Goal: Task Accomplishment & Management: Use online tool/utility

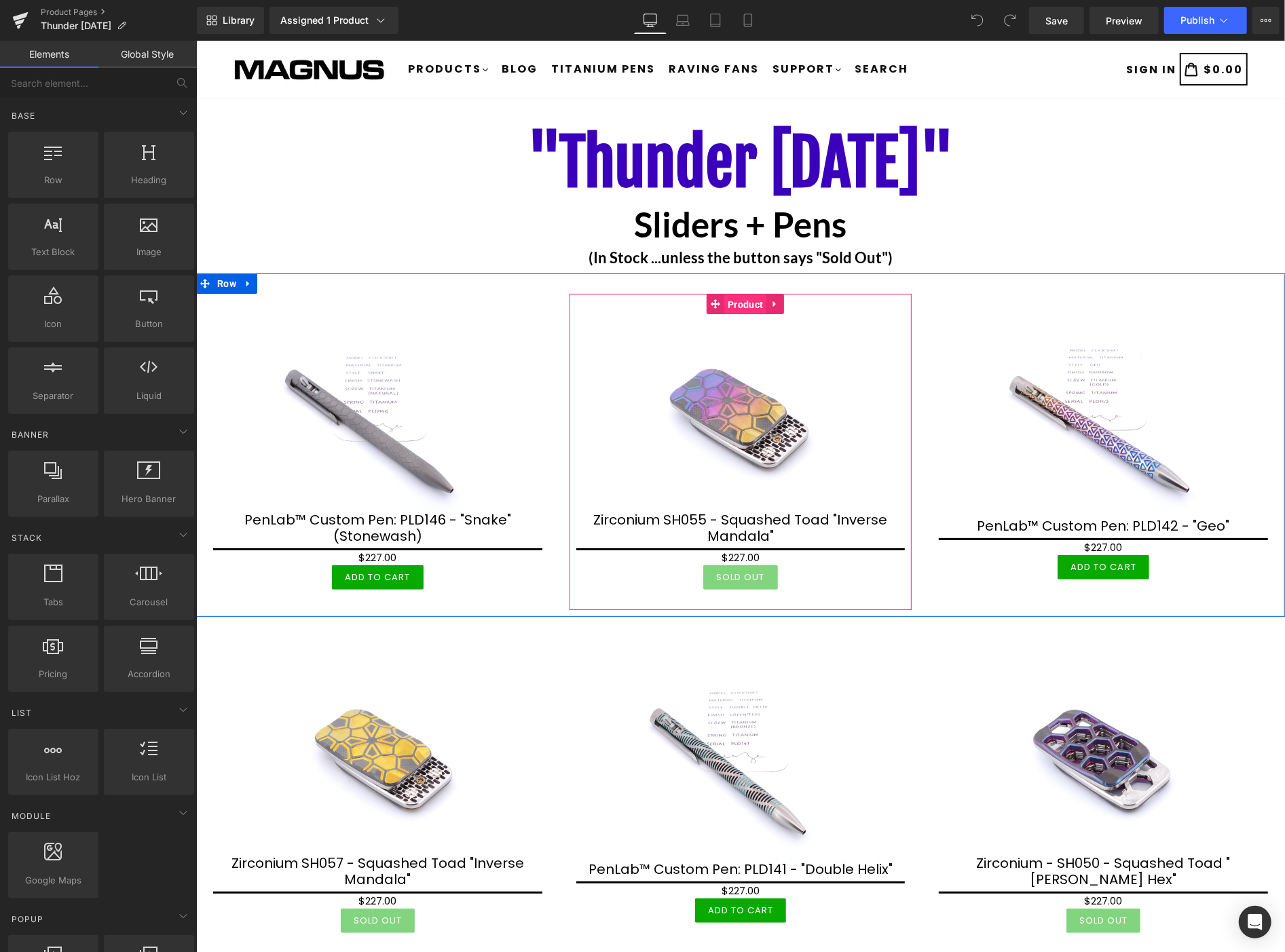
click at [740, 304] on span "Product" at bounding box center [745, 303] width 43 height 20
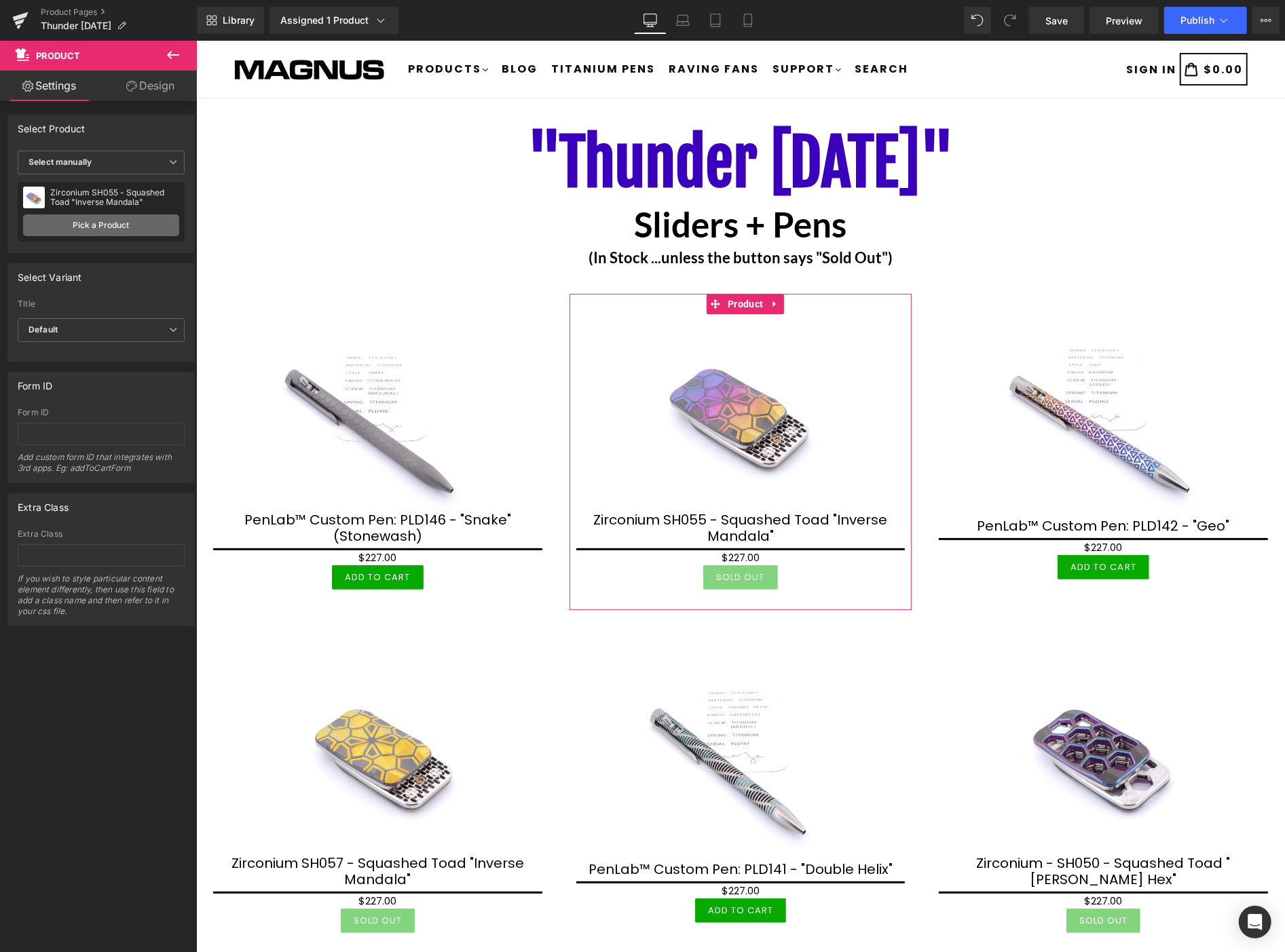
click at [119, 221] on link "Pick a Product" at bounding box center [102, 225] width 157 height 21
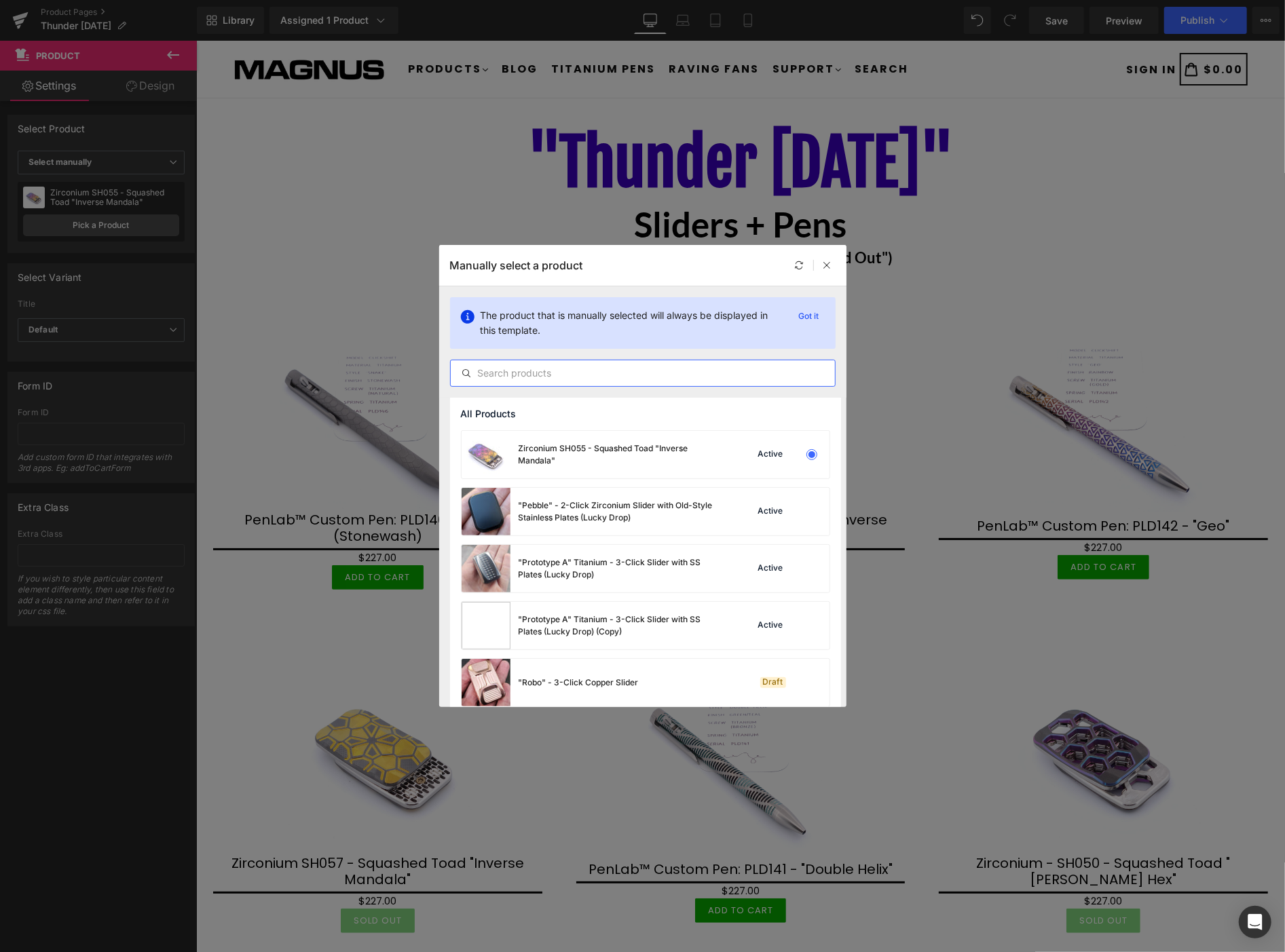
click at [540, 375] on input "text" at bounding box center [642, 373] width 384 height 16
click at [827, 263] on icon at bounding box center [828, 266] width 10 height 10
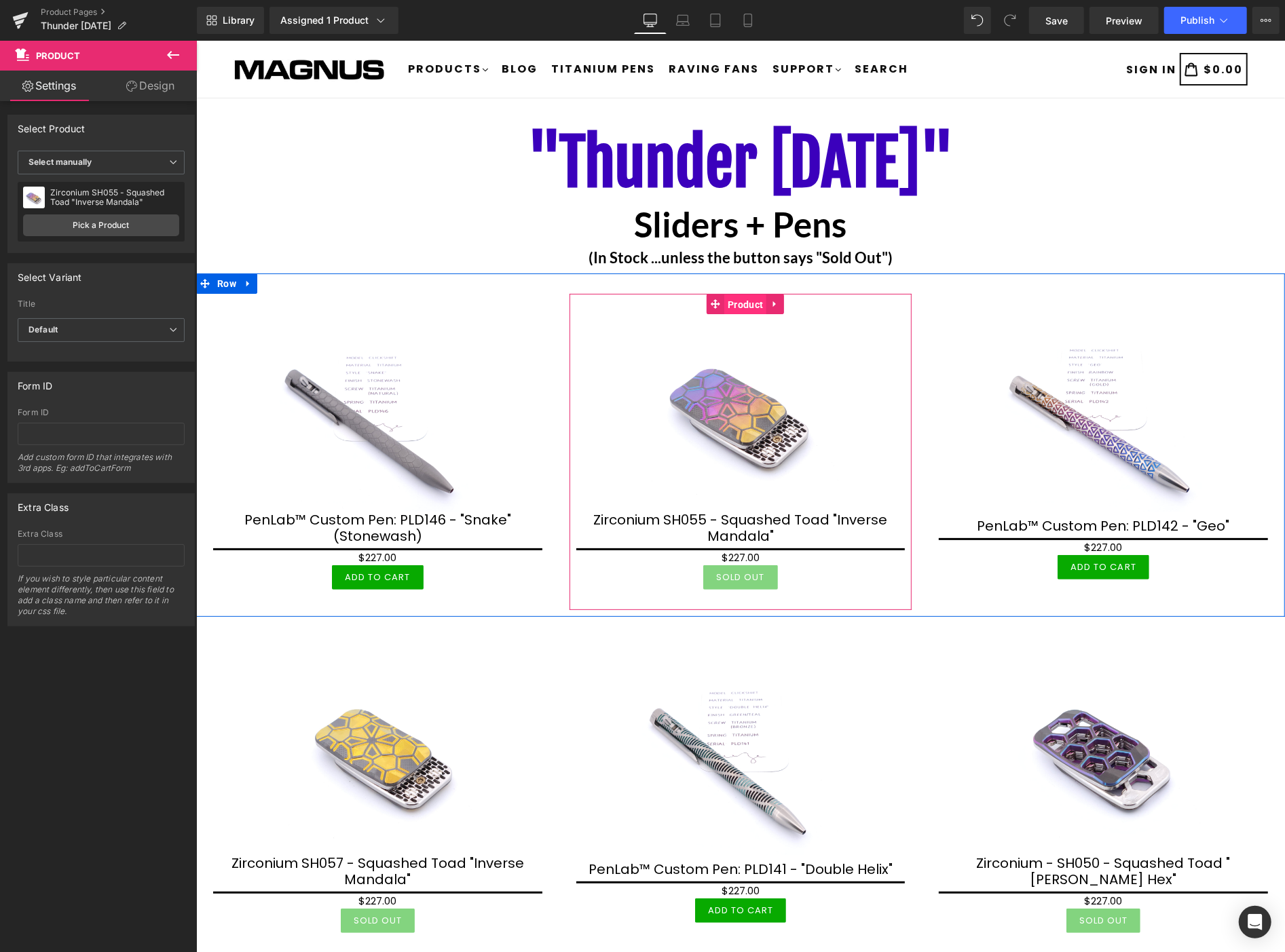
click at [738, 301] on span "Product" at bounding box center [745, 303] width 43 height 20
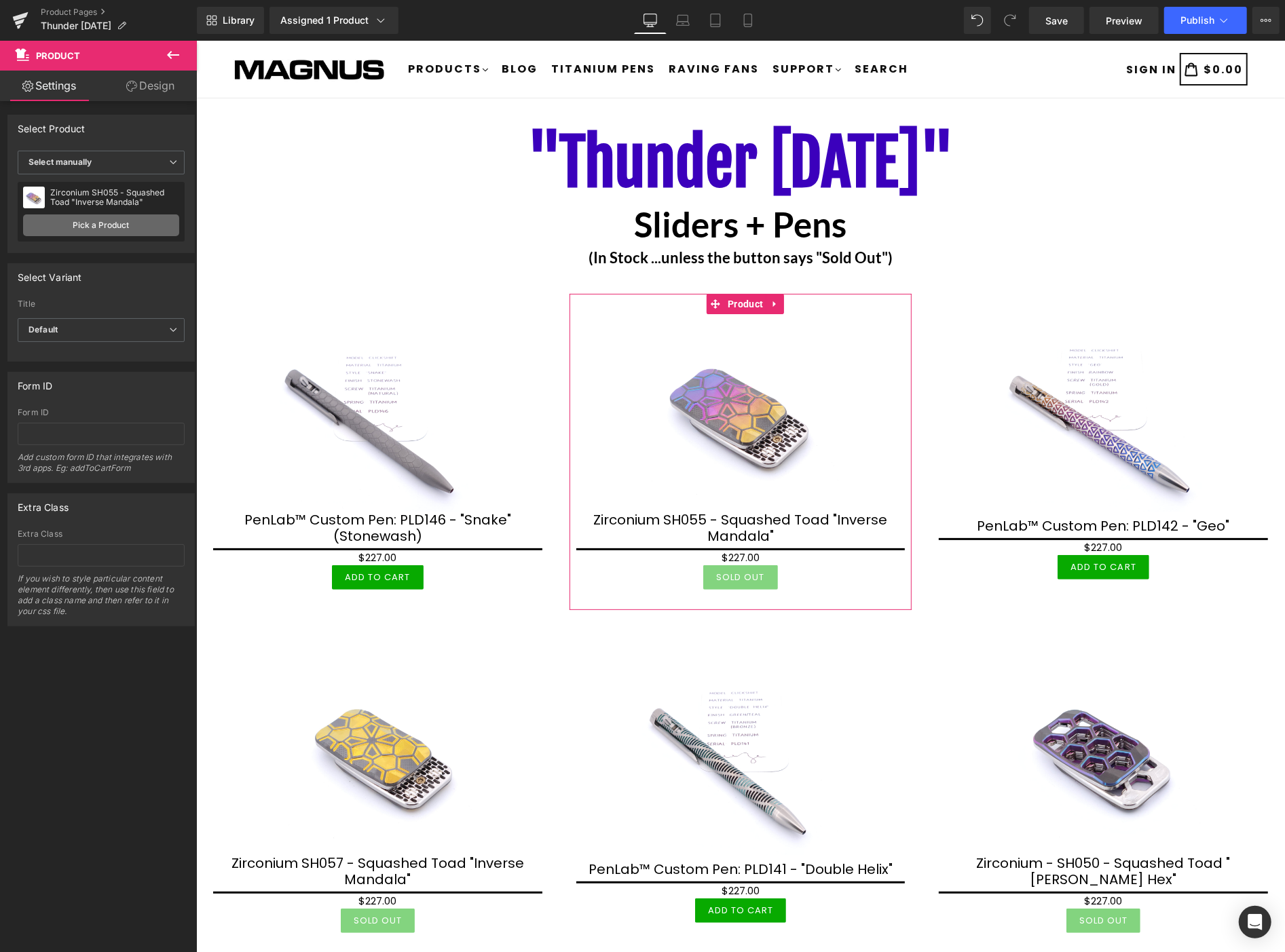
click at [142, 221] on link "Pick a Product" at bounding box center [102, 225] width 157 height 21
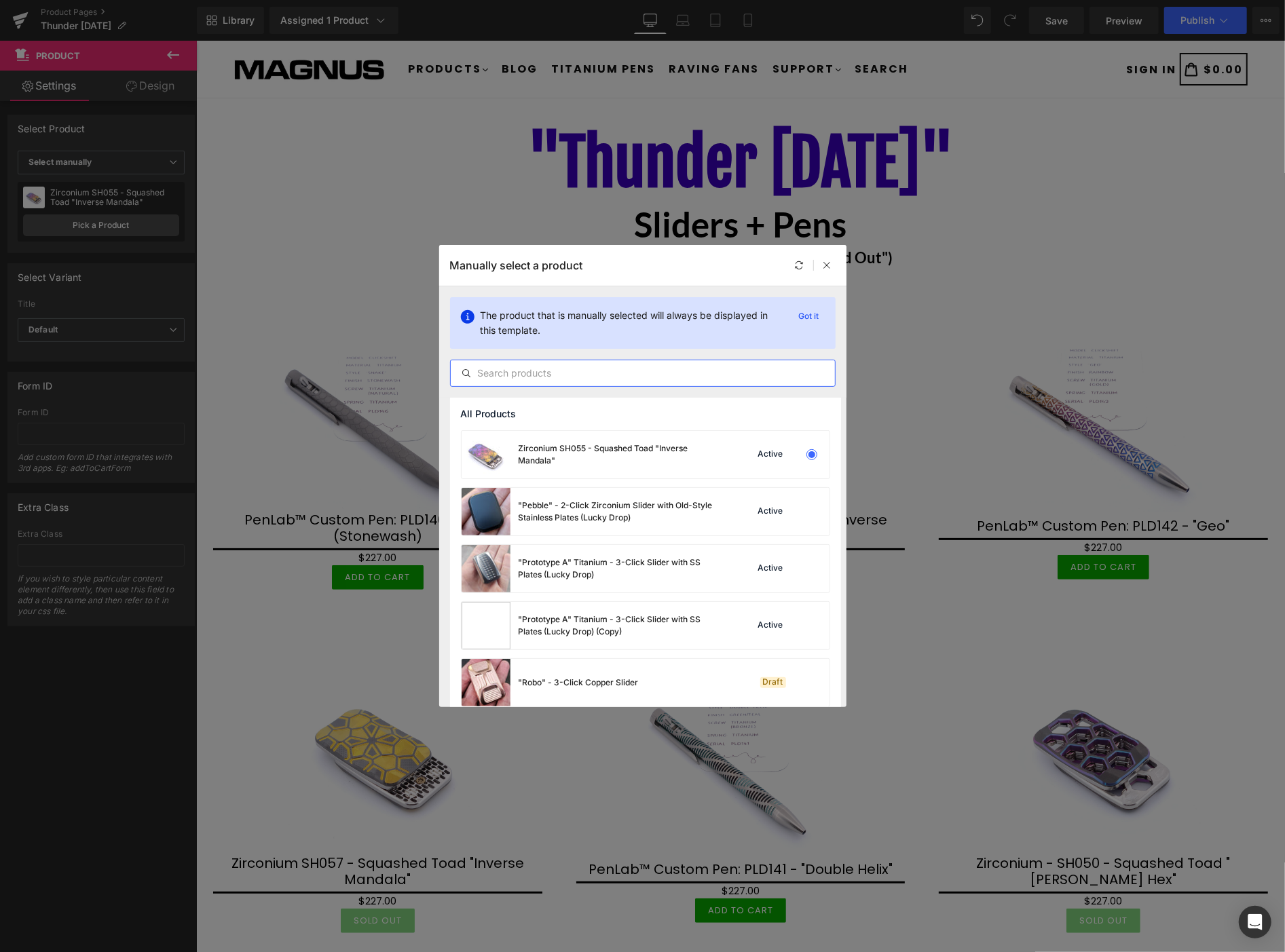
click at [514, 371] on input "text" at bounding box center [642, 373] width 384 height 16
type input "S"
click at [827, 259] on div at bounding box center [828, 265] width 16 height 16
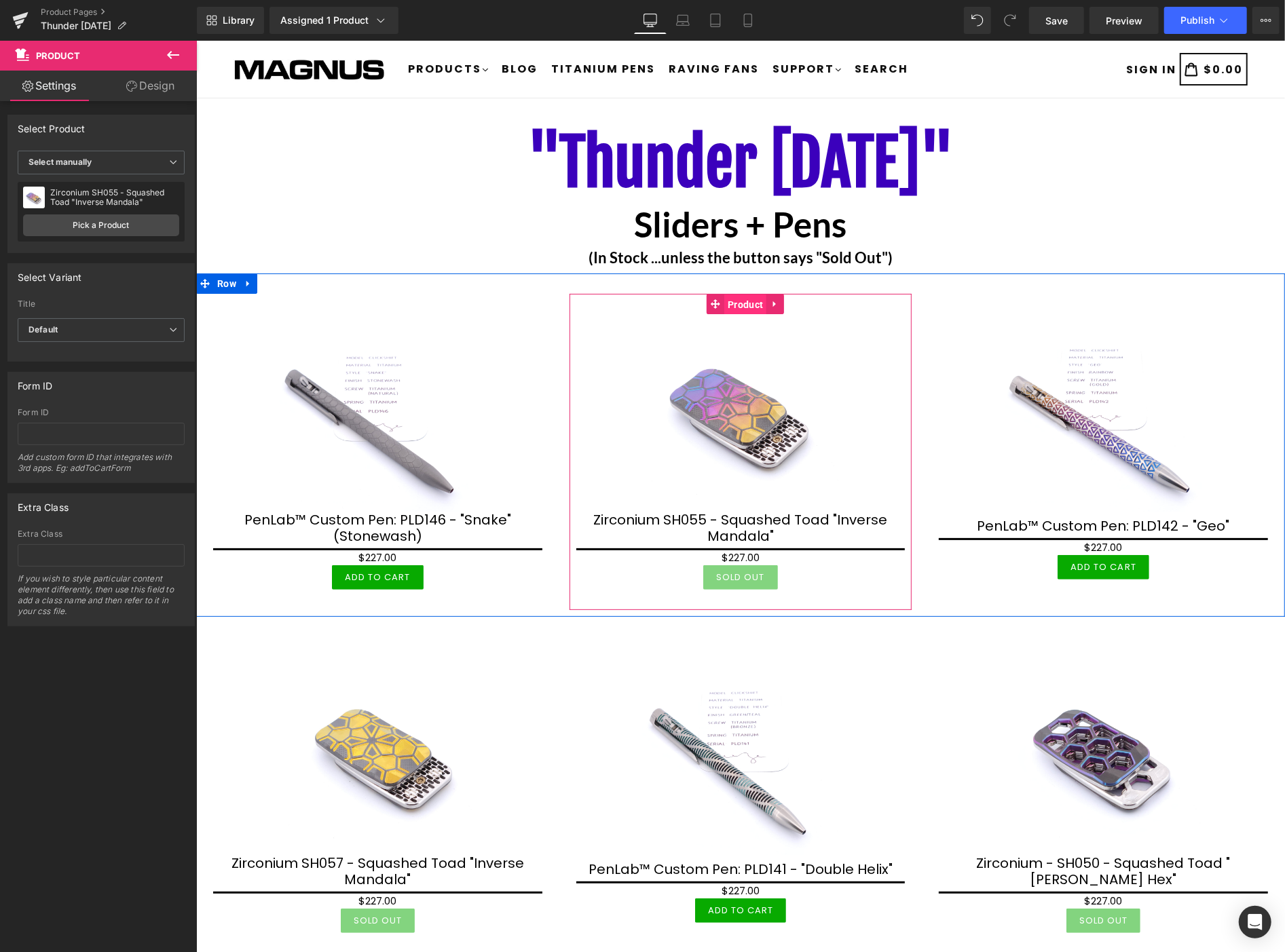
click at [745, 300] on span "Product" at bounding box center [745, 303] width 43 height 20
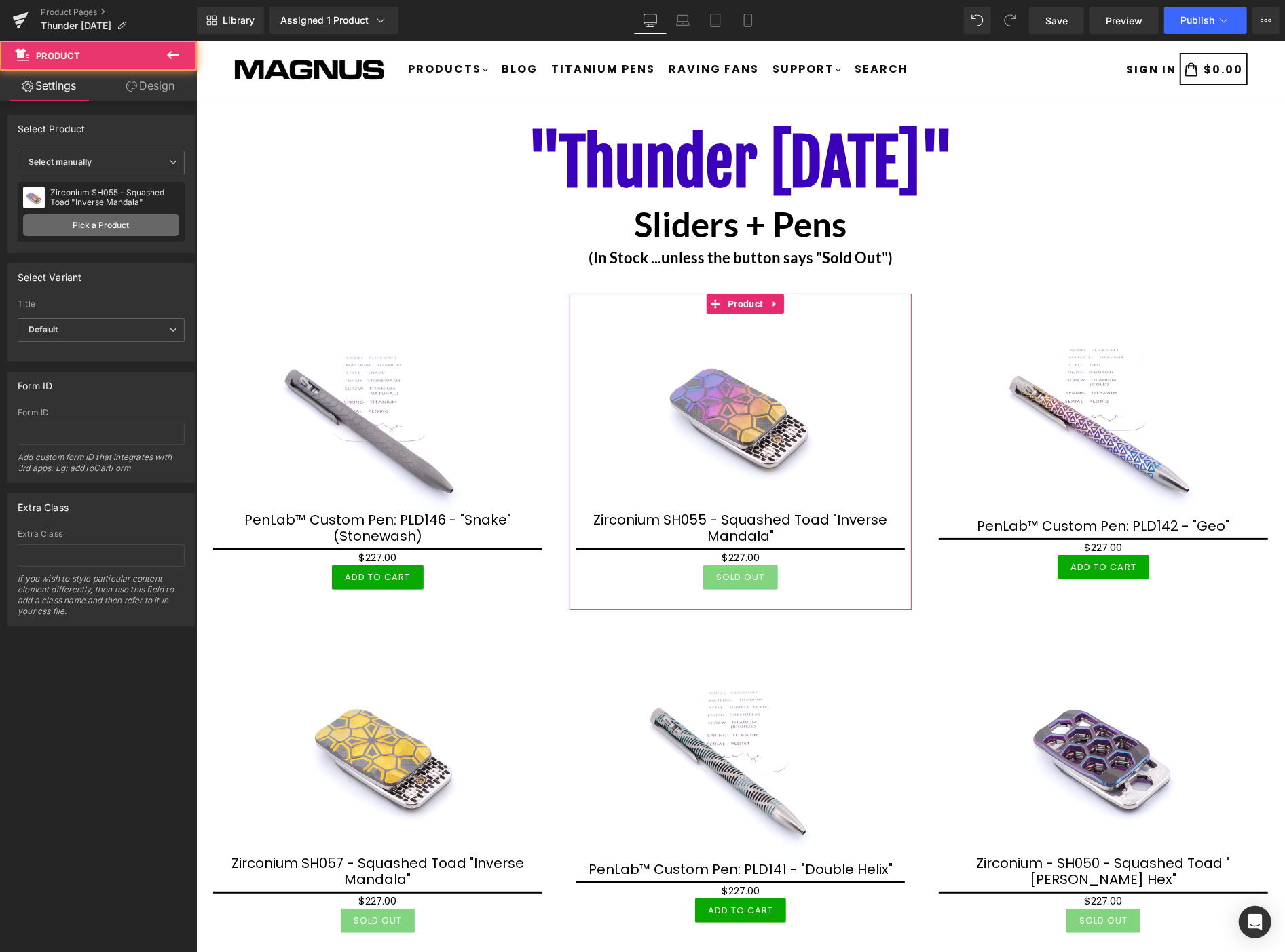
click at [130, 217] on link "Pick a Product" at bounding box center [102, 225] width 157 height 21
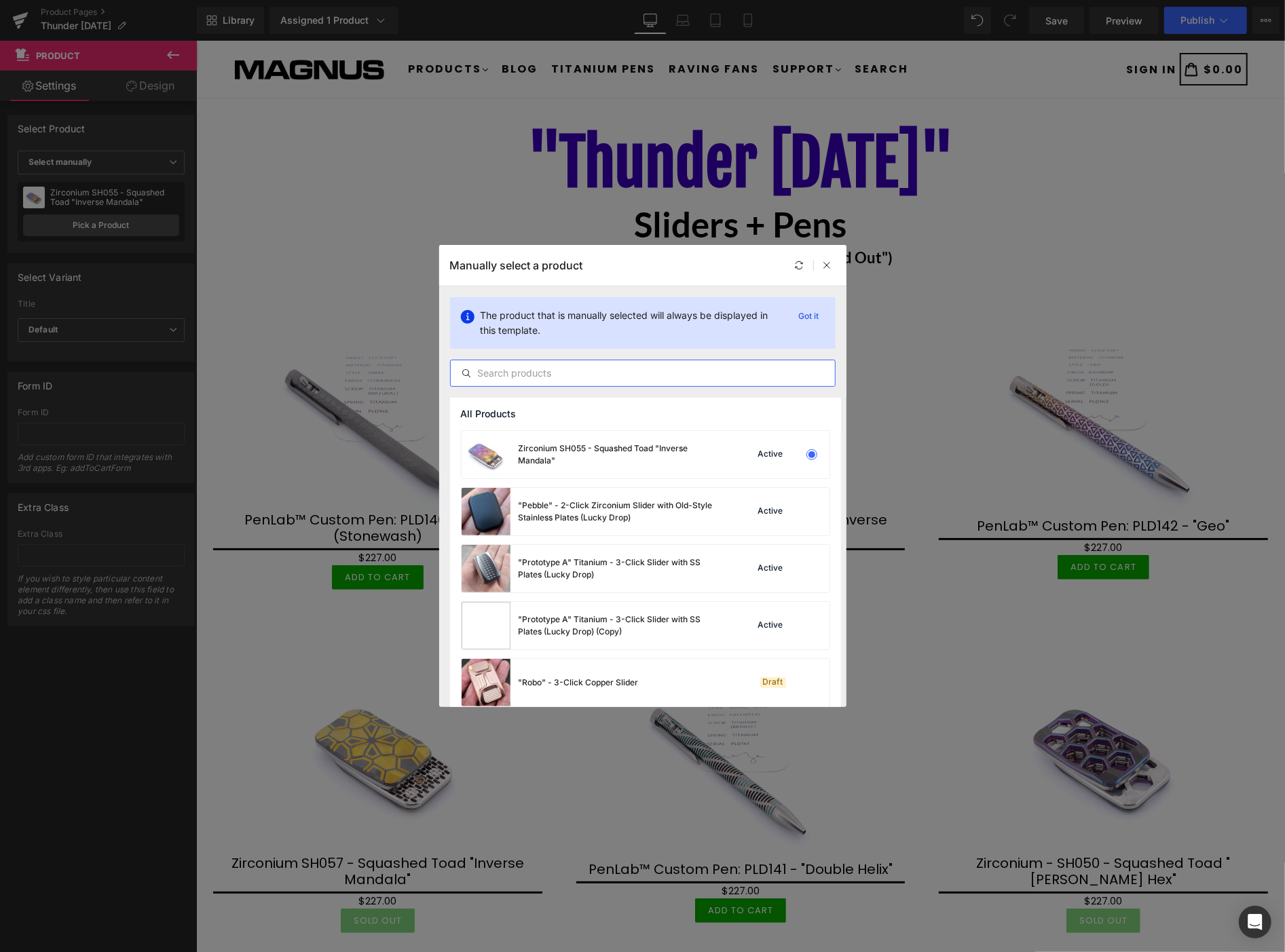
click at [571, 375] on input "text" at bounding box center [642, 373] width 384 height 16
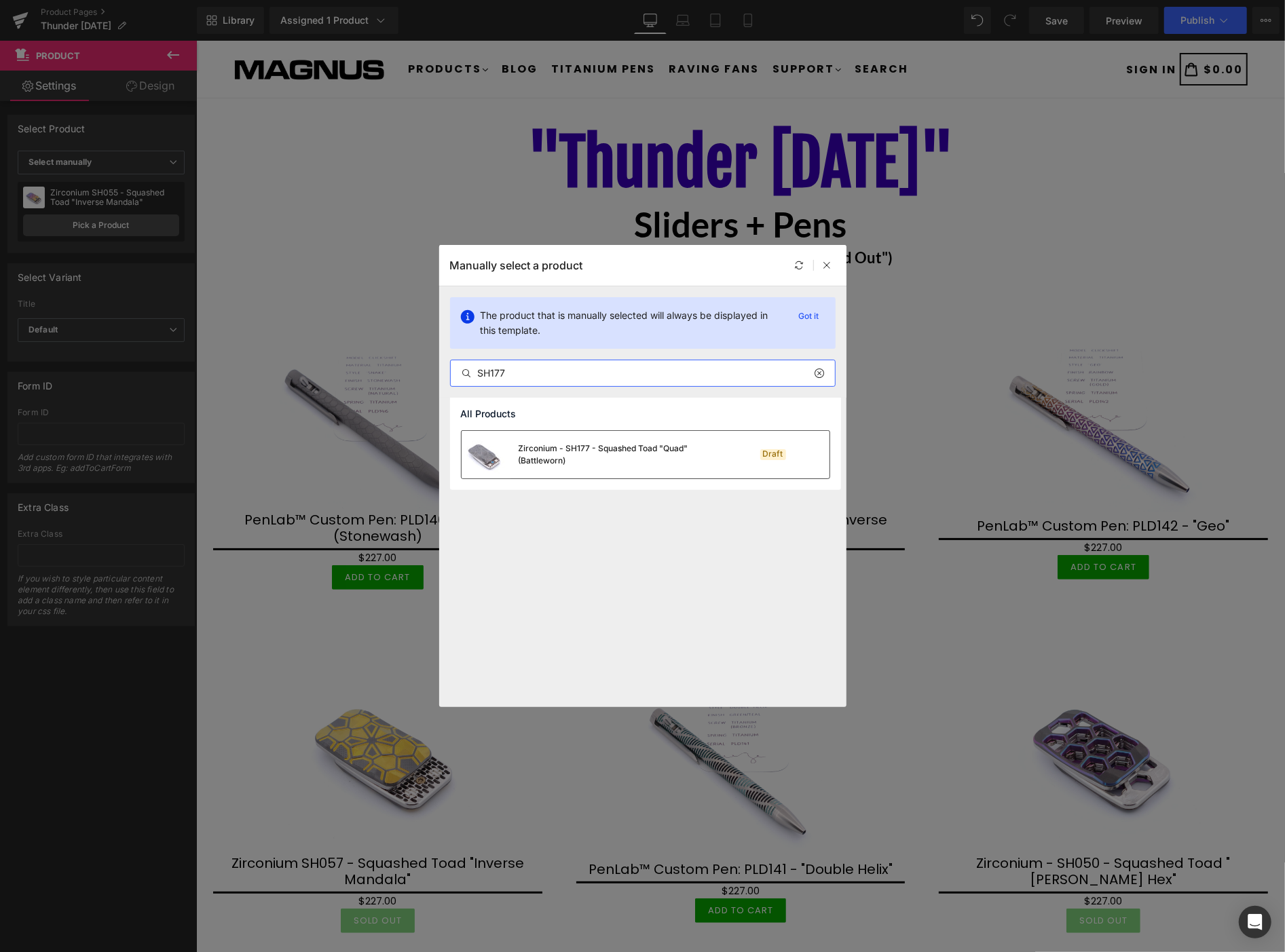
type input "SH177"
click at [592, 447] on div "Zirconium - SH177 - Squashed Toad "Quad" (Battleworn)" at bounding box center [621, 454] width 204 height 24
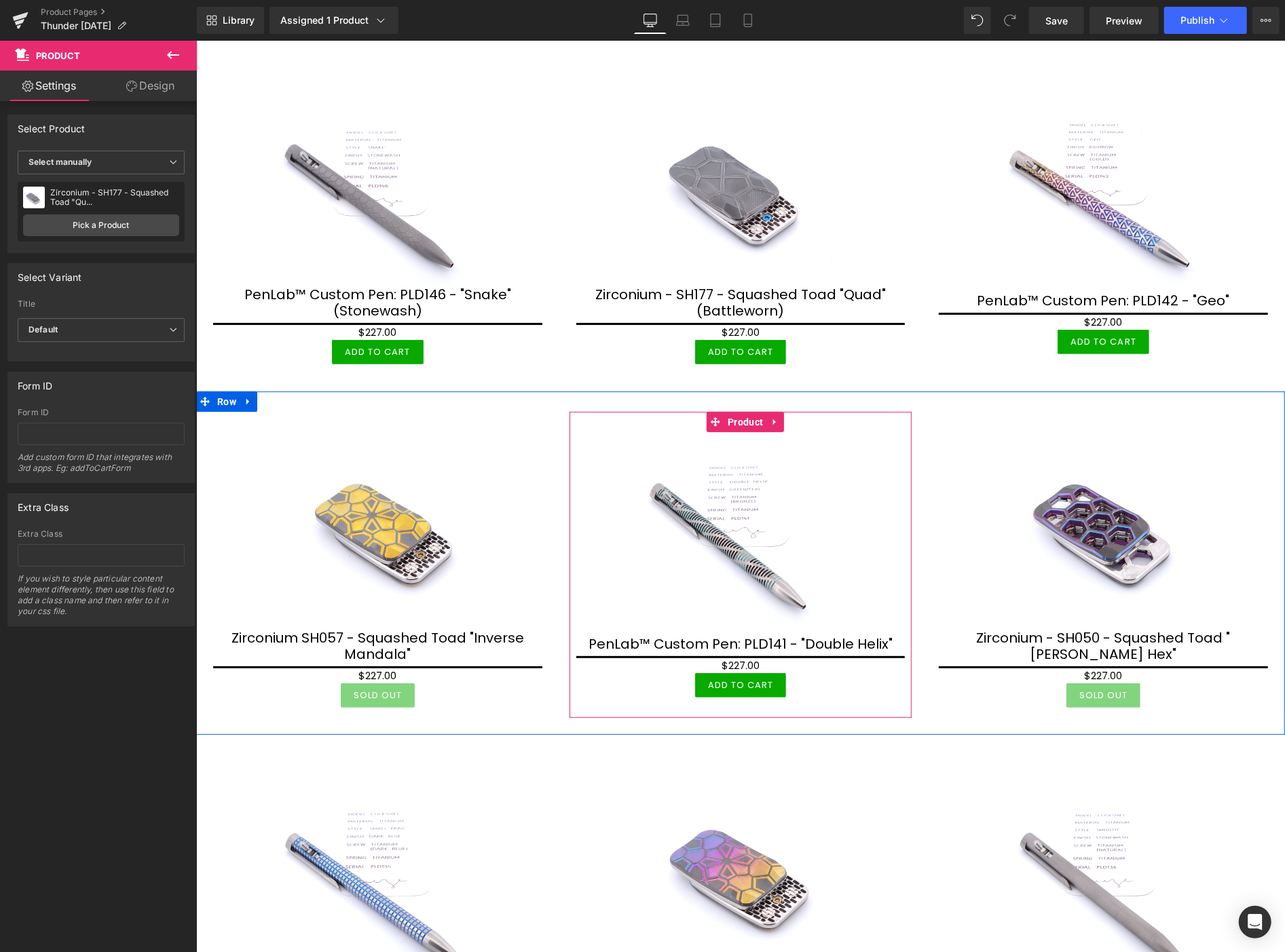
scroll to position [226, 0]
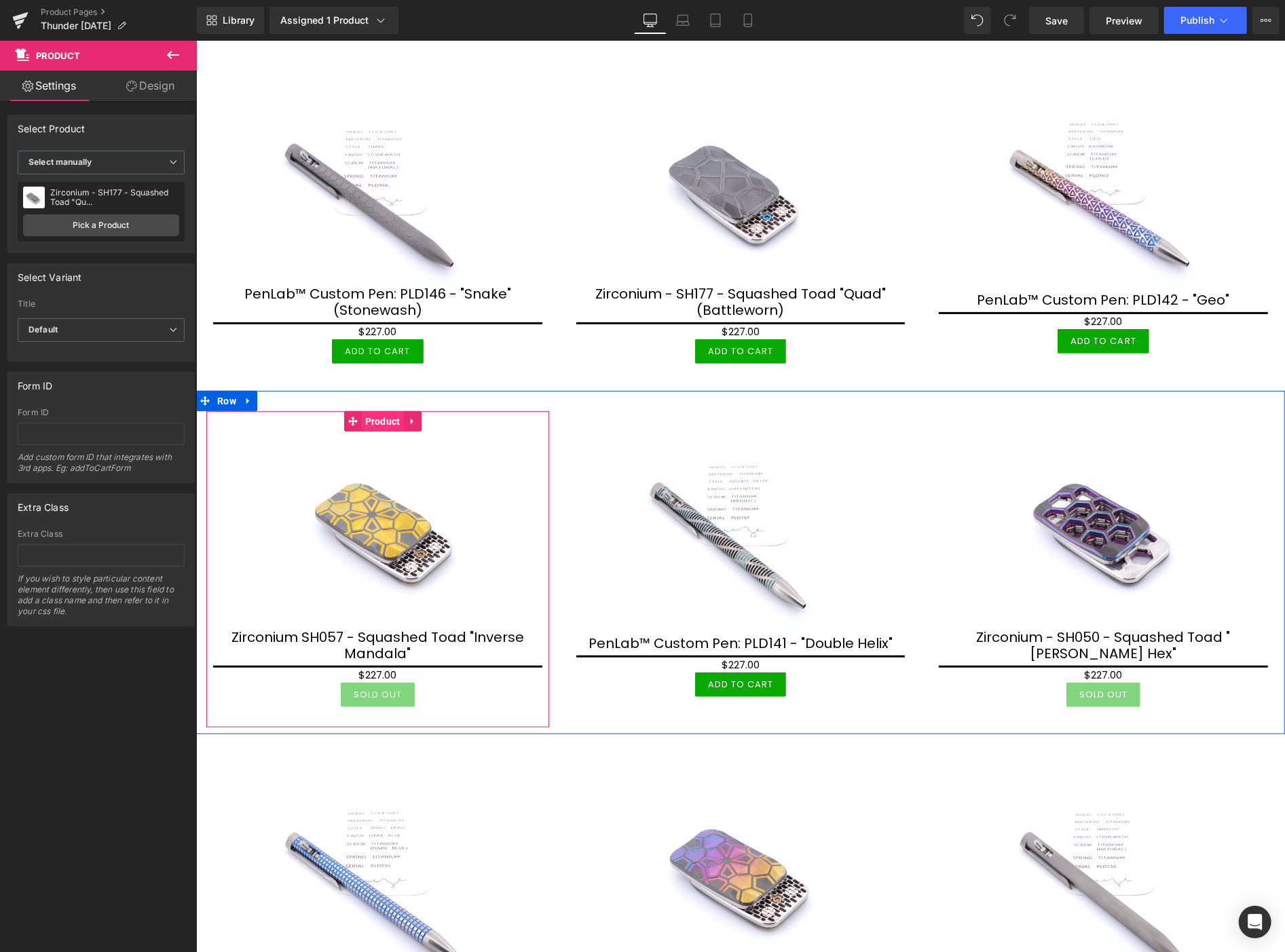
click at [374, 417] on span "Product" at bounding box center [383, 420] width 43 height 20
click at [377, 417] on span "Product" at bounding box center [383, 421] width 43 height 20
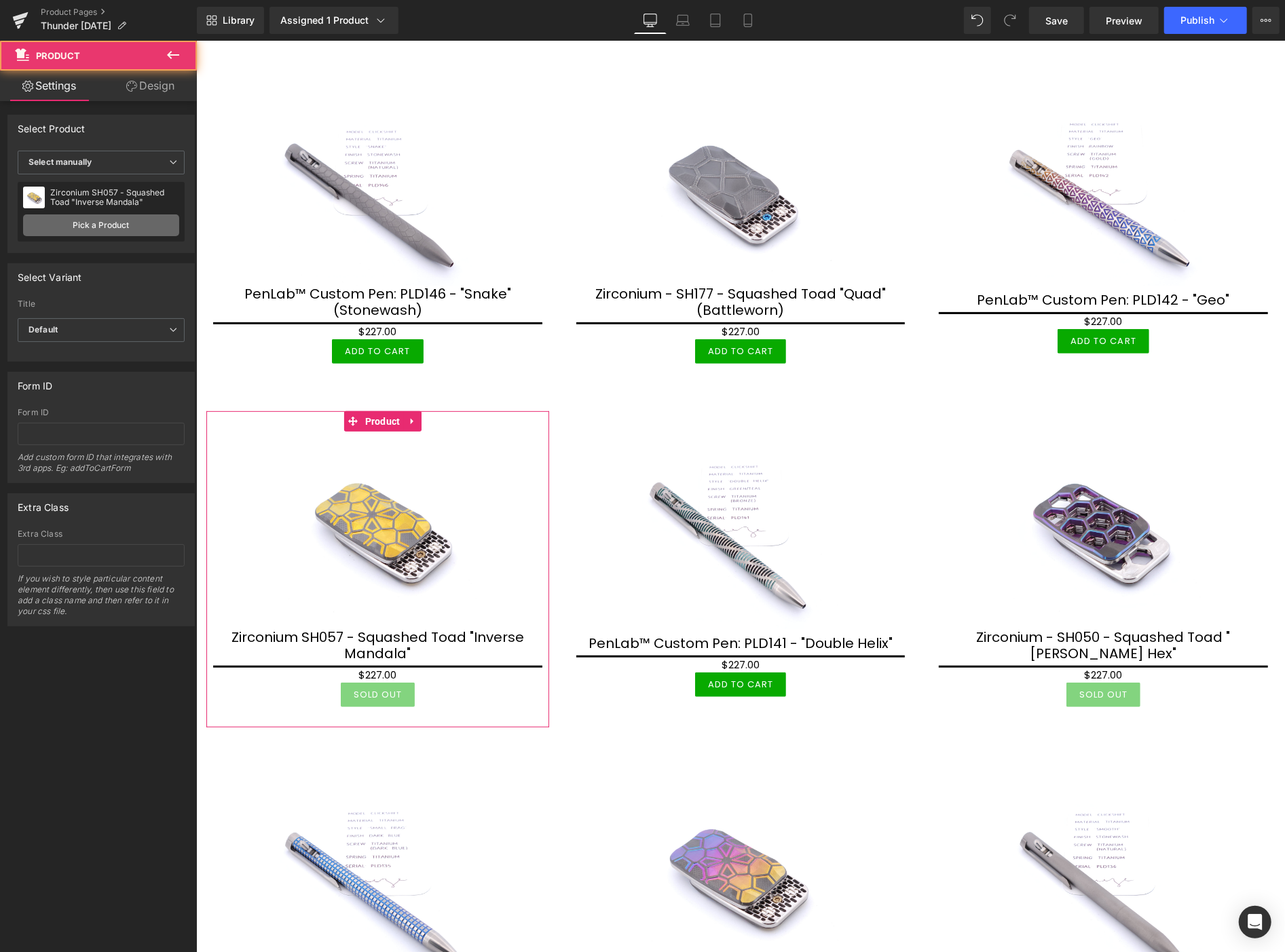
click at [152, 226] on link "Pick a Product" at bounding box center [102, 225] width 157 height 21
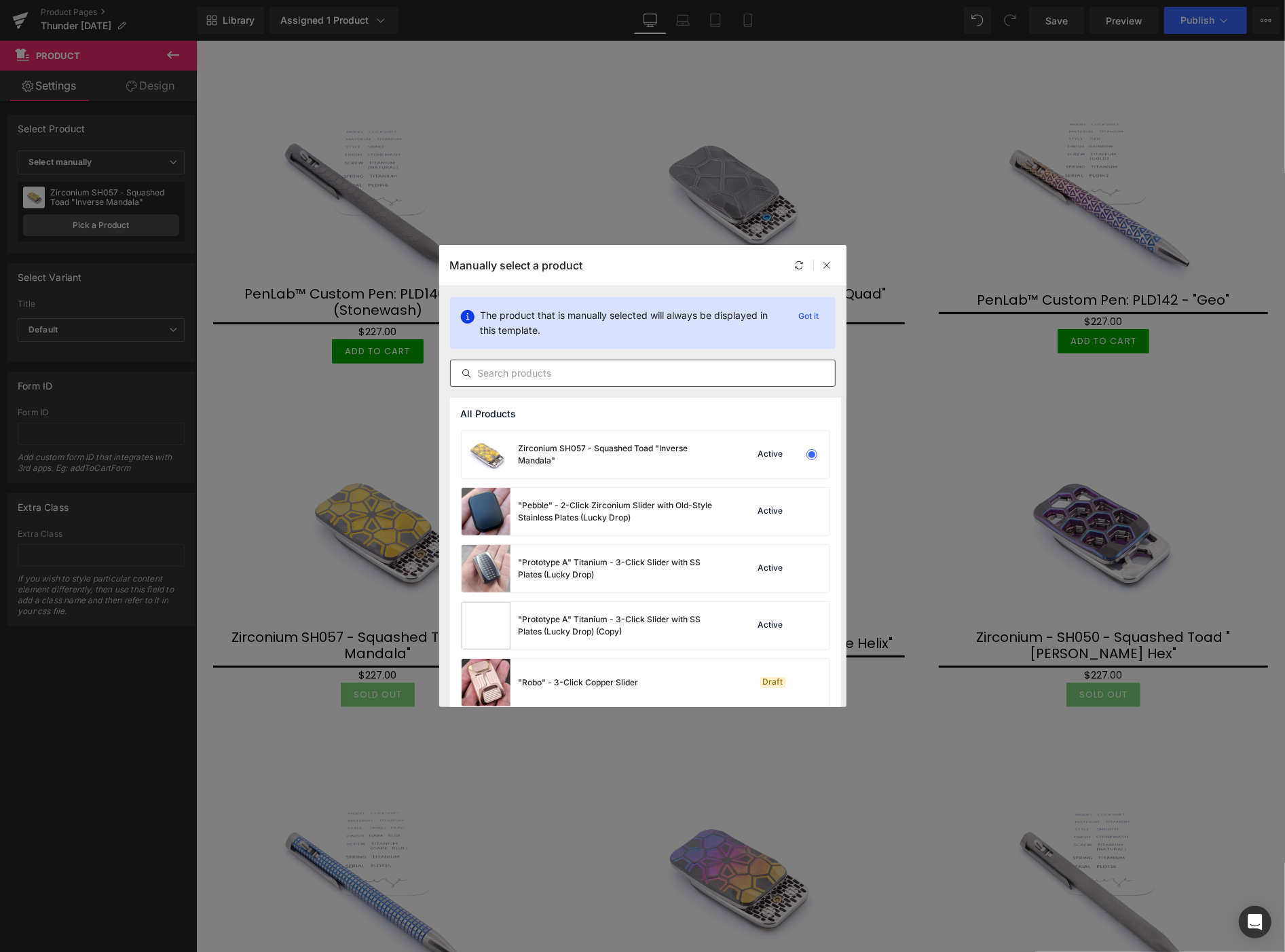
click at [569, 370] on input "text" at bounding box center [642, 373] width 384 height 16
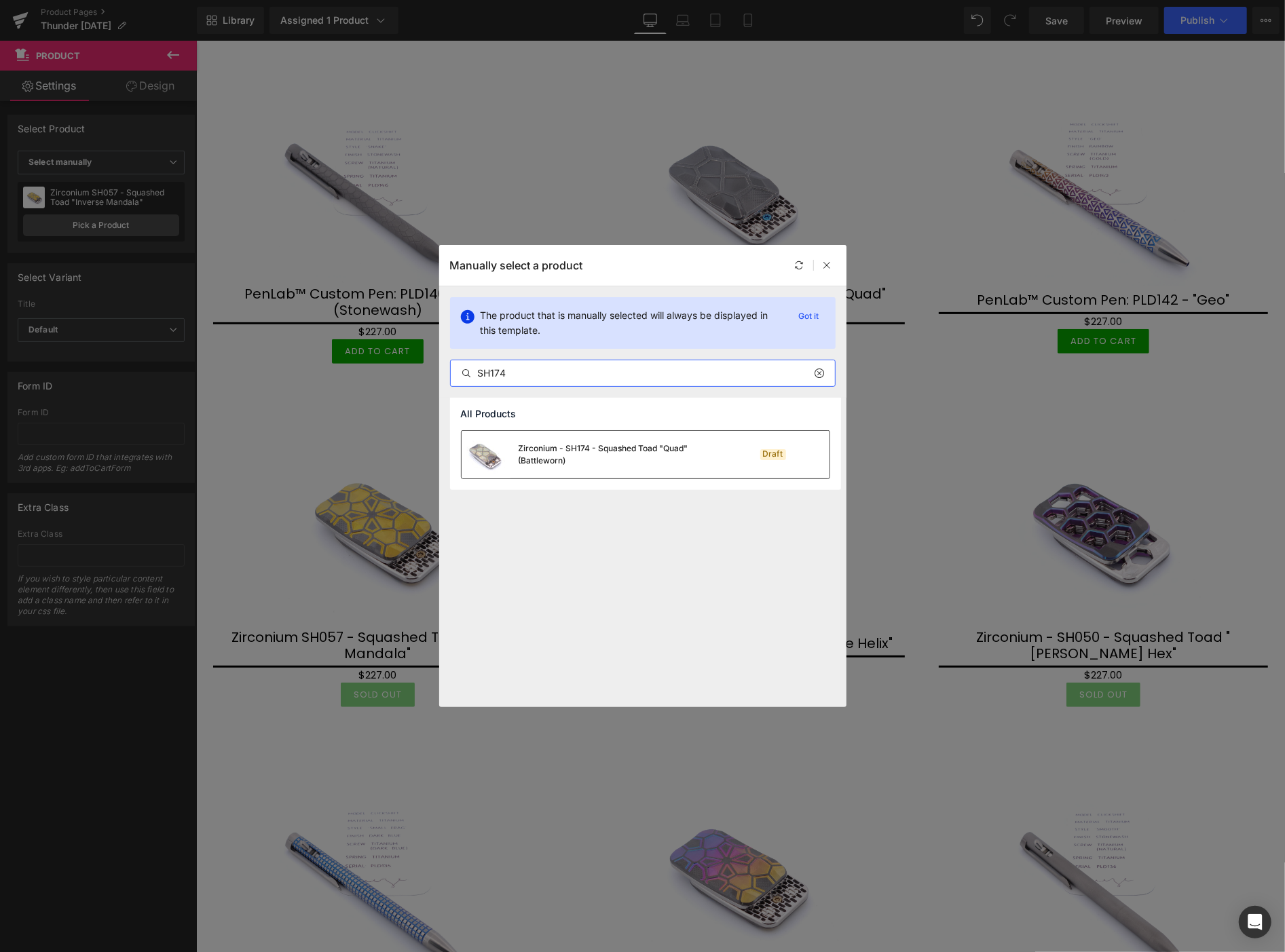
type input "SH174"
click at [608, 452] on div "Zirconium - SH174 - Squashed Toad "Quad" (Battleworn)" at bounding box center [621, 454] width 204 height 24
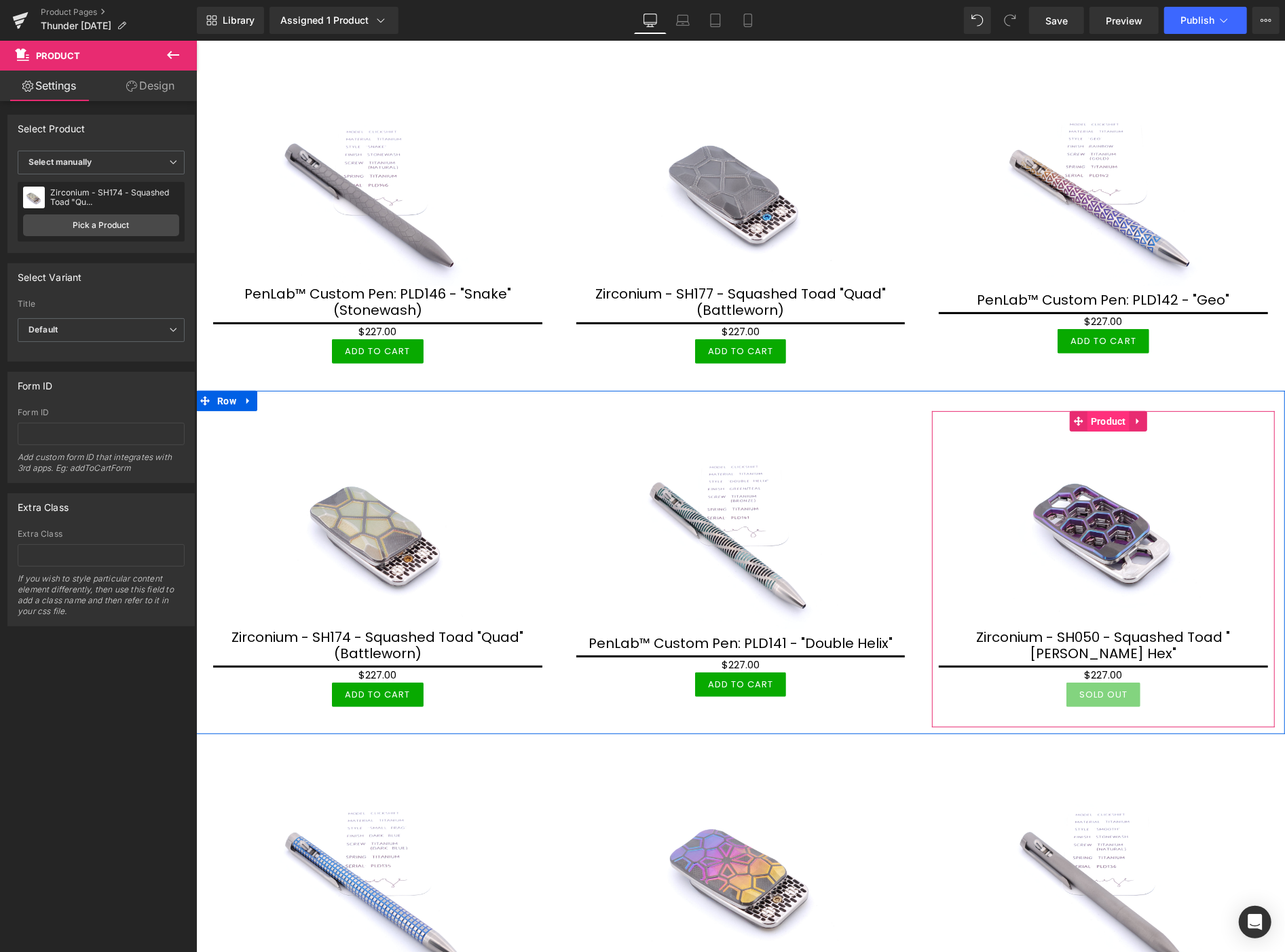
click at [1098, 416] on span "Product" at bounding box center [1108, 420] width 43 height 20
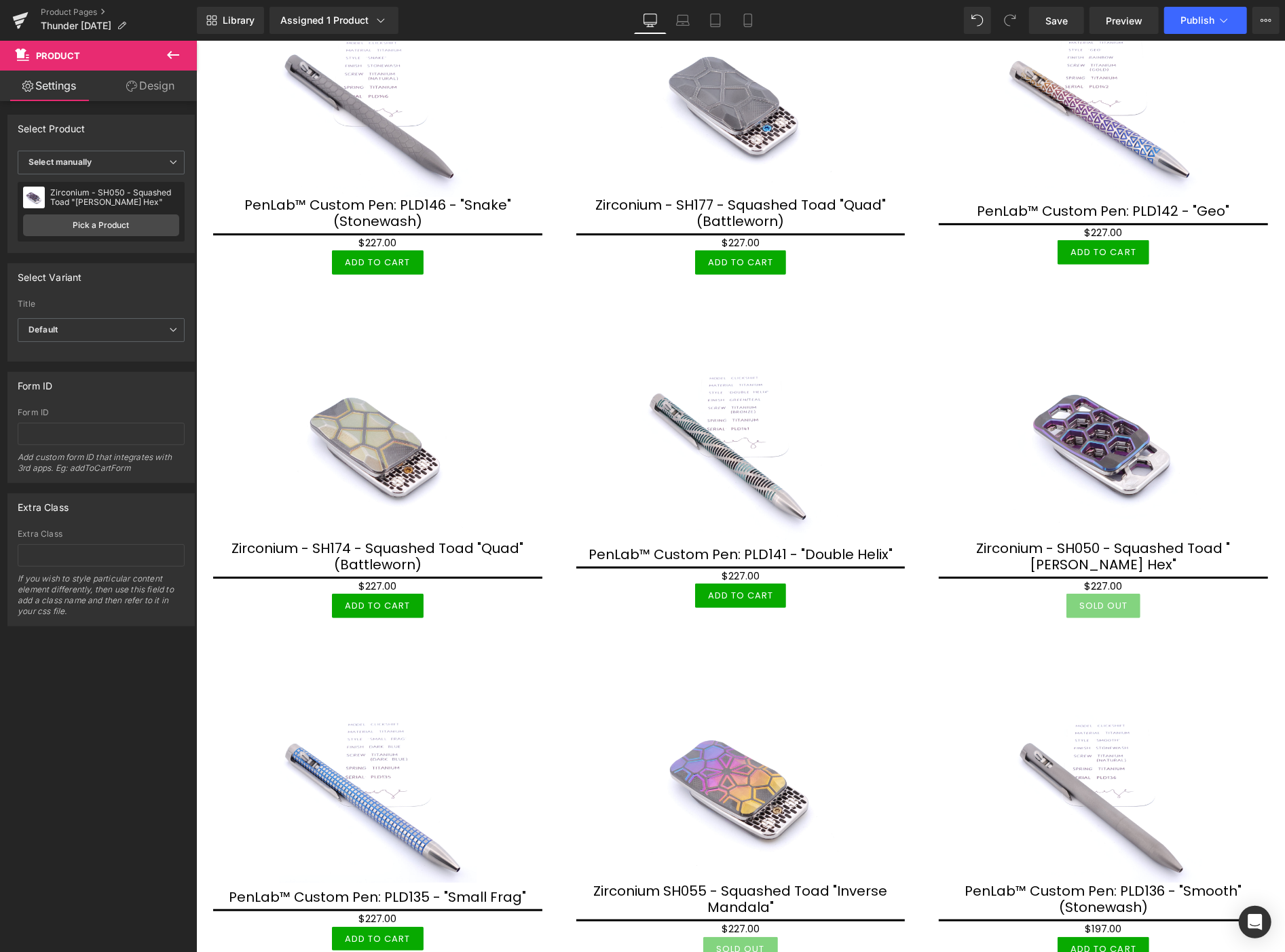
scroll to position [302, 0]
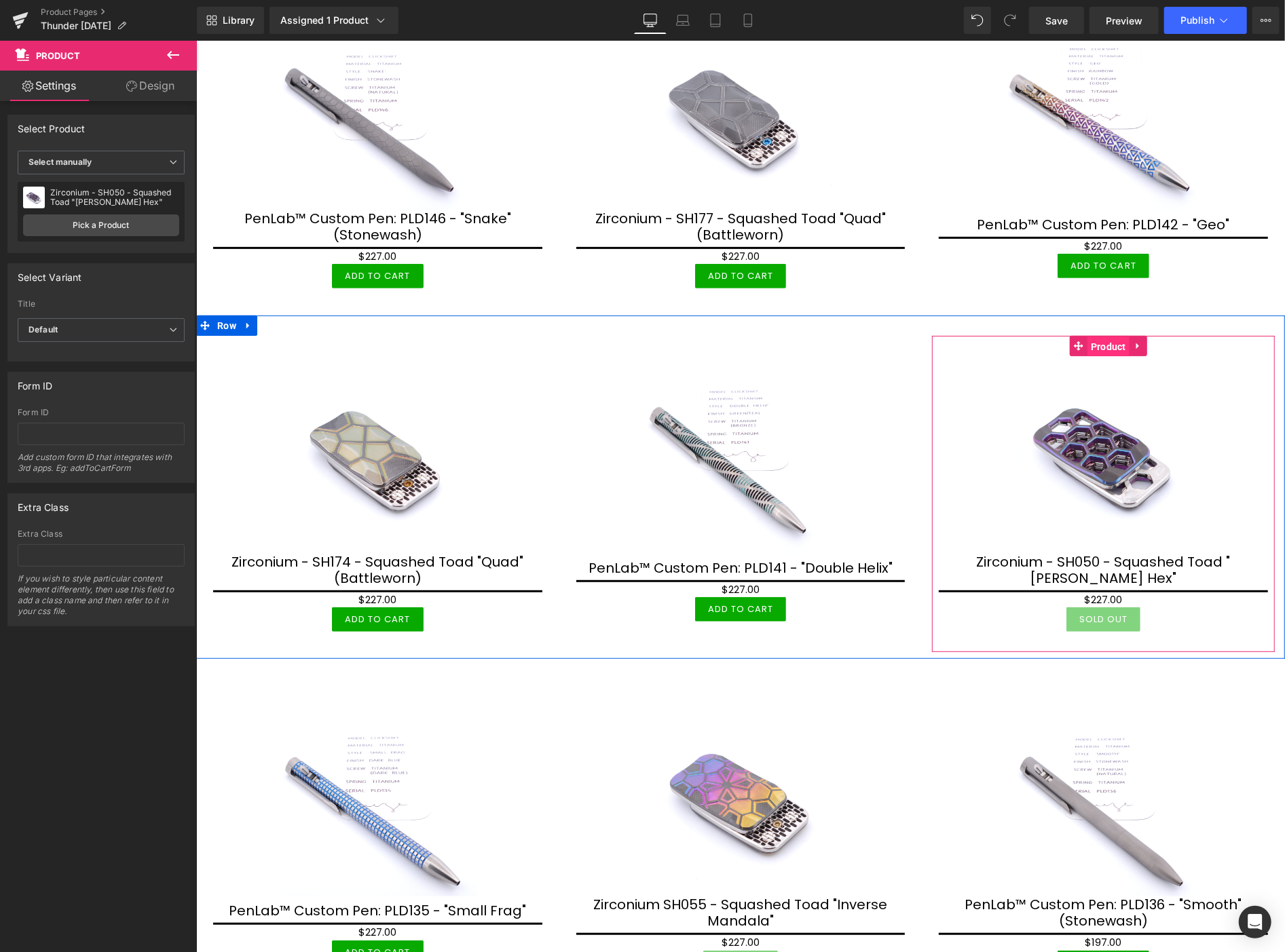
click at [1095, 343] on span "Product" at bounding box center [1108, 346] width 43 height 20
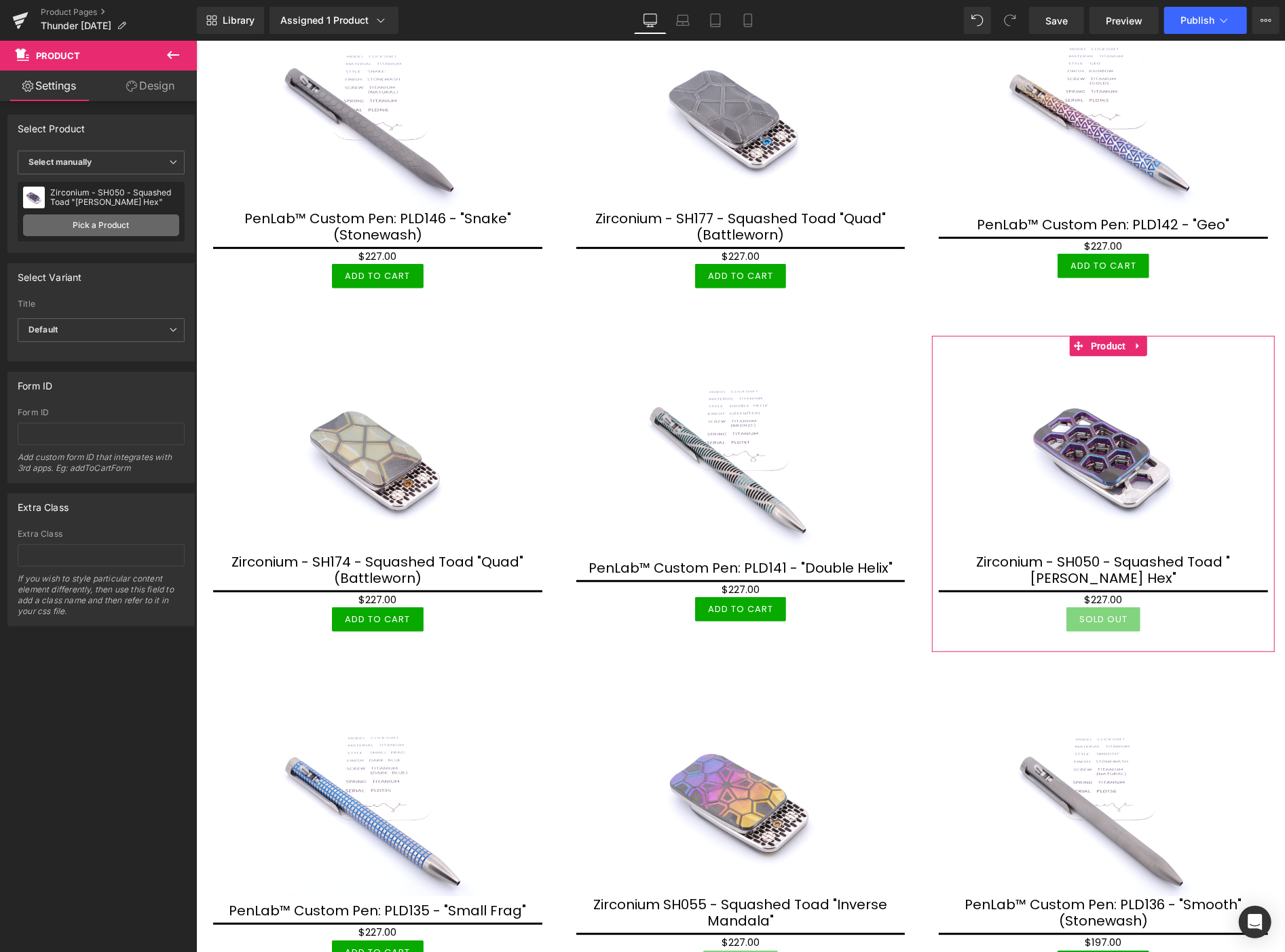
click at [131, 219] on link "Pick a Product" at bounding box center [102, 225] width 157 height 21
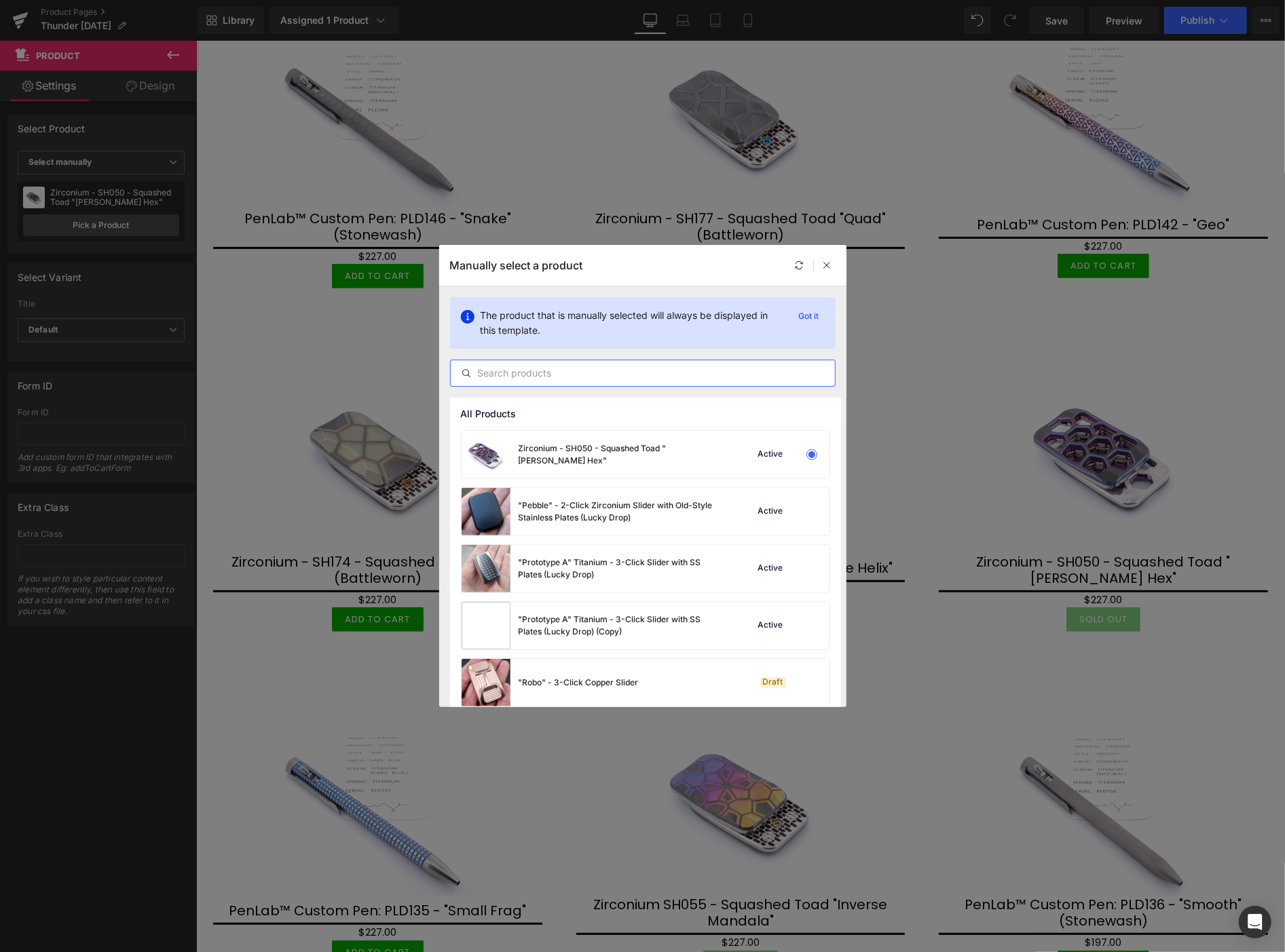
click at [504, 371] on input "text" at bounding box center [642, 373] width 384 height 16
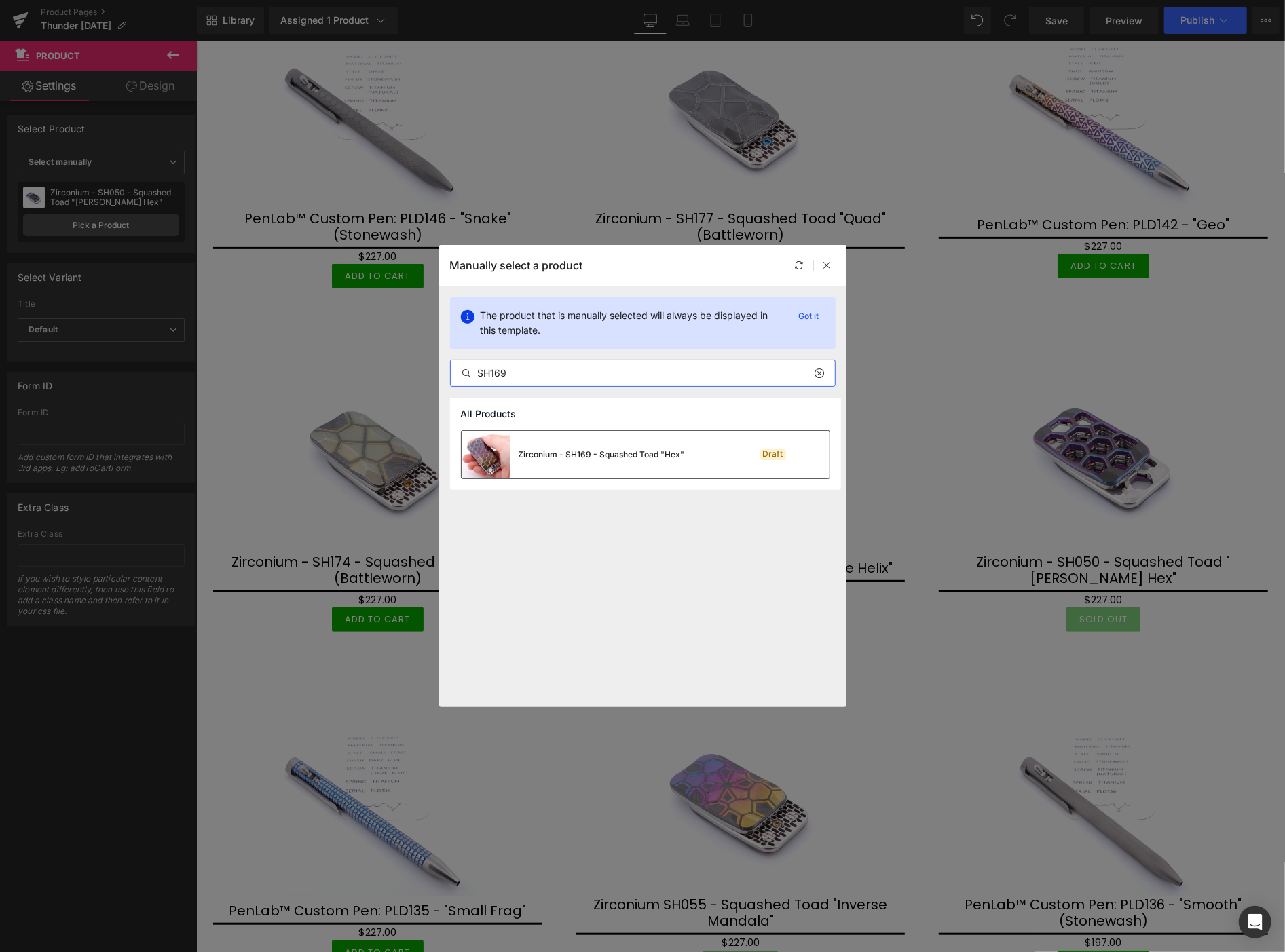
type input "SH169"
click at [604, 450] on div "Zirconium - SH169 - Squashed Toad "Hex"" at bounding box center [602, 454] width 166 height 13
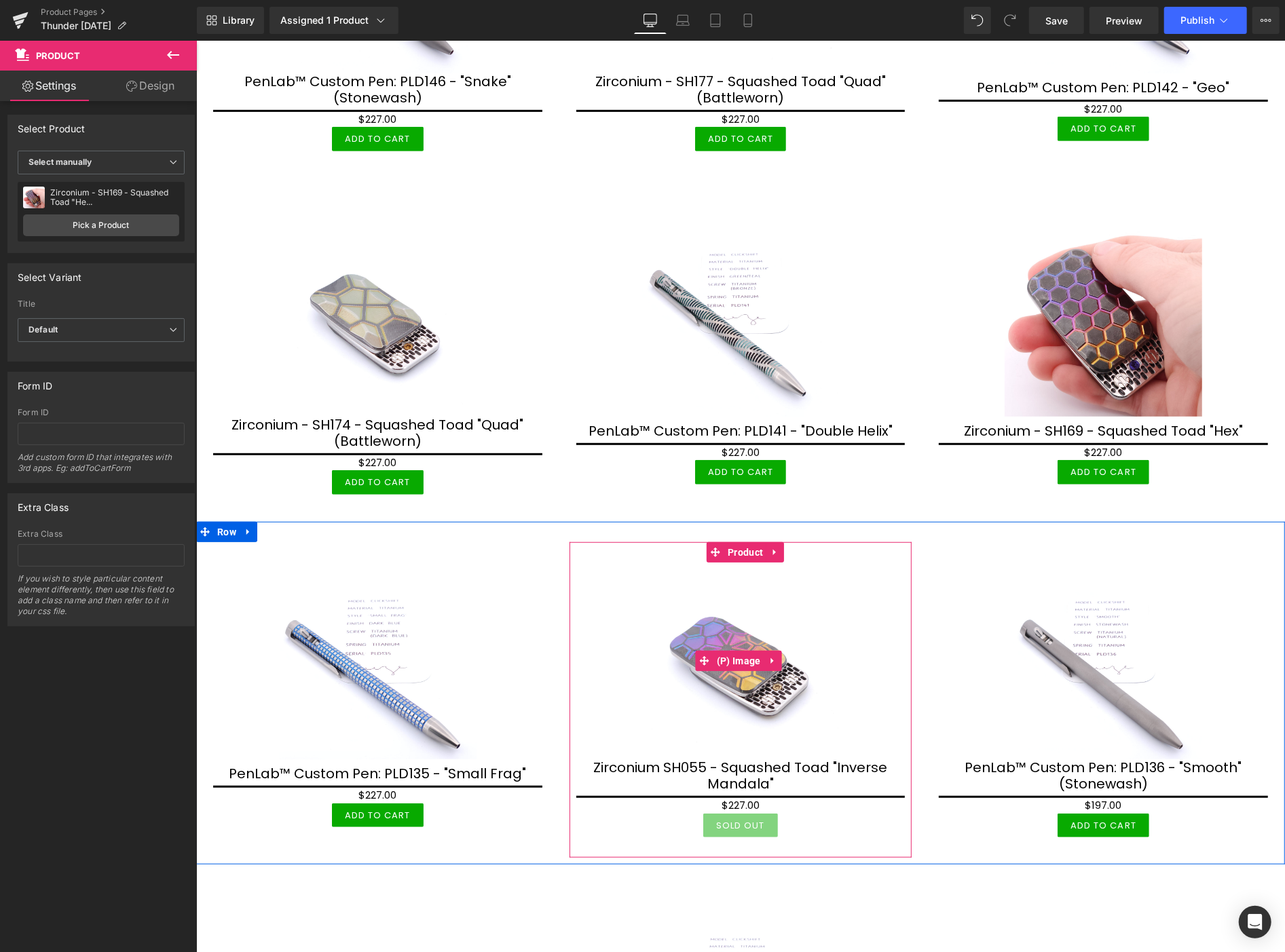
scroll to position [528, 0]
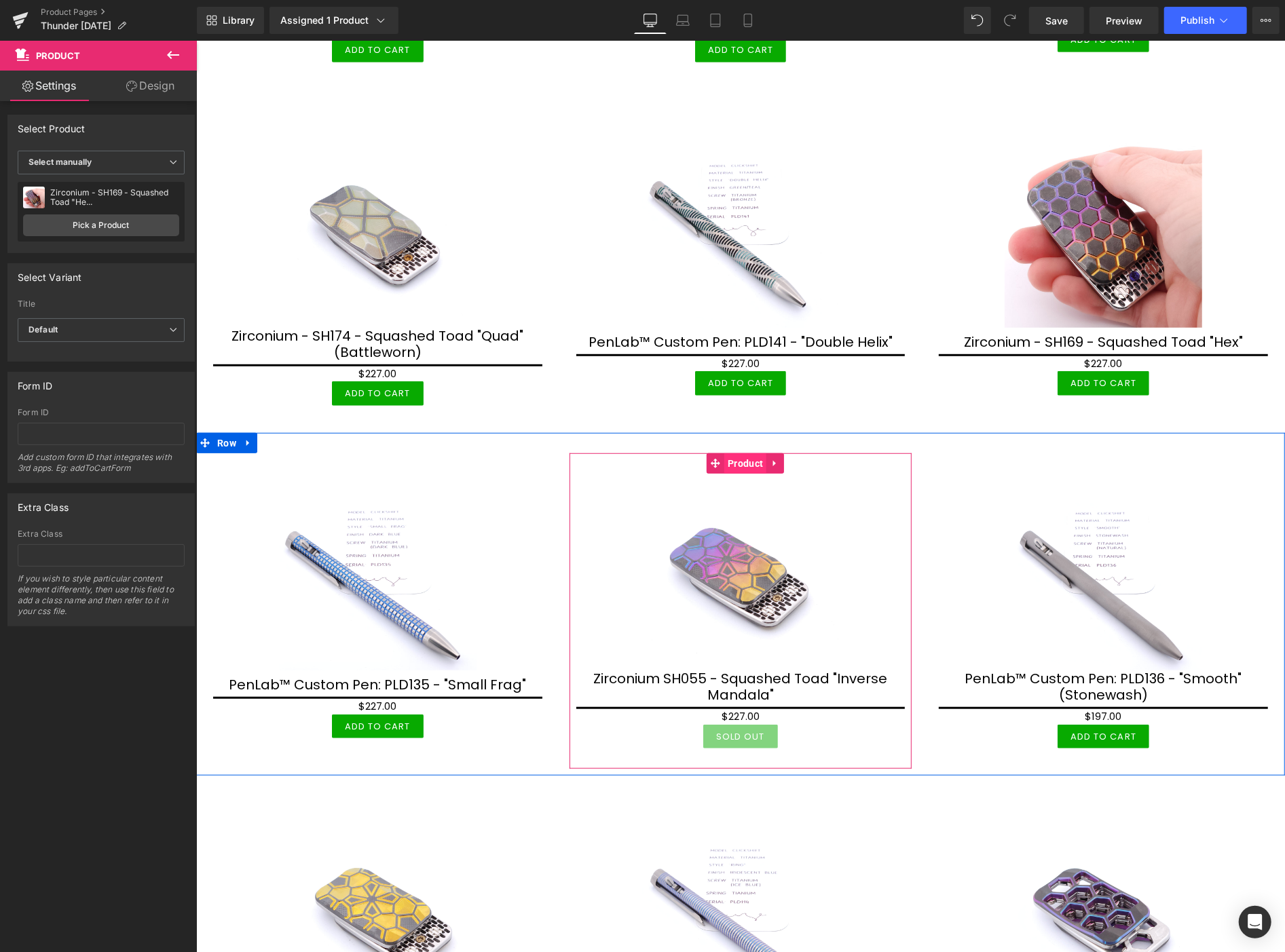
click at [736, 463] on span "Product" at bounding box center [745, 462] width 43 height 20
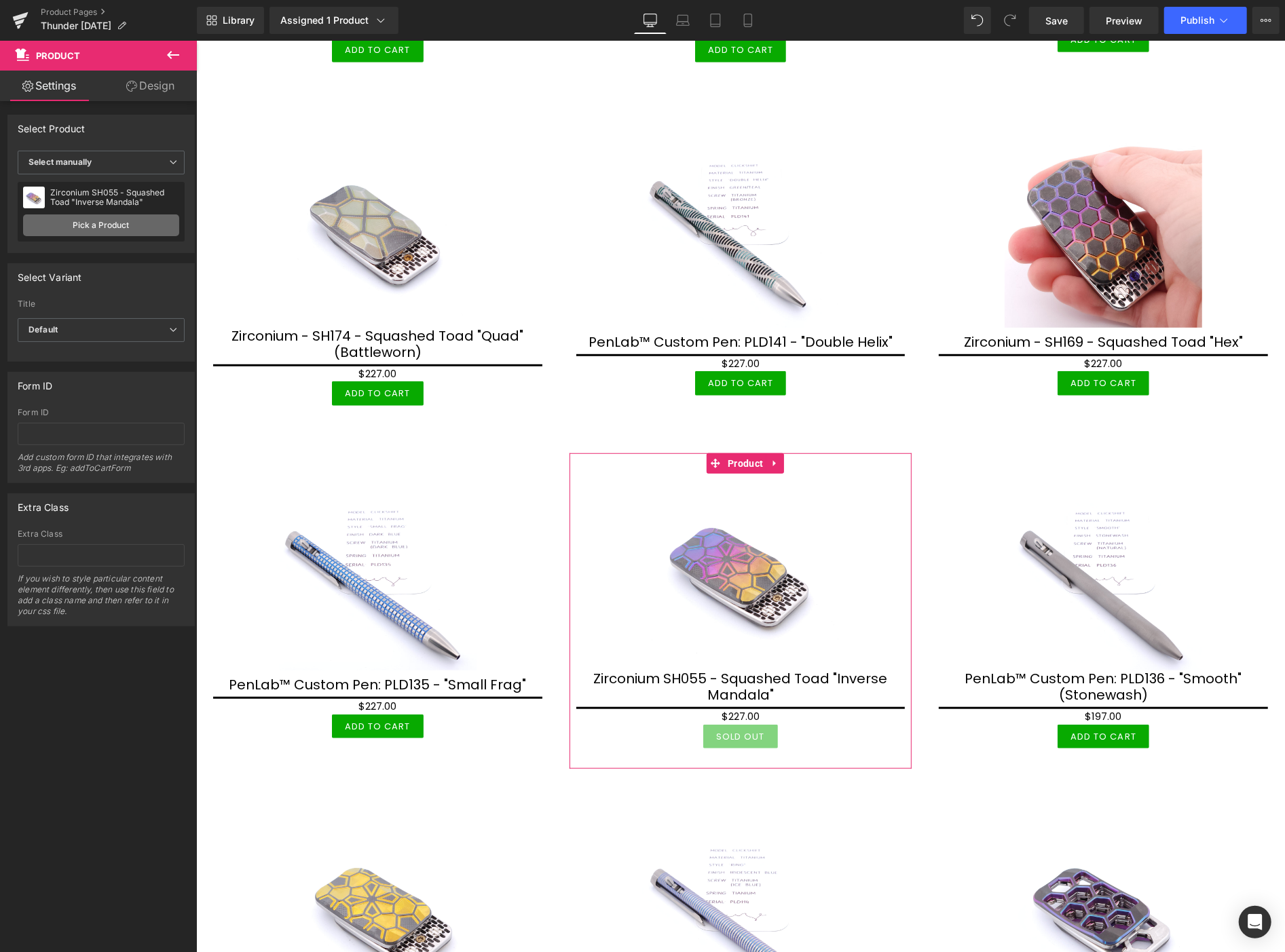
click at [142, 228] on link "Pick a Product" at bounding box center [102, 225] width 157 height 21
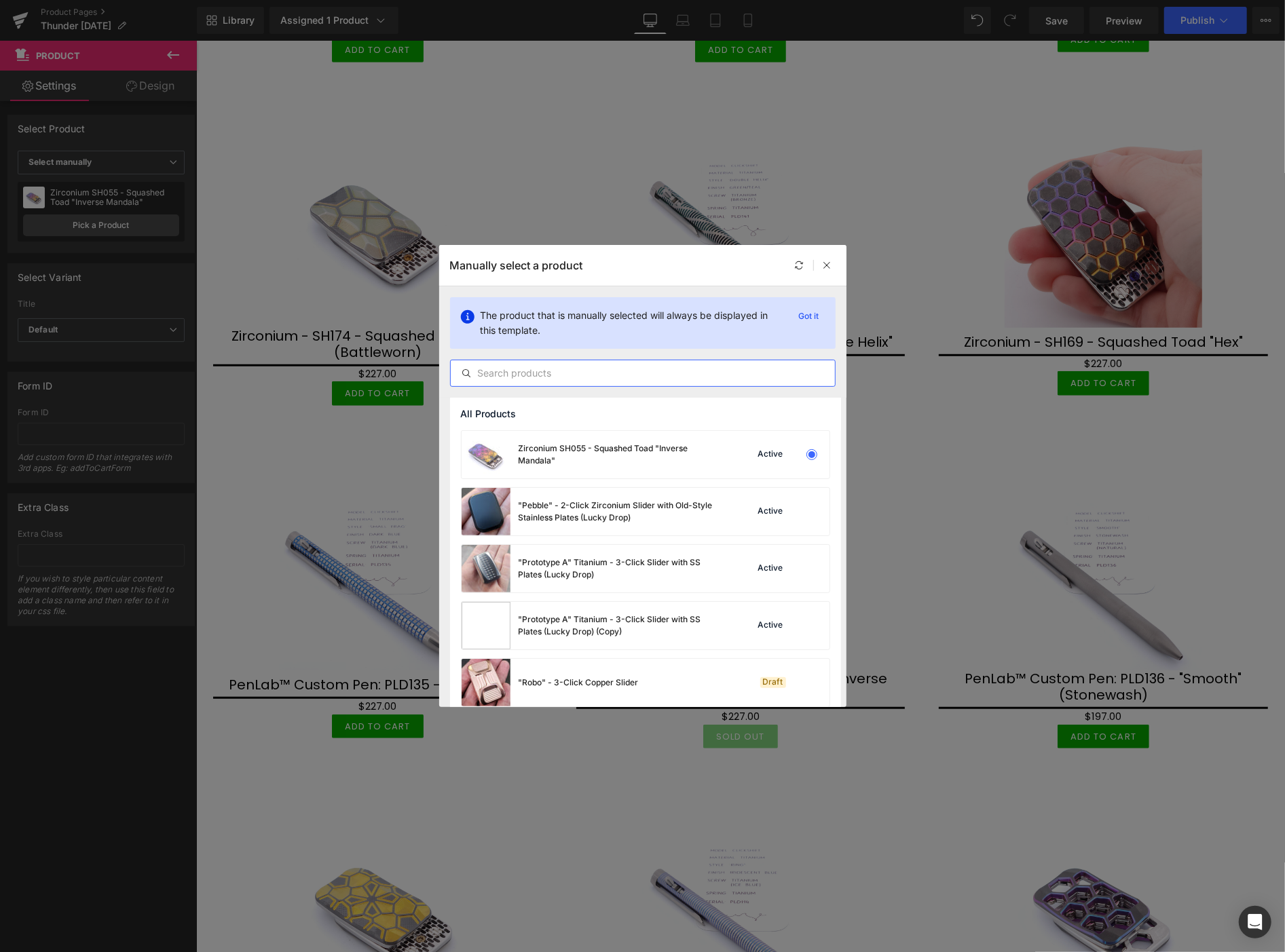
click at [494, 369] on input "text" at bounding box center [642, 373] width 384 height 16
click at [537, 375] on input "text" at bounding box center [642, 373] width 384 height 16
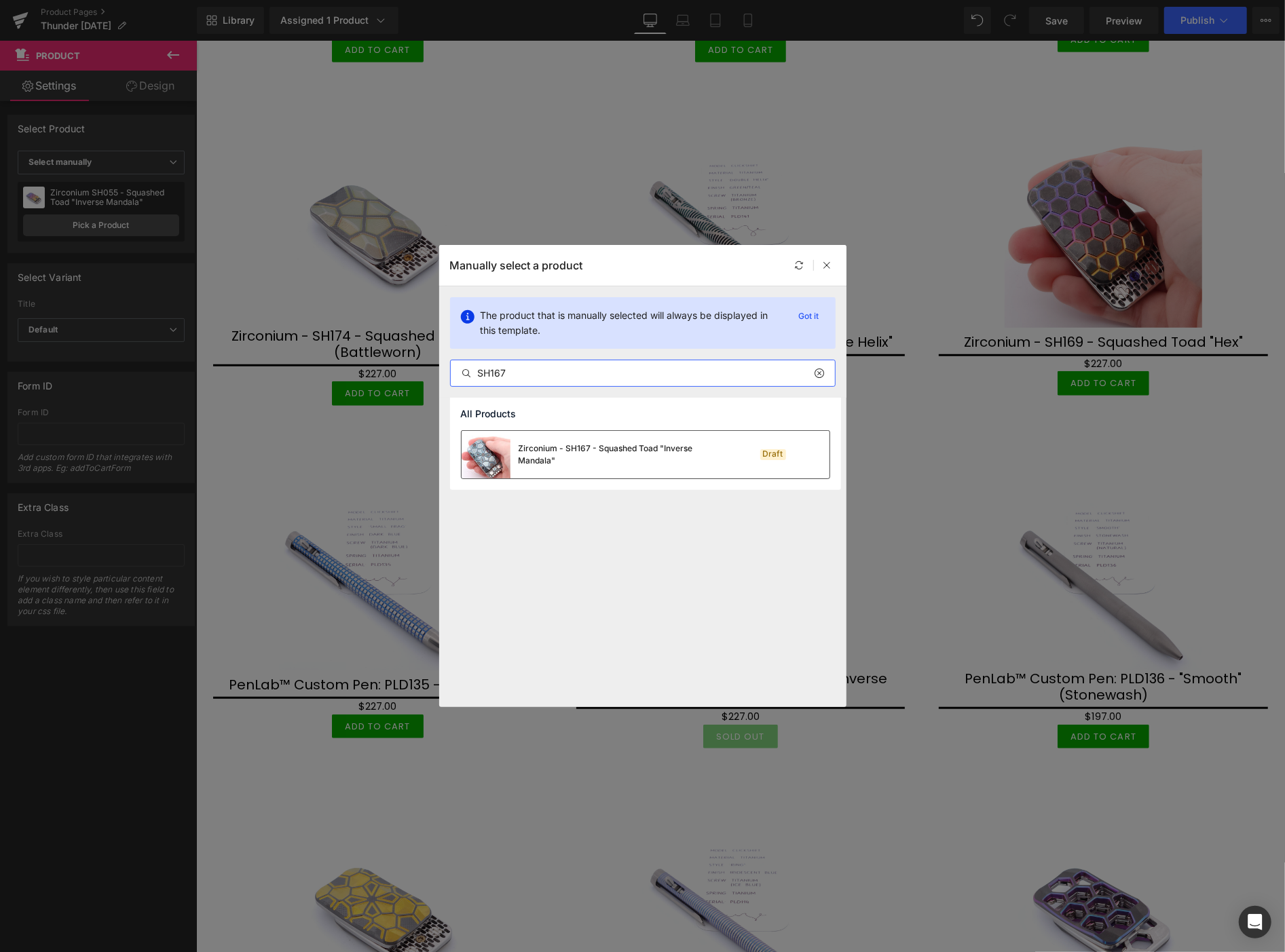
type input "SH167"
click at [573, 456] on div "Zirconium - SH167 - Squashed Toad "Inverse Mandala"" at bounding box center [621, 454] width 204 height 24
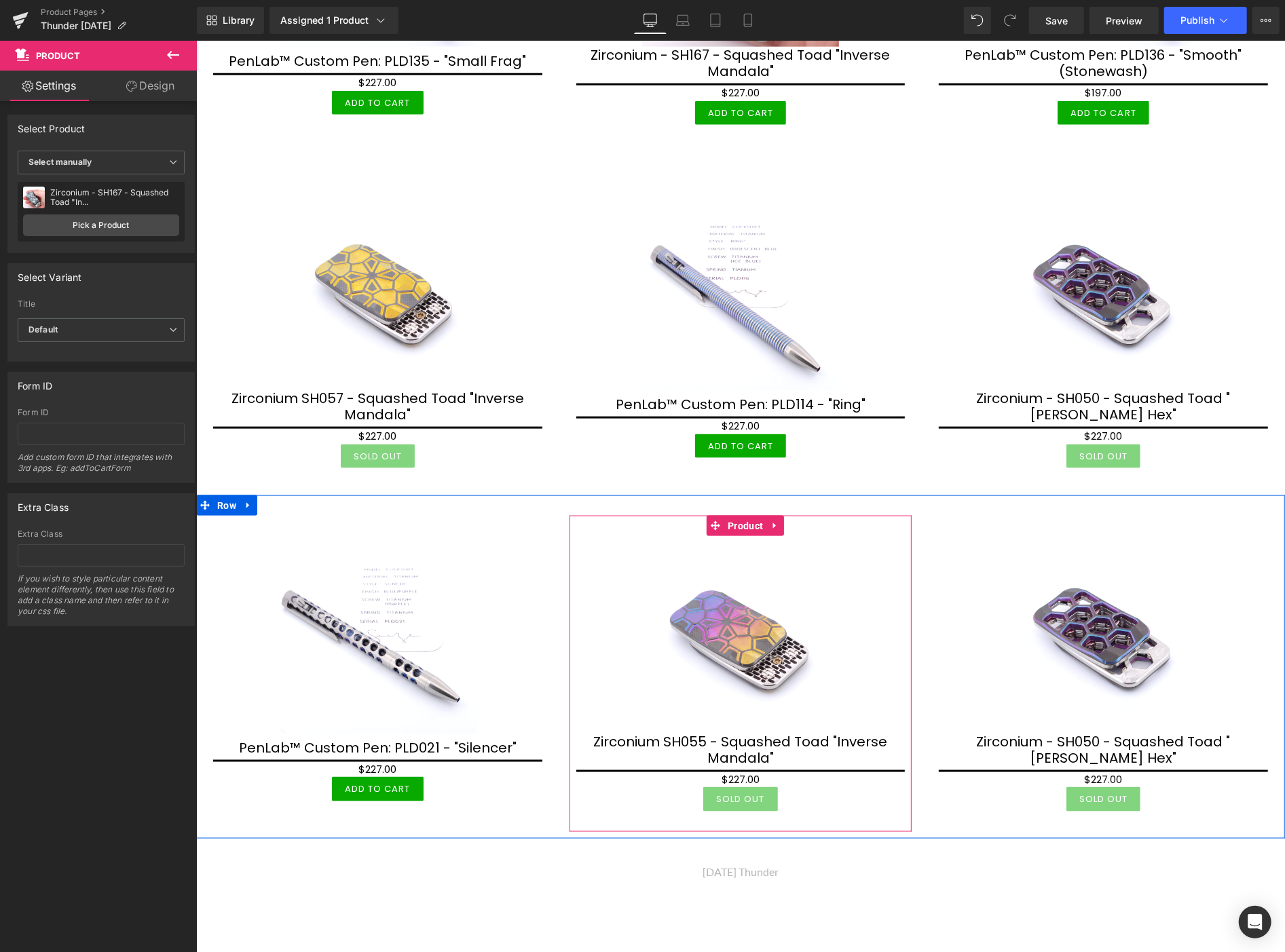
scroll to position [1206, 0]
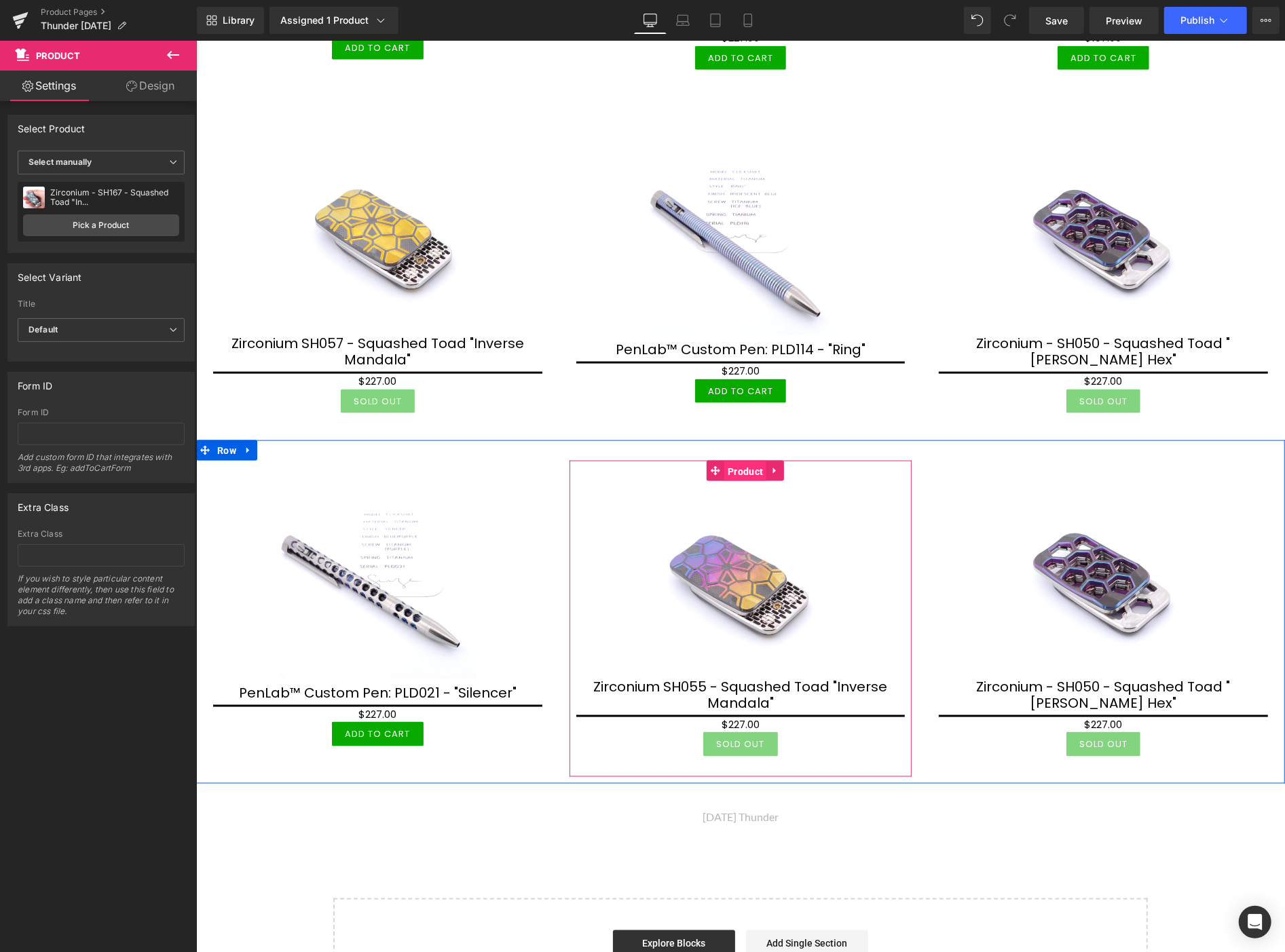
click at [741, 461] on span "Product" at bounding box center [745, 471] width 43 height 20
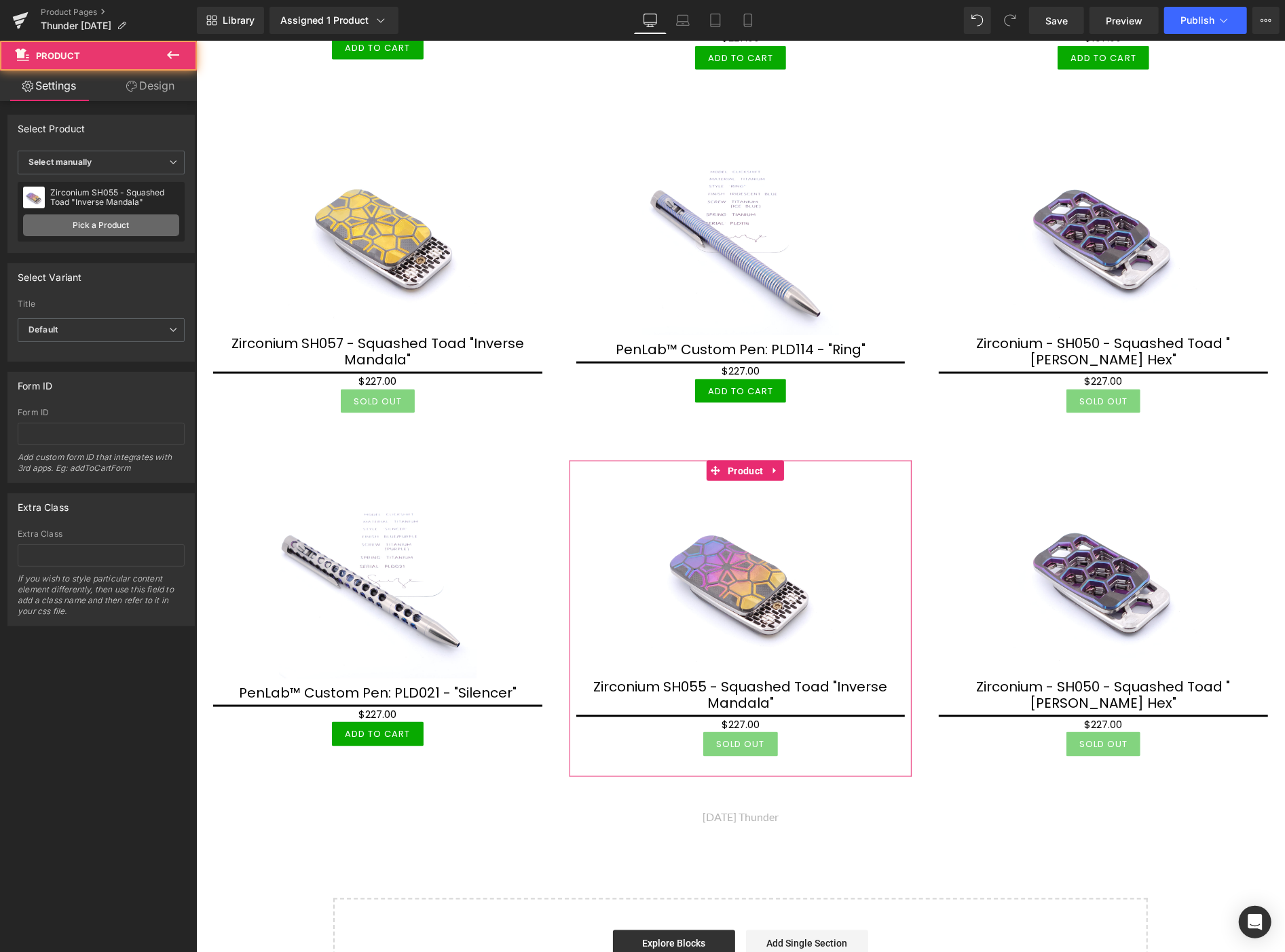
click at [132, 220] on link "Pick a Product" at bounding box center [102, 225] width 157 height 21
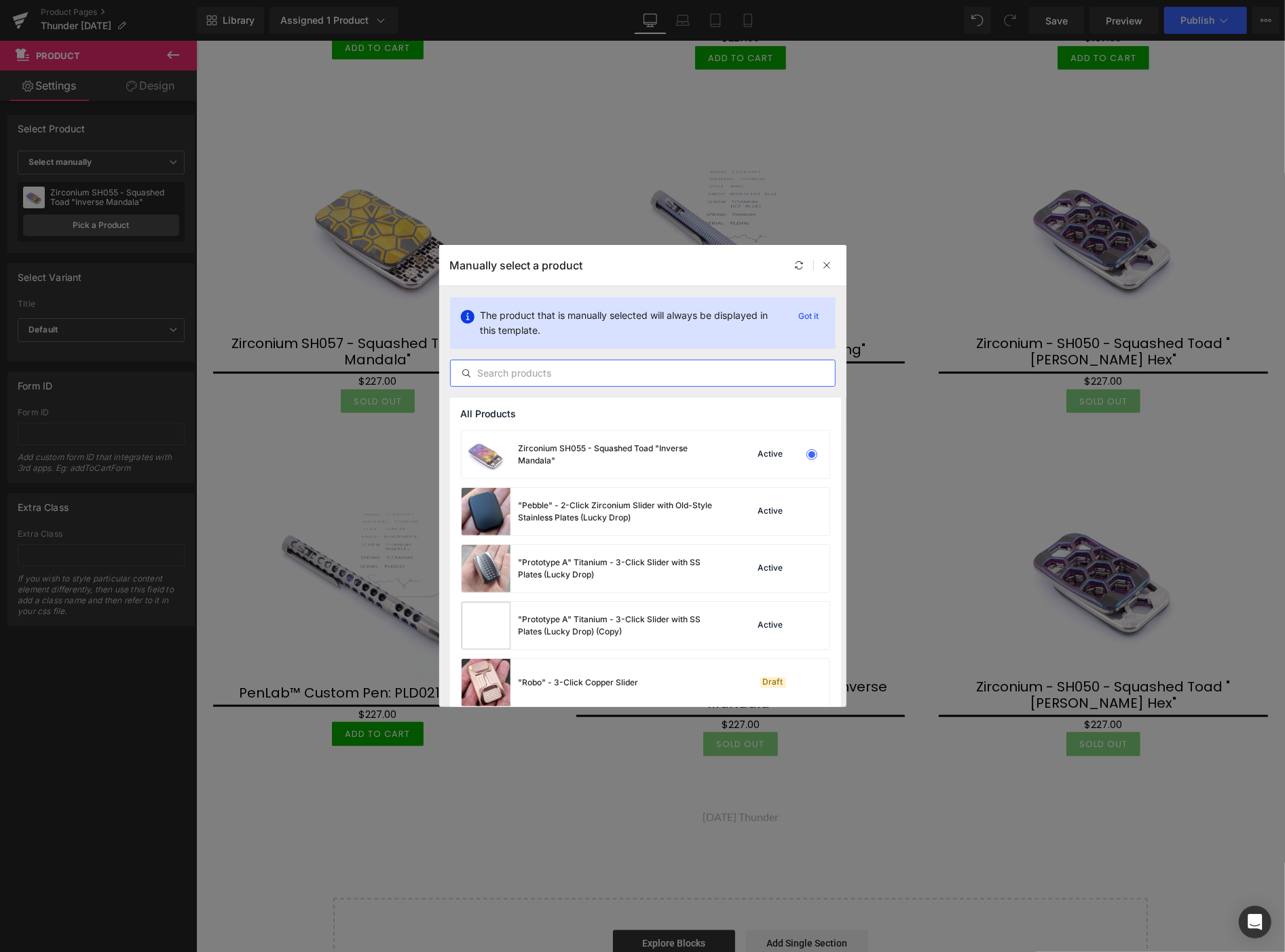
click at [527, 369] on input "text" at bounding box center [642, 373] width 384 height 16
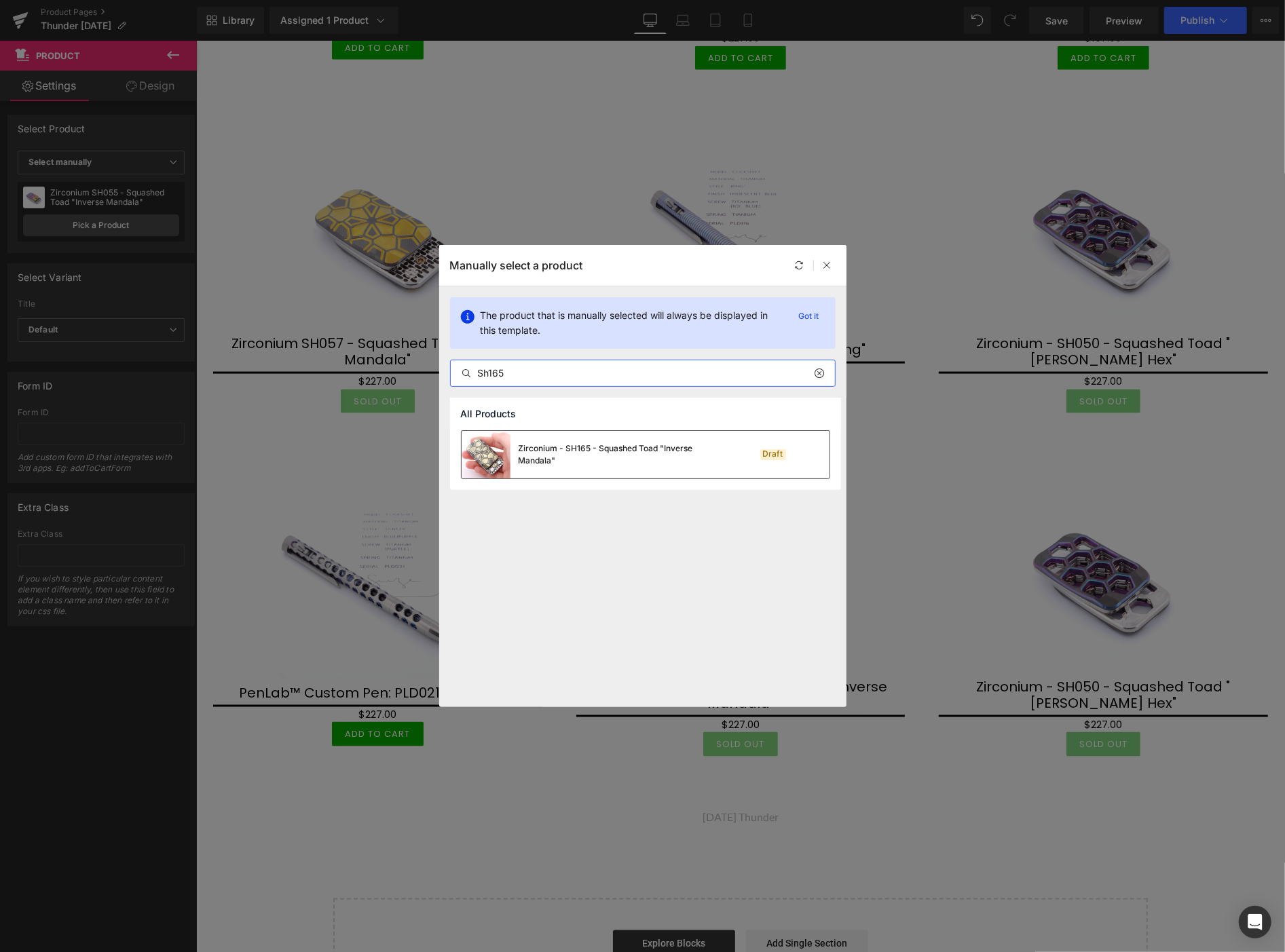
type input "Sh165"
click at [587, 455] on div "Zirconium - SH165 - Squashed Toad "Inverse Mandala"" at bounding box center [621, 454] width 204 height 24
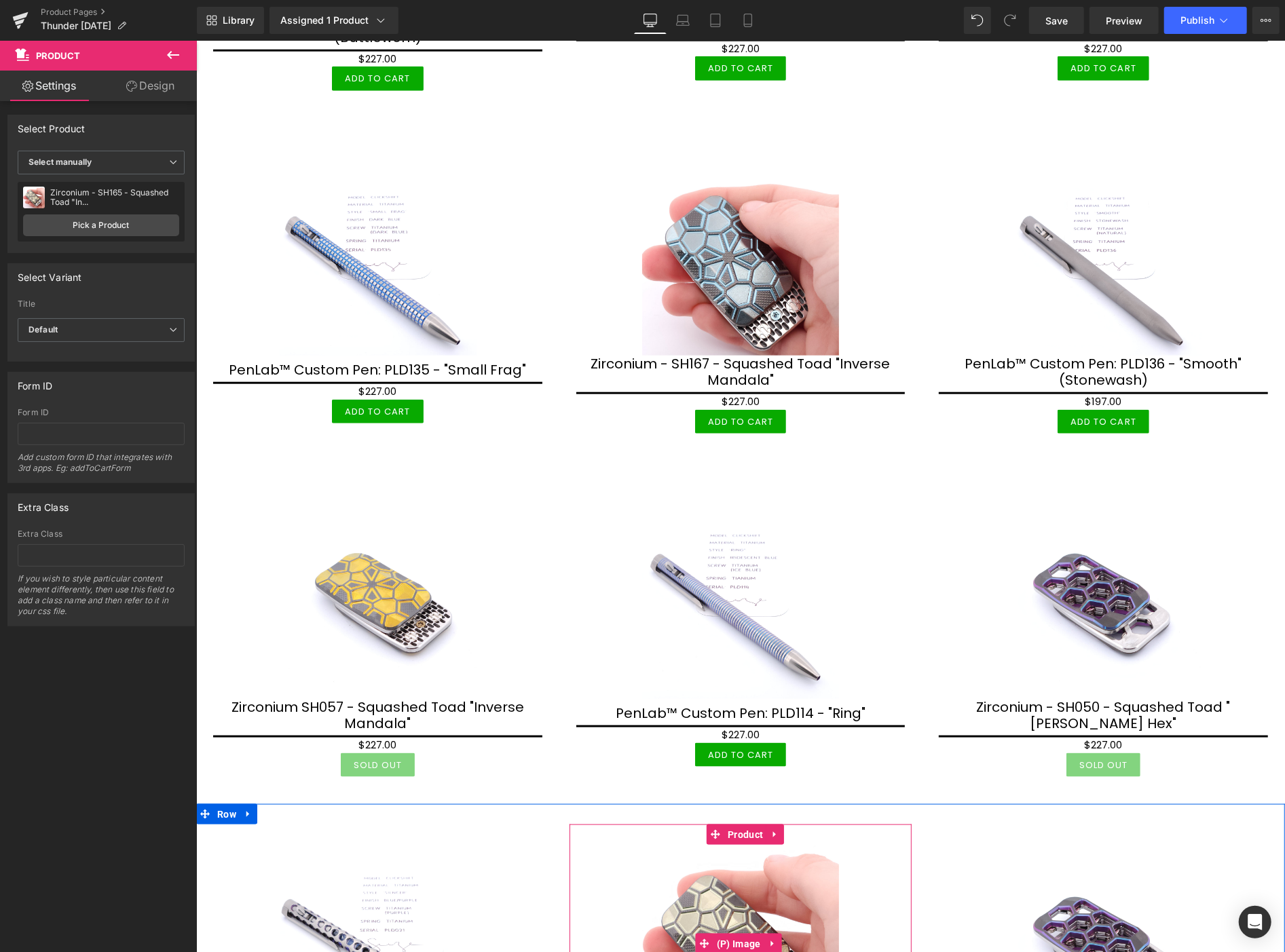
scroll to position [829, 0]
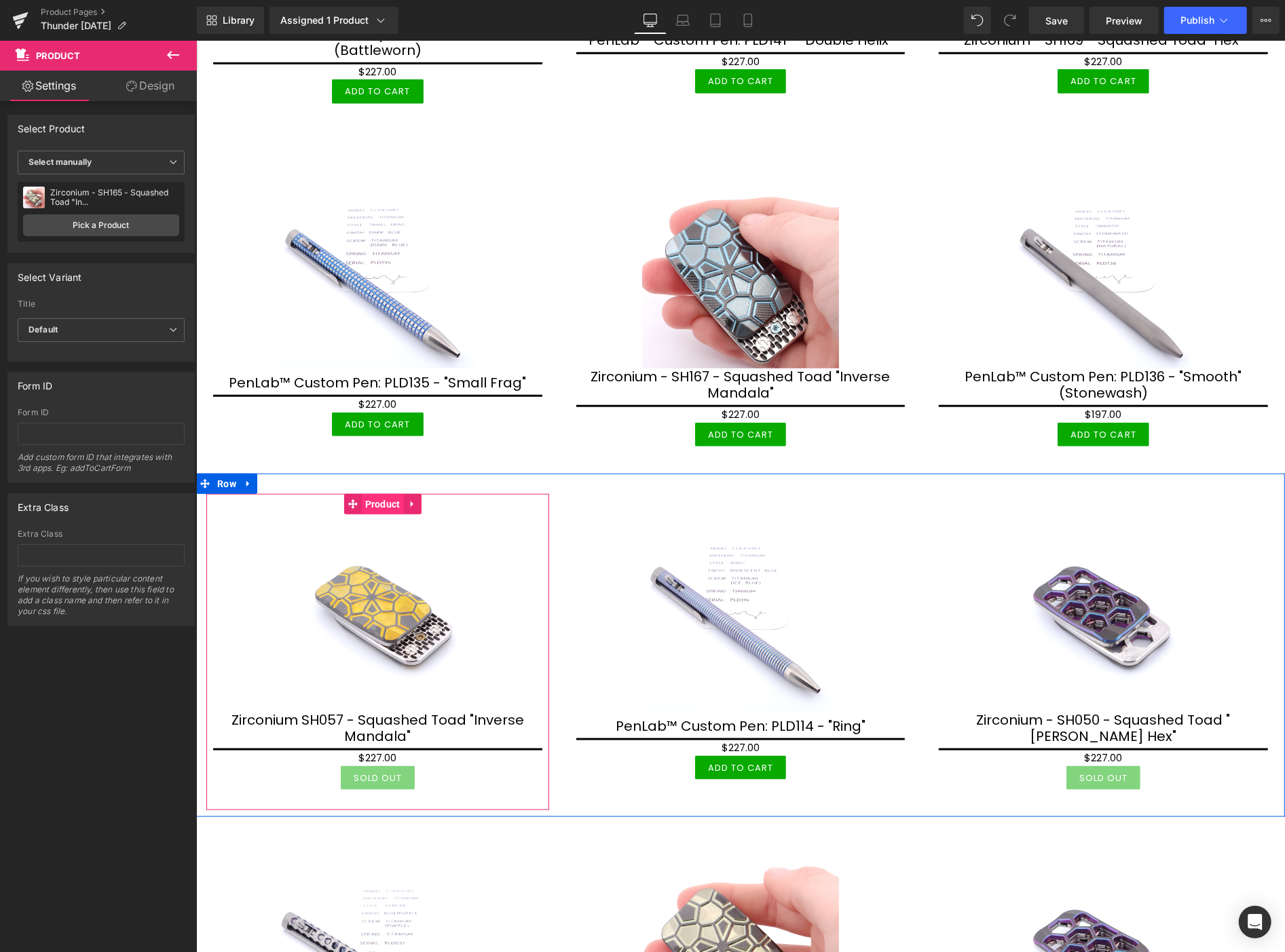
click at [387, 500] on span "Product" at bounding box center [383, 504] width 43 height 20
click at [377, 494] on span "Product" at bounding box center [383, 504] width 43 height 20
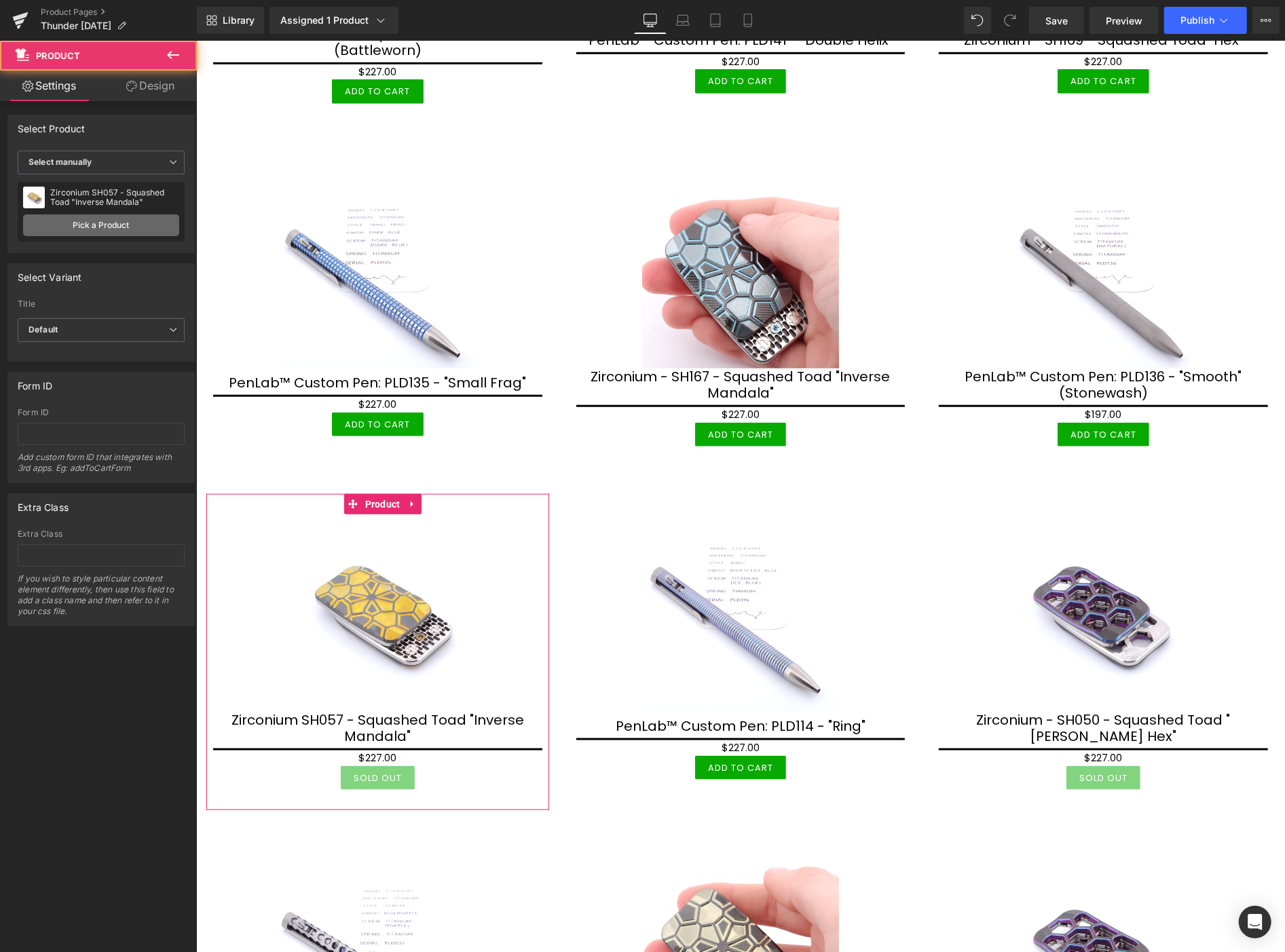
click at [133, 225] on link "Pick a Product" at bounding box center [102, 225] width 157 height 21
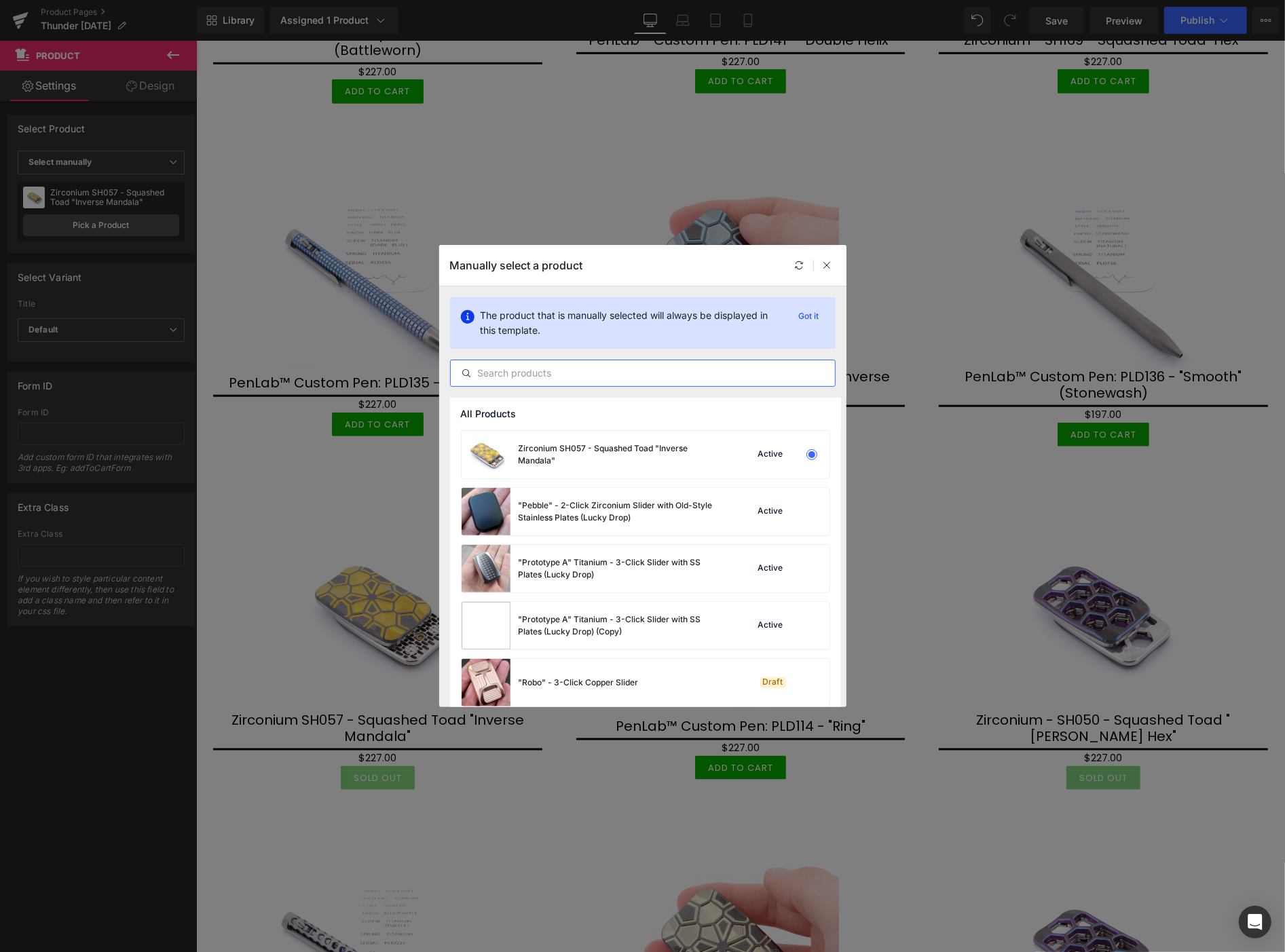
click at [540, 377] on input "text" at bounding box center [642, 373] width 384 height 16
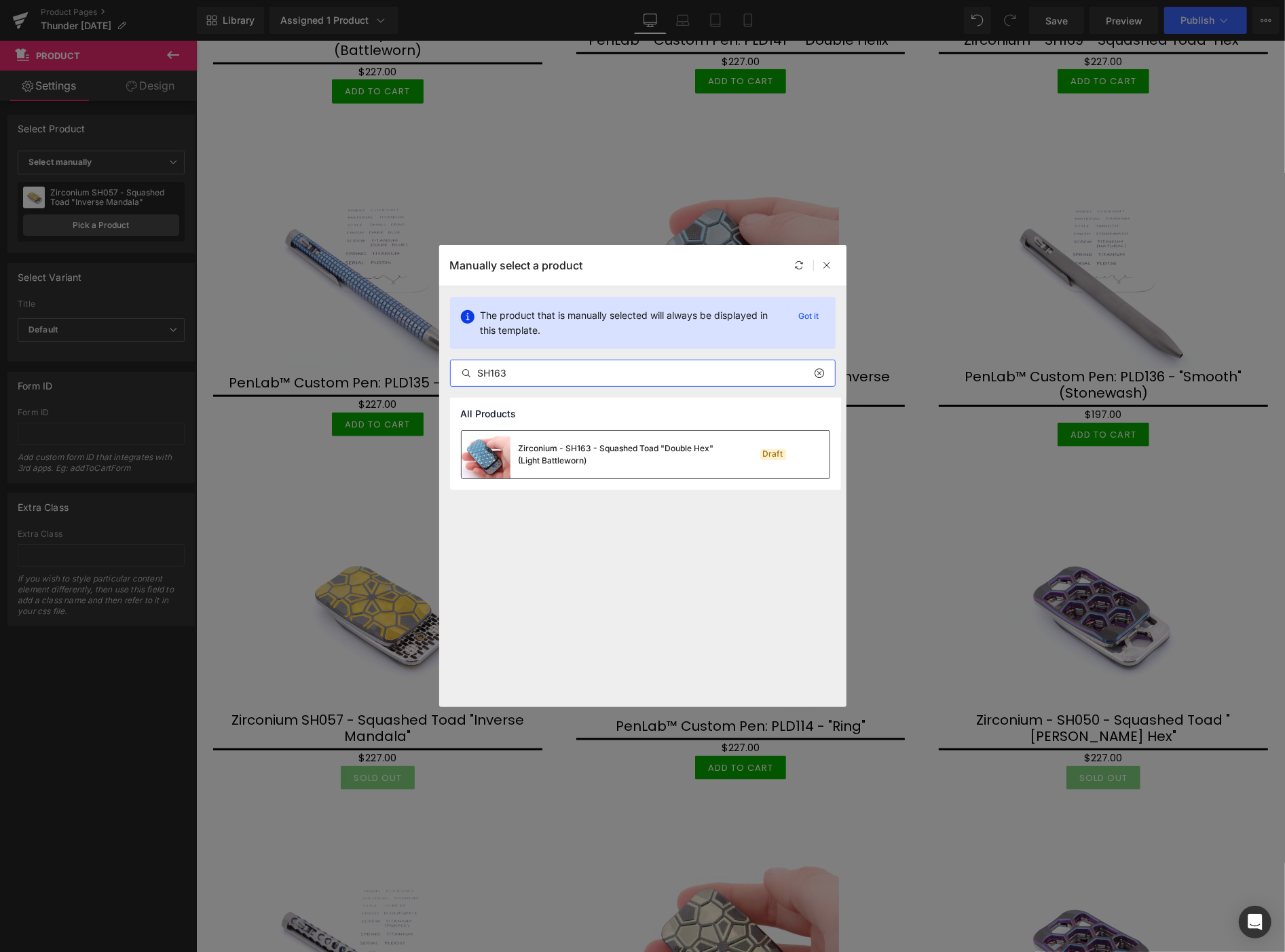
type input "SH163"
click at [601, 455] on div "Zirconium - SH163 - Squashed Toad "Double Hex" (Light Battleworn)" at bounding box center [621, 454] width 204 height 24
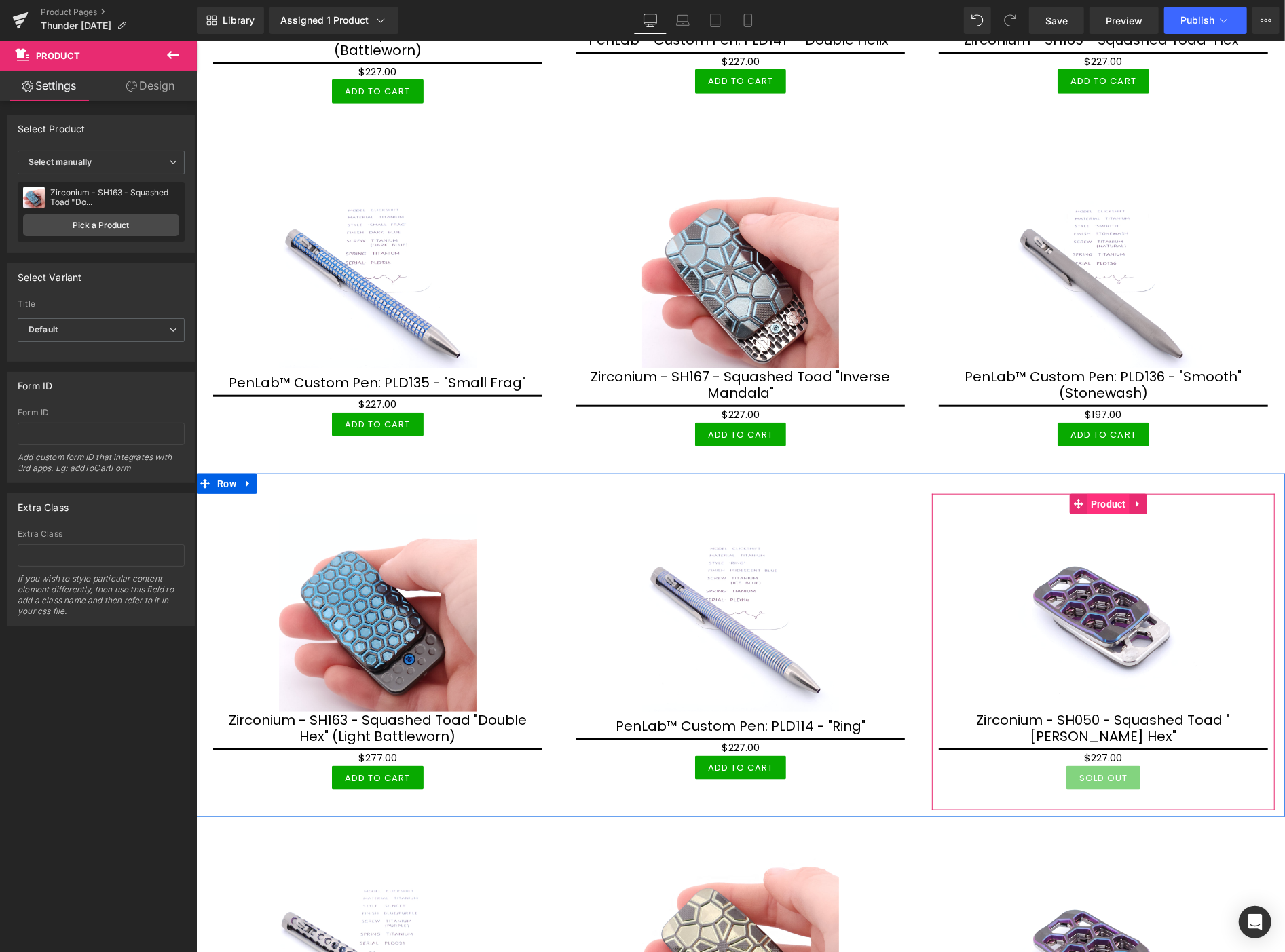
click at [1102, 494] on span "Product" at bounding box center [1108, 504] width 43 height 20
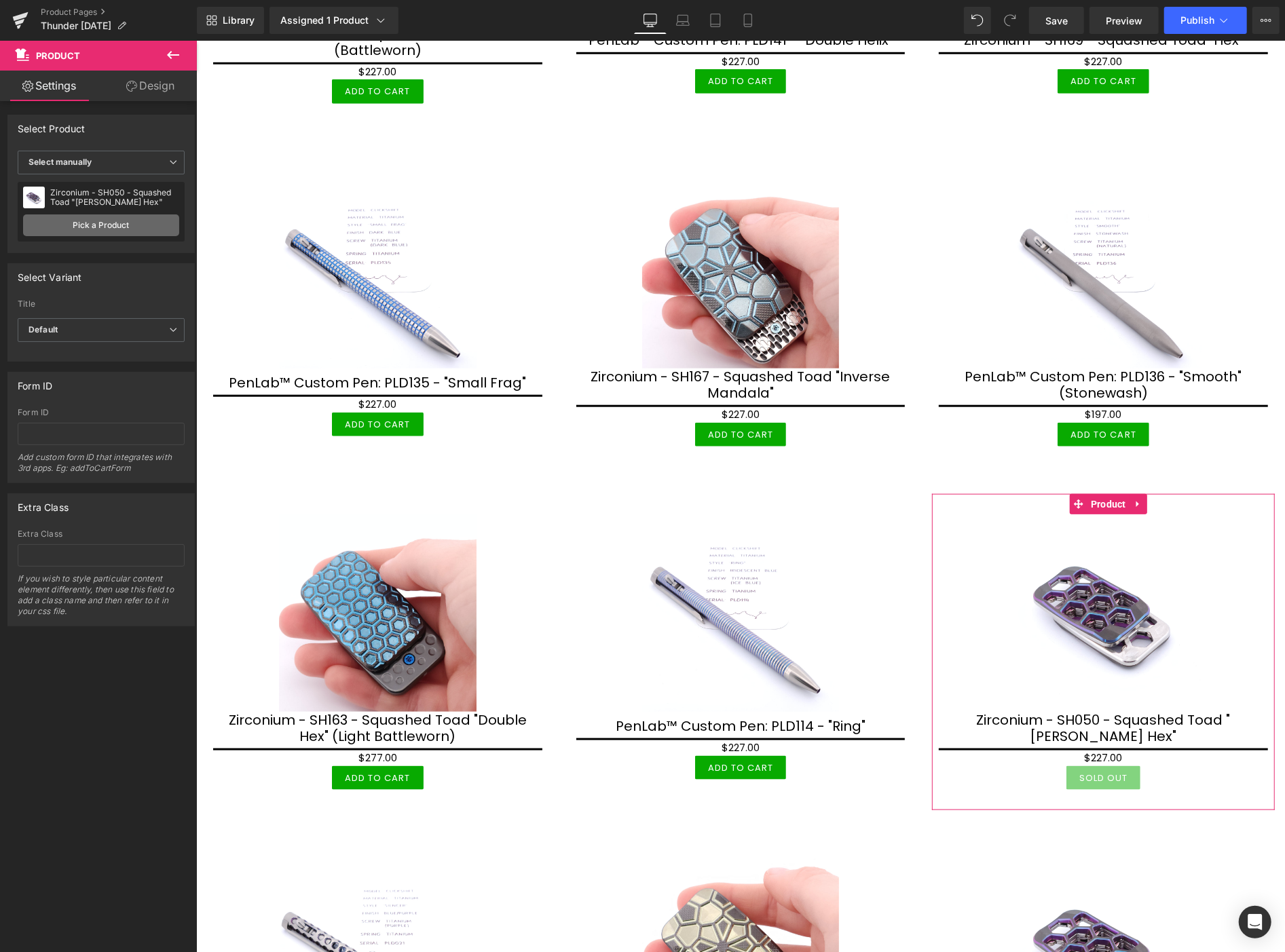
click at [141, 222] on link "Pick a Product" at bounding box center [102, 225] width 157 height 21
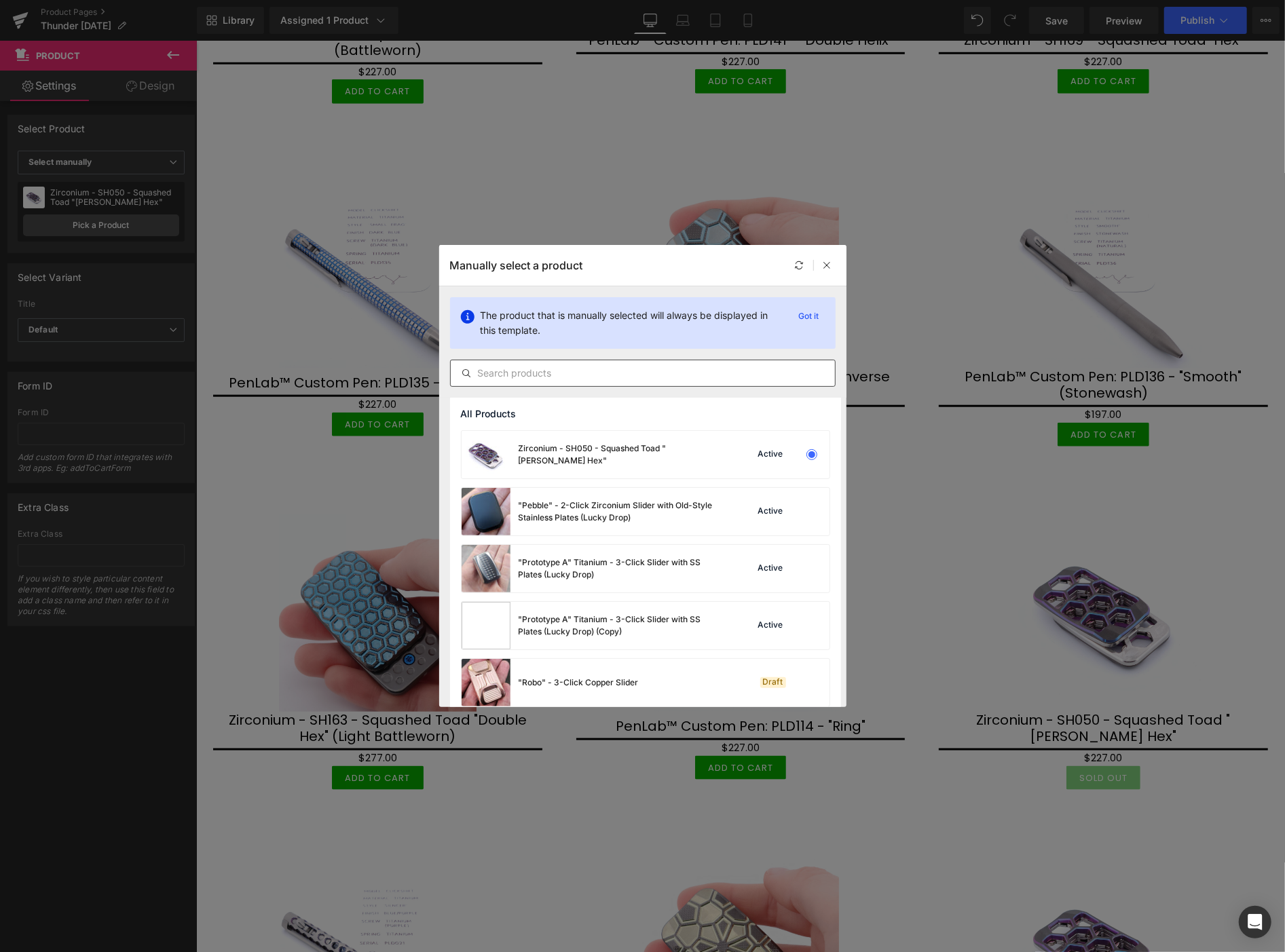
click at [565, 370] on input "text" at bounding box center [642, 373] width 384 height 16
click at [501, 374] on input "text" at bounding box center [642, 373] width 384 height 16
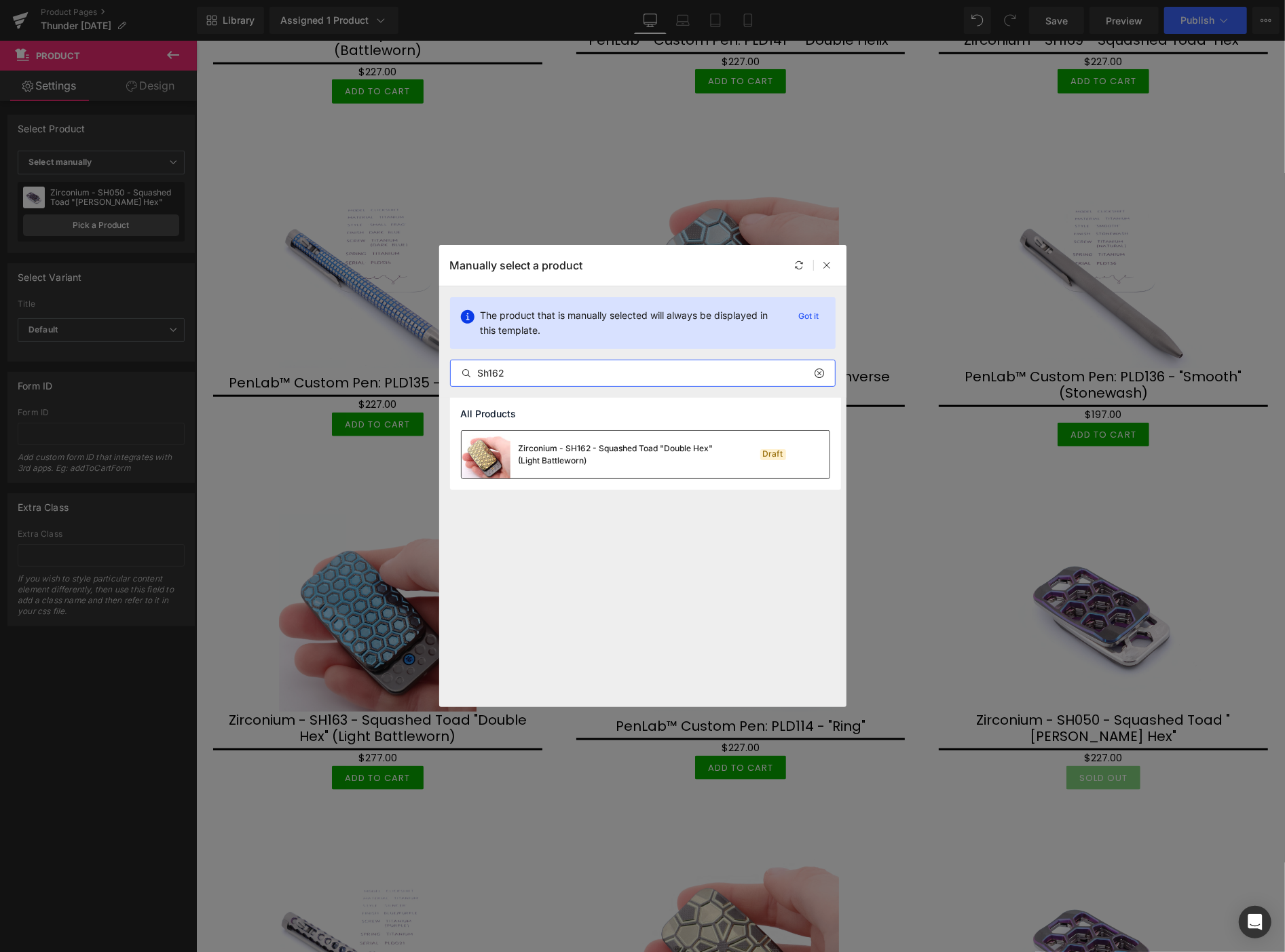
type input "Sh162"
drag, startPoint x: 601, startPoint y: 450, endPoint x: 405, endPoint y: 409, distance: 200.2
click at [601, 450] on div "Zirconium - SH162 - Squashed Toad "Double Hex" (Light Battleworn)" at bounding box center [621, 454] width 204 height 24
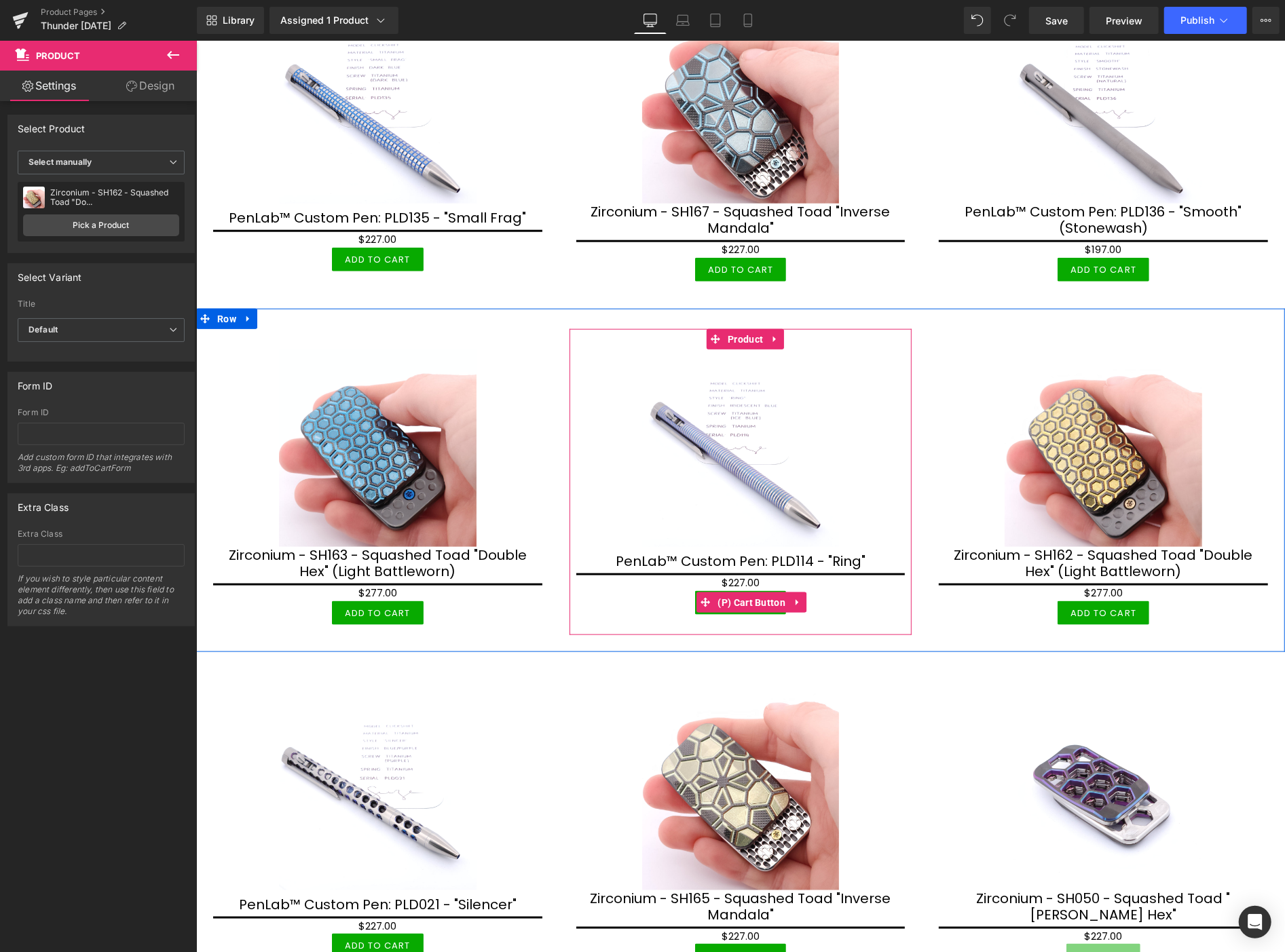
scroll to position [1131, 0]
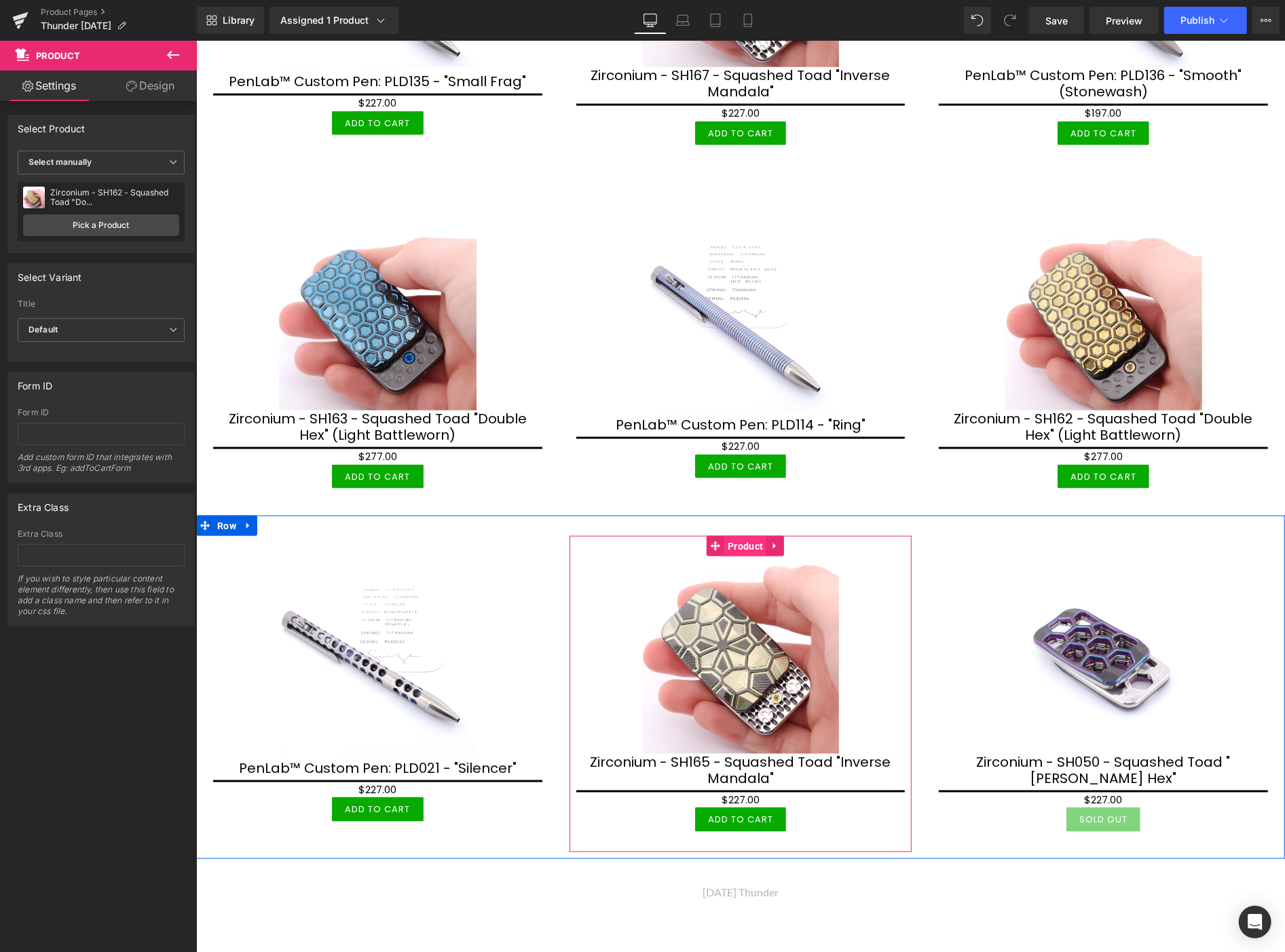
click at [732, 535] on span "Product" at bounding box center [745, 545] width 43 height 20
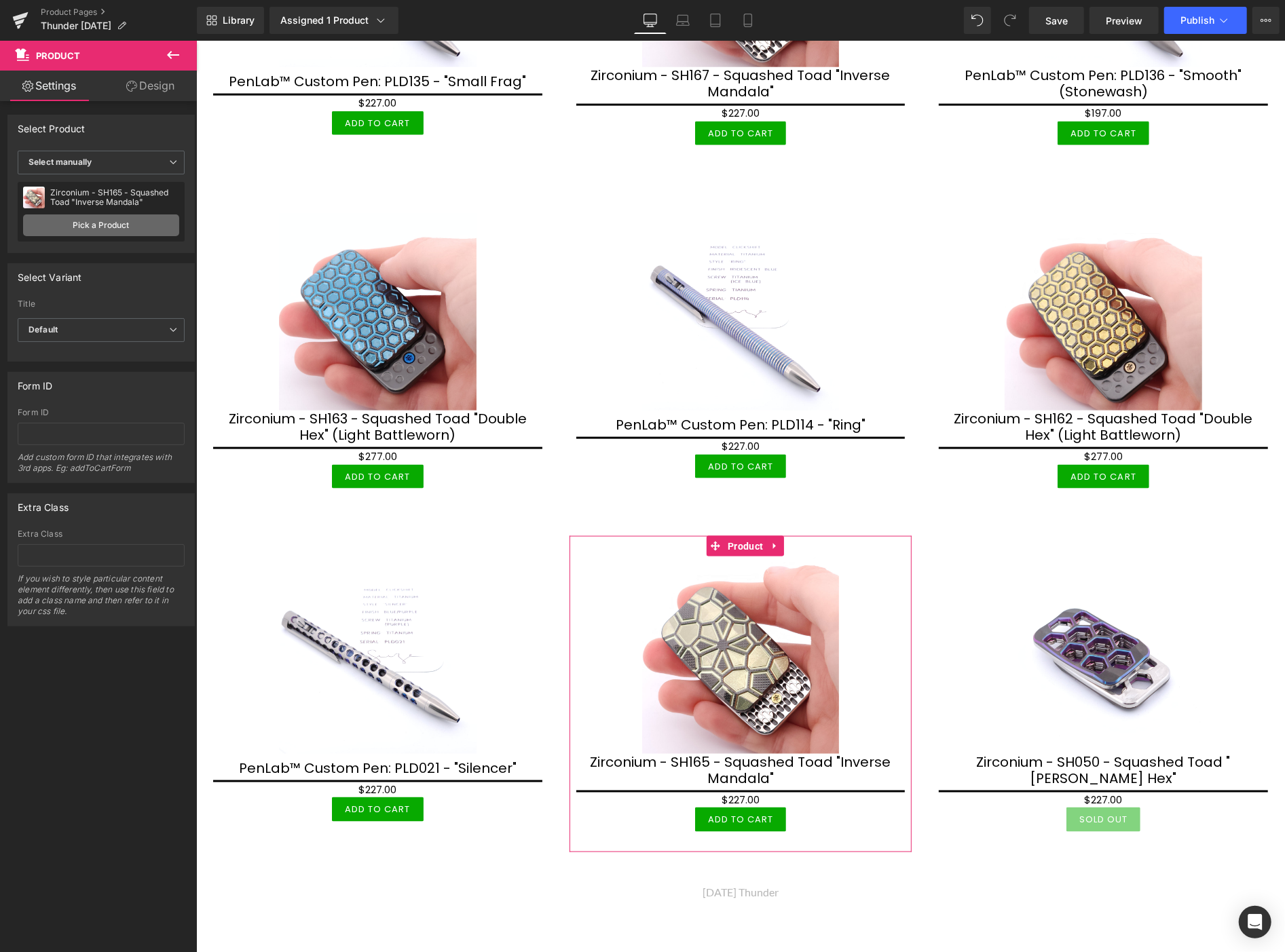
click at [145, 224] on link "Pick a Product" at bounding box center [102, 225] width 157 height 21
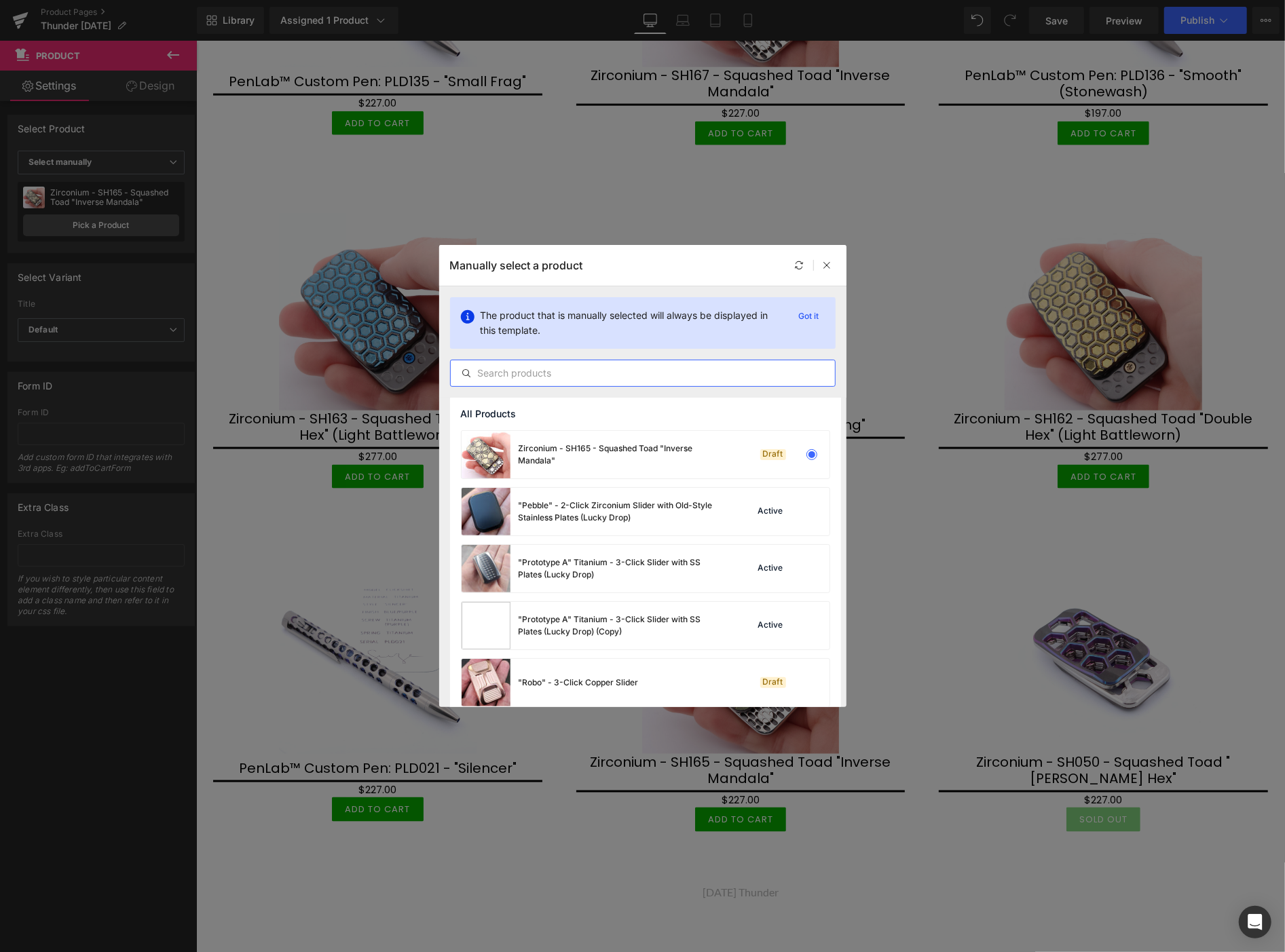
click at [503, 375] on input "text" at bounding box center [642, 373] width 384 height 16
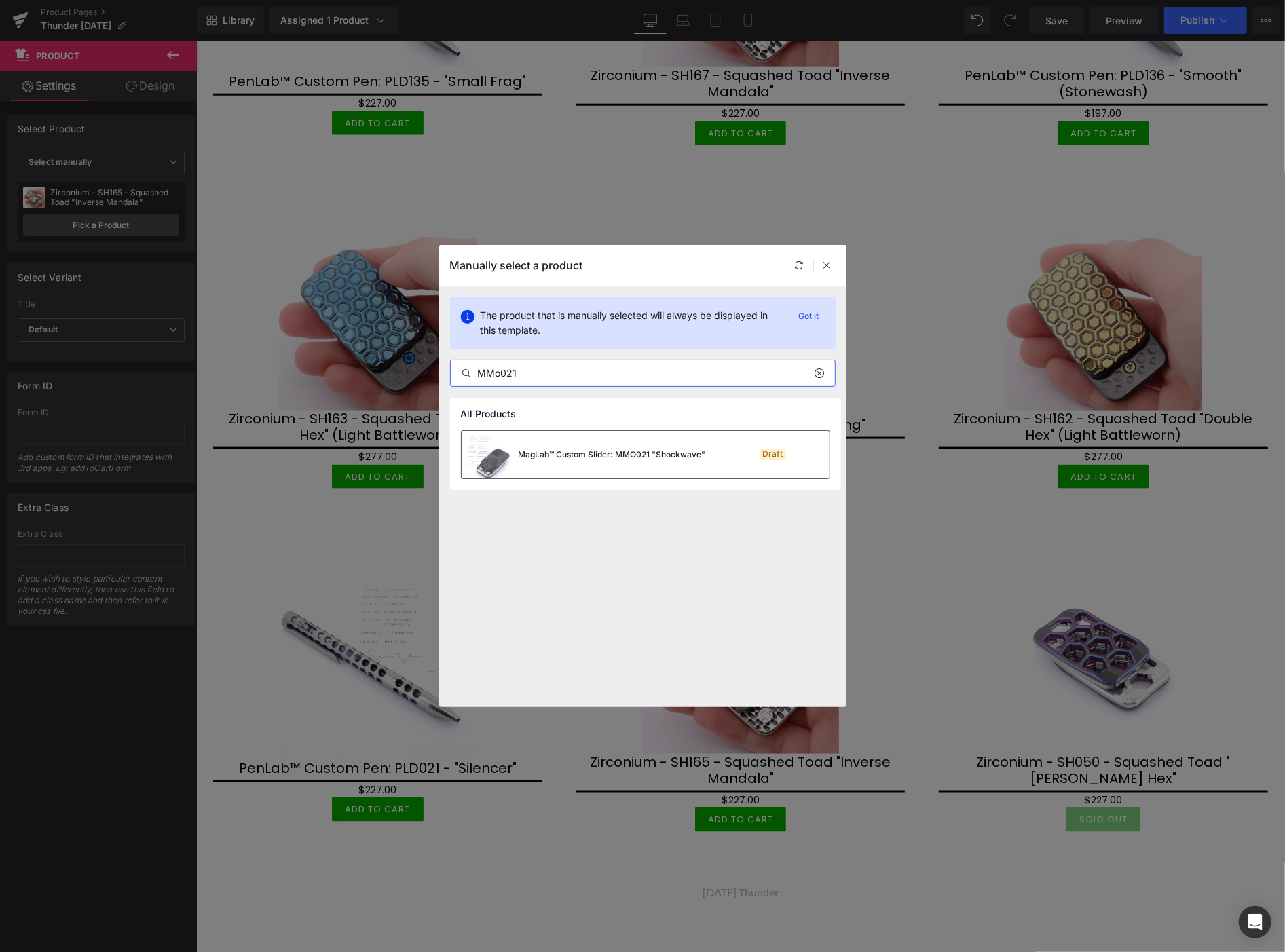
type input "MMo021"
drag, startPoint x: 567, startPoint y: 453, endPoint x: 370, endPoint y: 413, distance: 201.0
click at [567, 453] on div "MagLab™ Custom Slider: MMO021 "Shockwave"" at bounding box center [613, 454] width 188 height 13
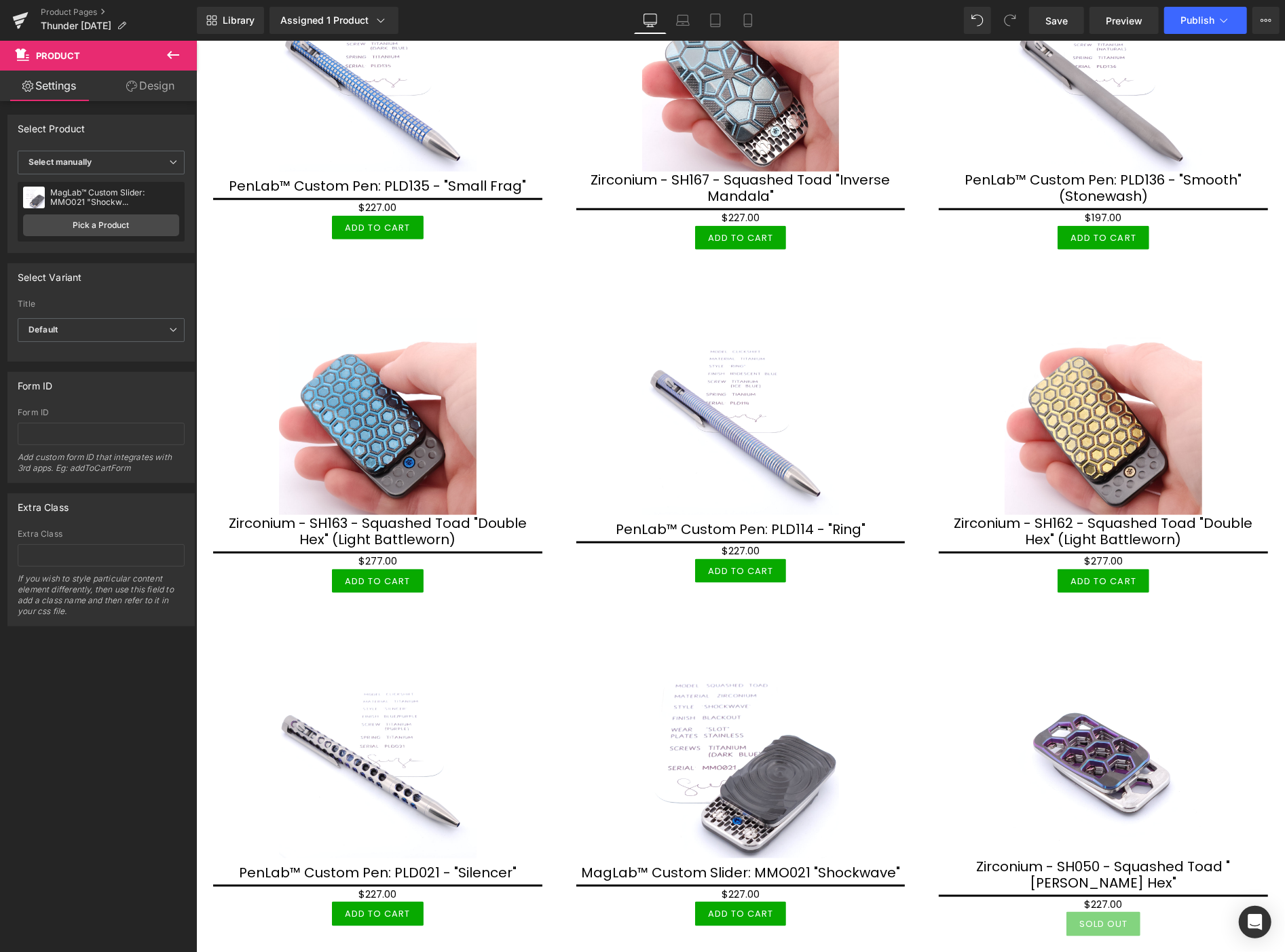
scroll to position [1282, 0]
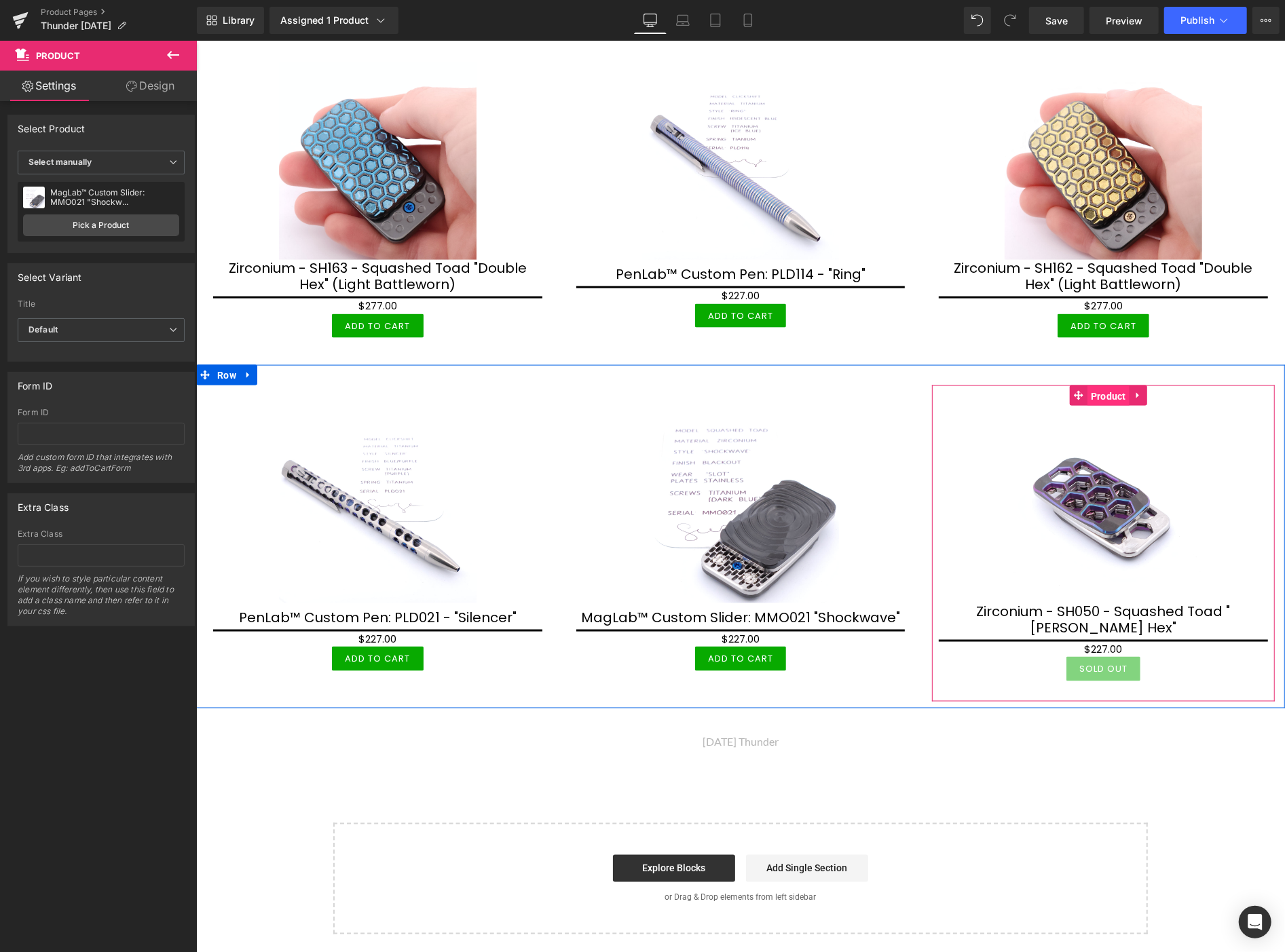
click at [1100, 387] on span "Product" at bounding box center [1108, 395] width 43 height 20
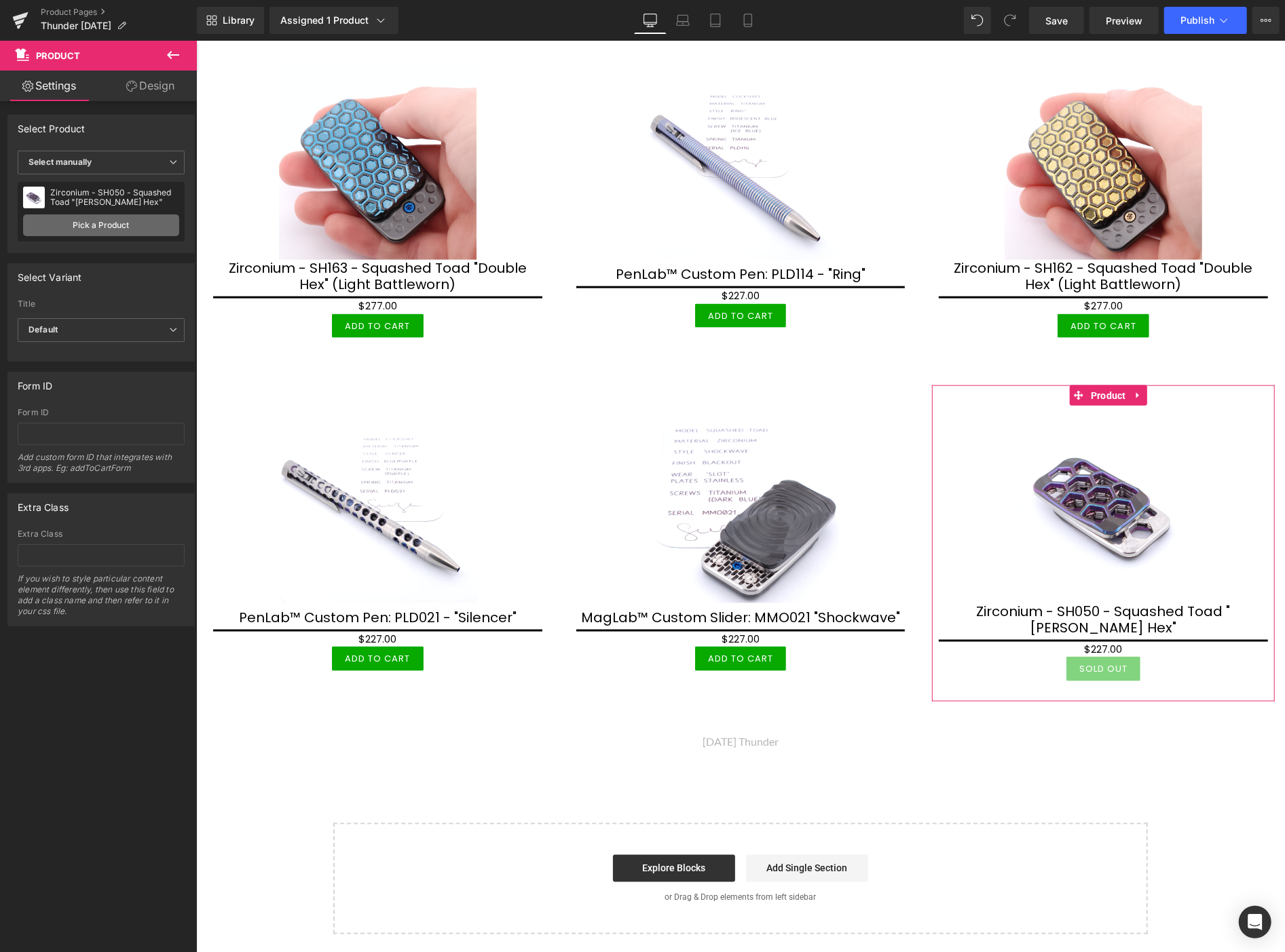
click at [99, 226] on link "Pick a Product" at bounding box center [102, 225] width 157 height 21
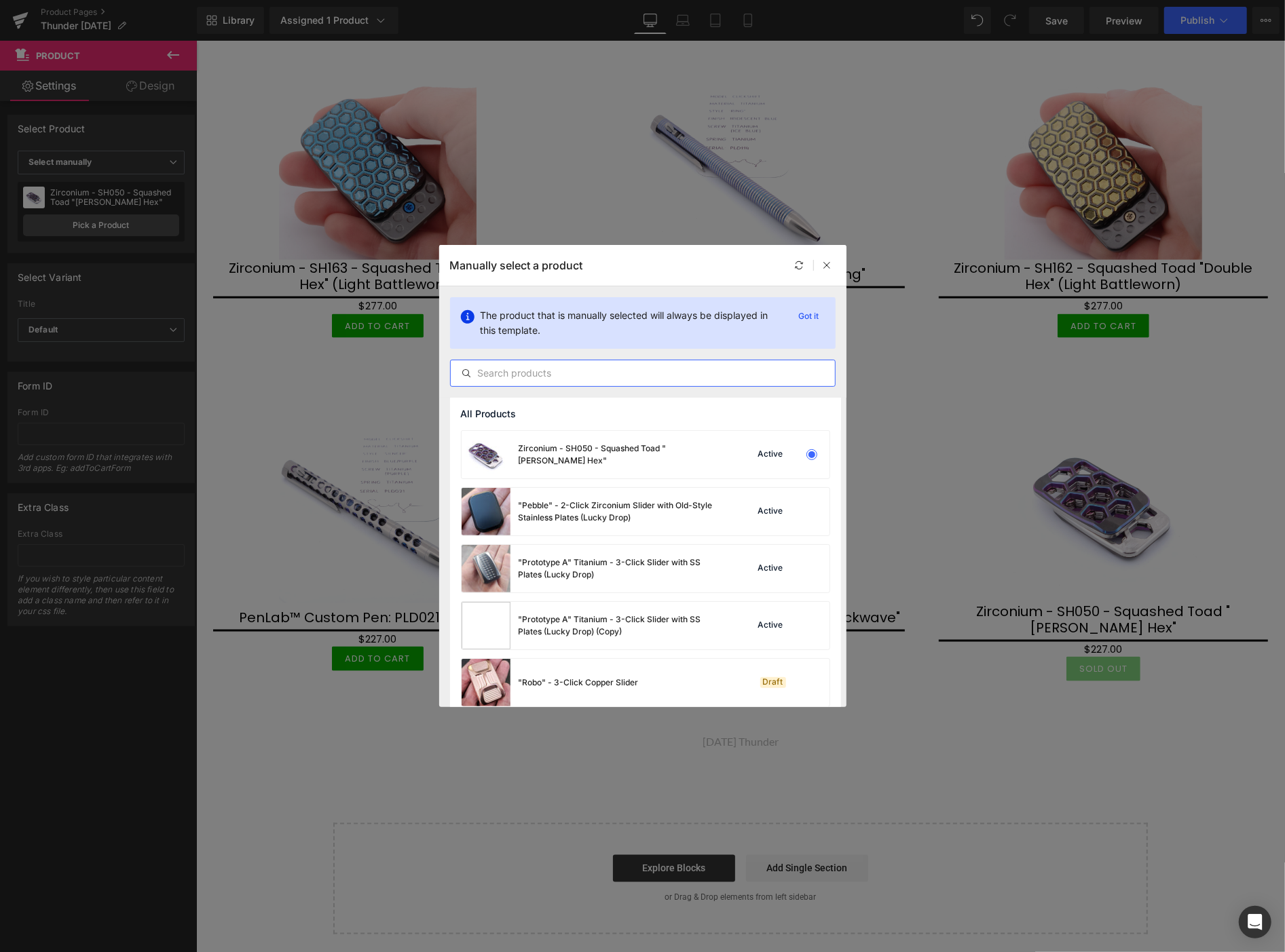
click at [500, 376] on input "text" at bounding box center [642, 373] width 384 height 16
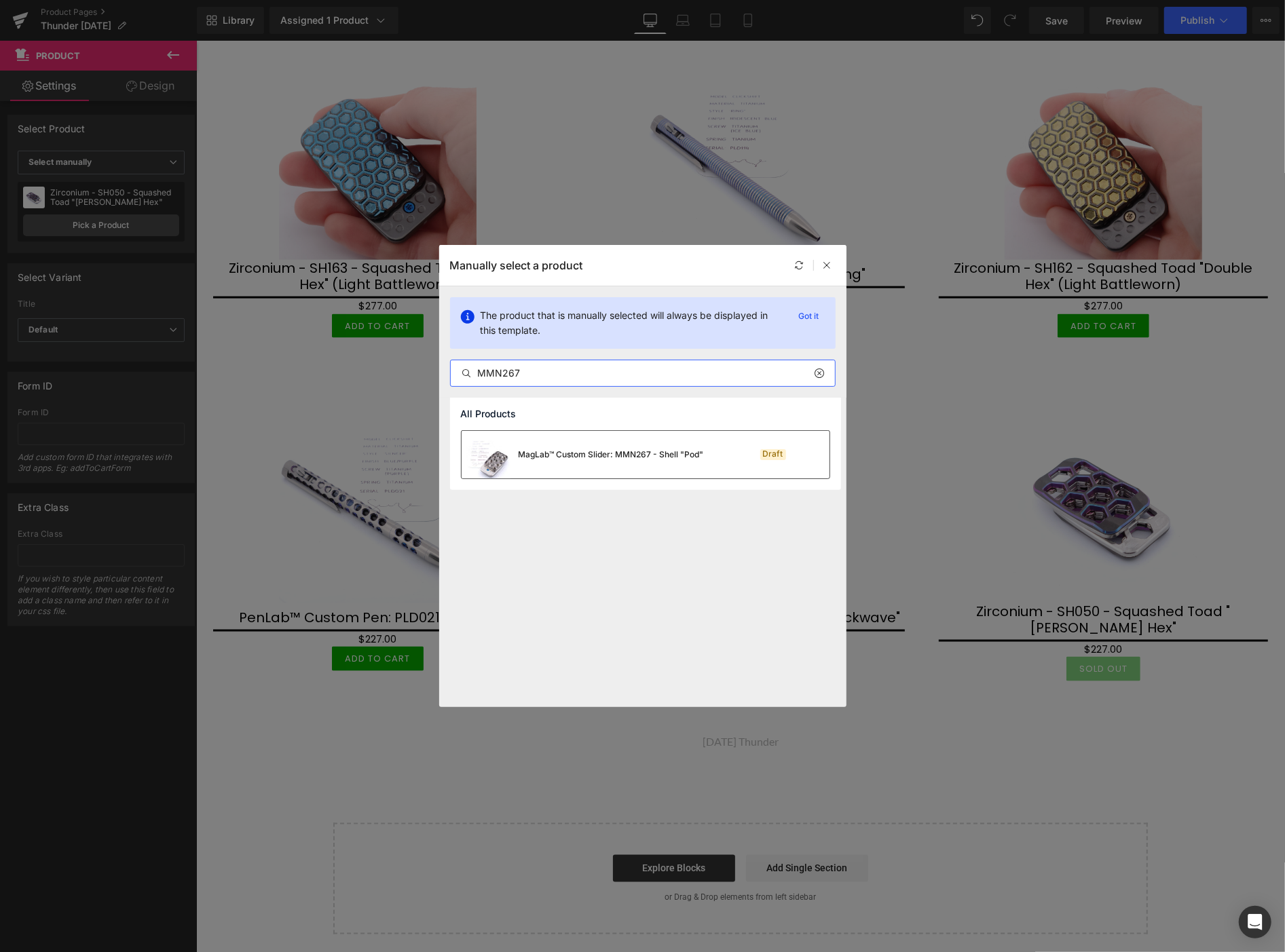
type input "MMN267"
click at [669, 457] on div "MagLab™ Custom Slider: MMN267 - Shell "Pod"" at bounding box center [612, 454] width 186 height 13
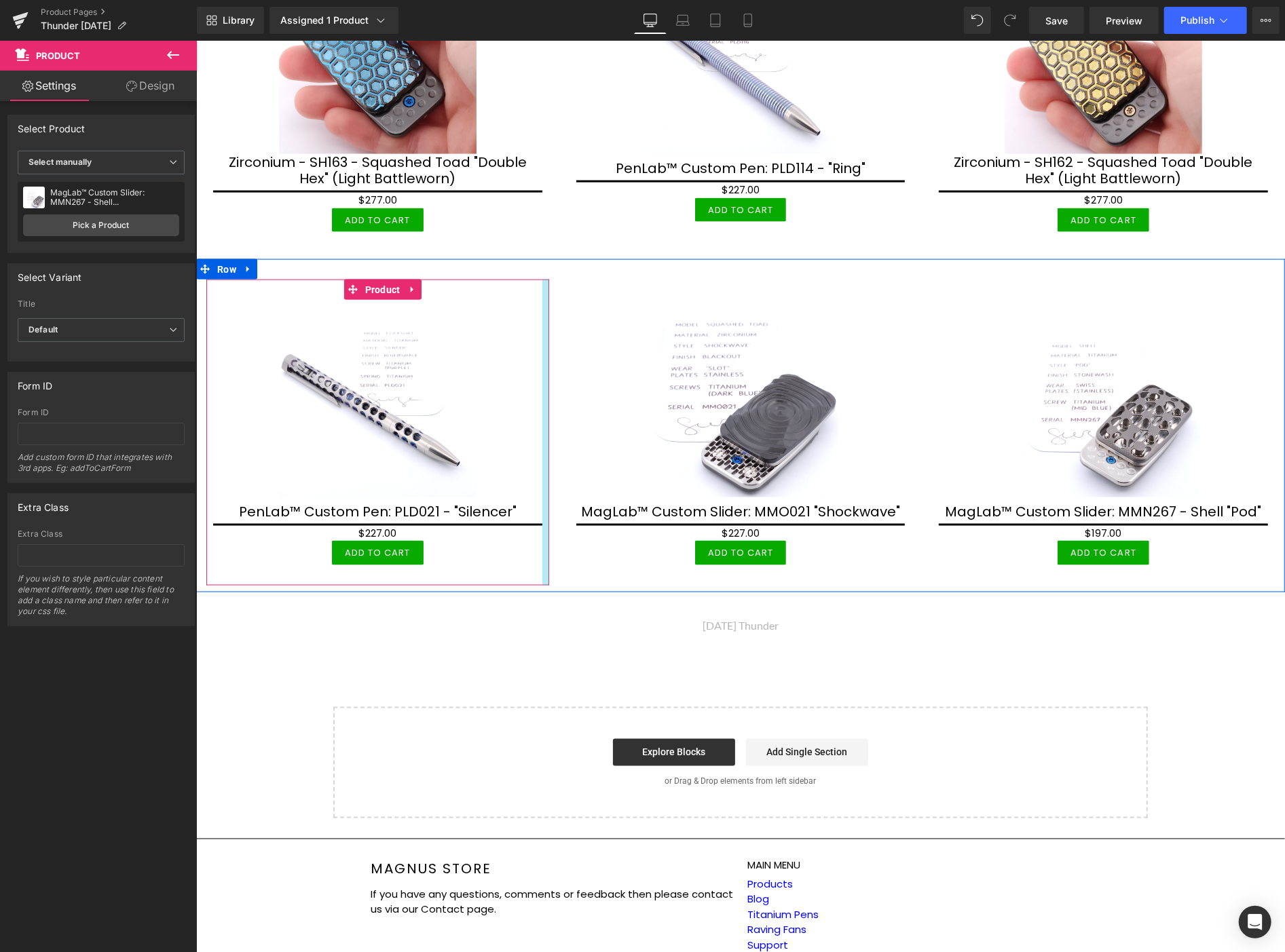
scroll to position [1442, 0]
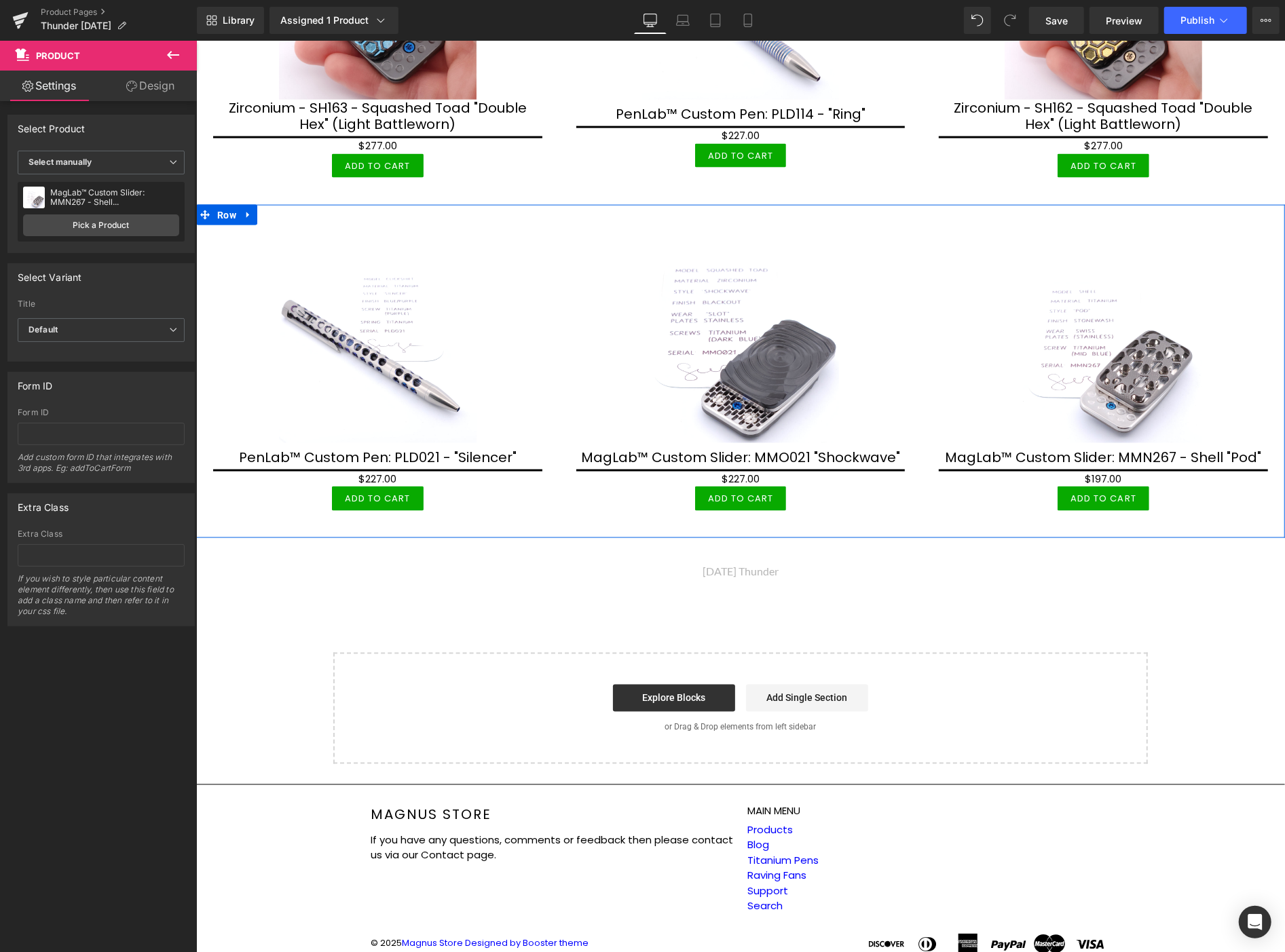
click at [248, 210] on icon at bounding box center [248, 215] width 10 height 11
click at [266, 210] on icon at bounding box center [266, 215] width 10 height 10
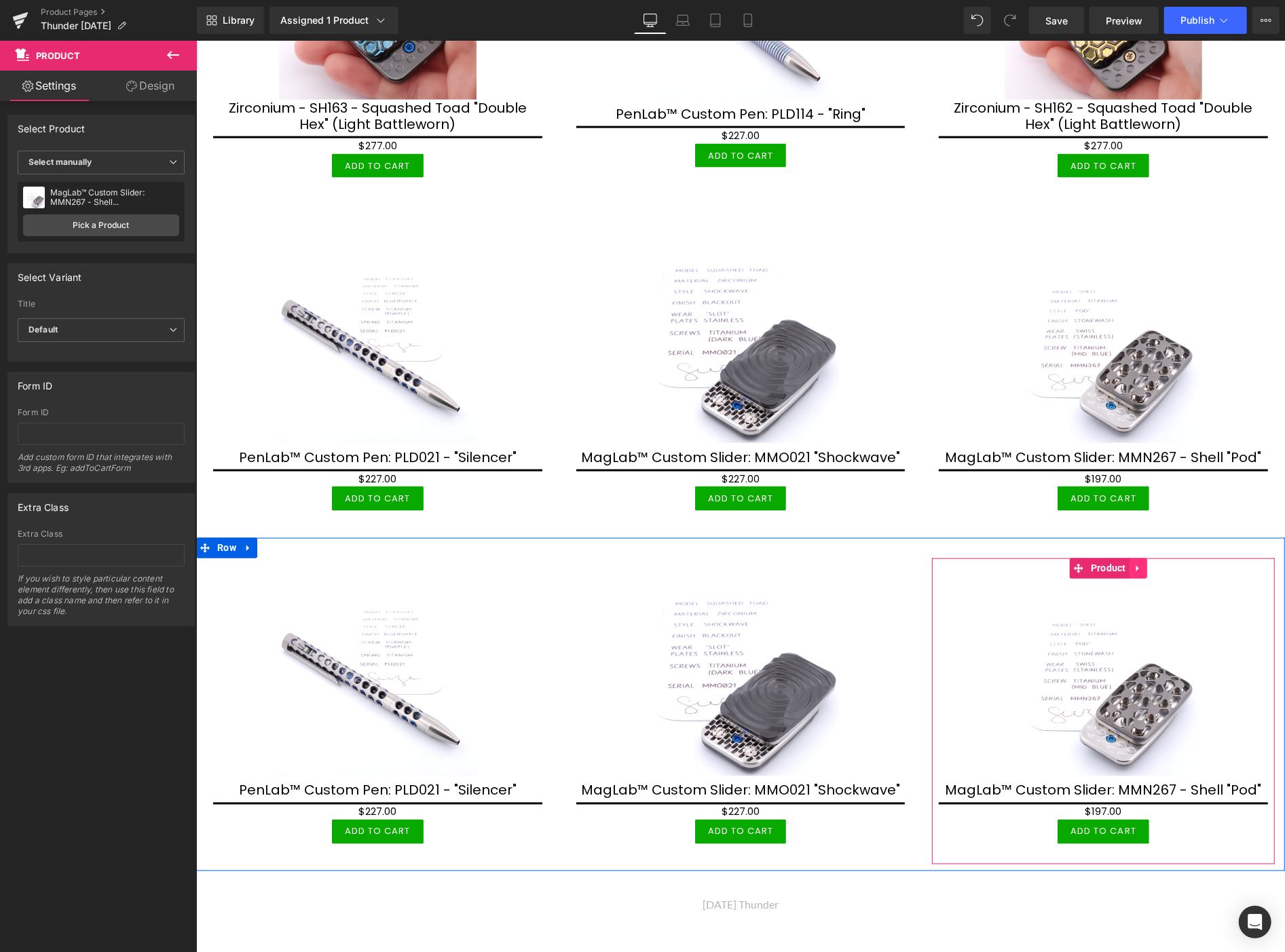
click at [1133, 563] on icon at bounding box center [1138, 567] width 10 height 11
click at [1142, 563] on icon at bounding box center [1147, 568] width 10 height 10
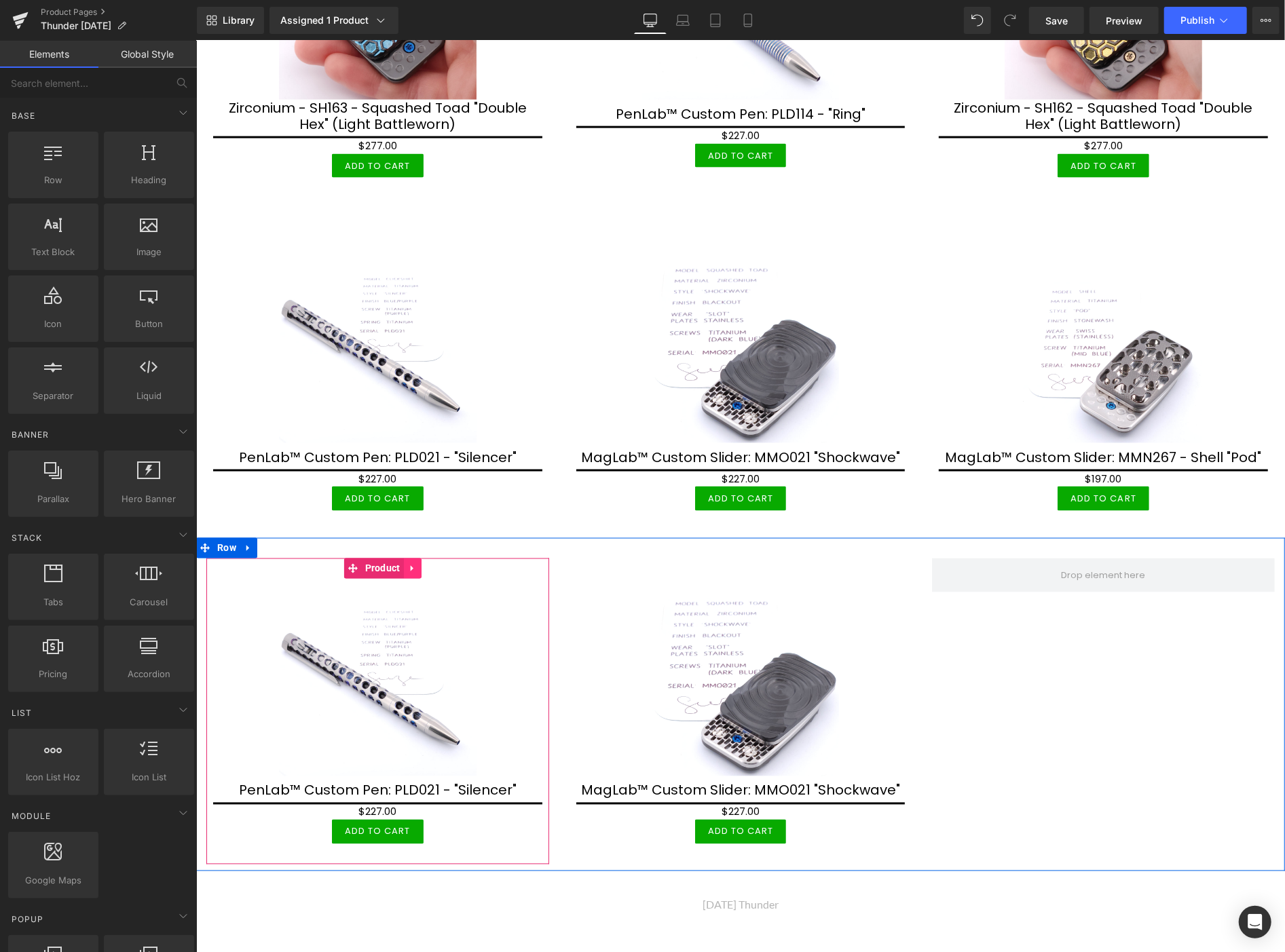
click at [411, 563] on icon at bounding box center [412, 567] width 10 height 11
click at [419, 563] on icon at bounding box center [421, 568] width 10 height 10
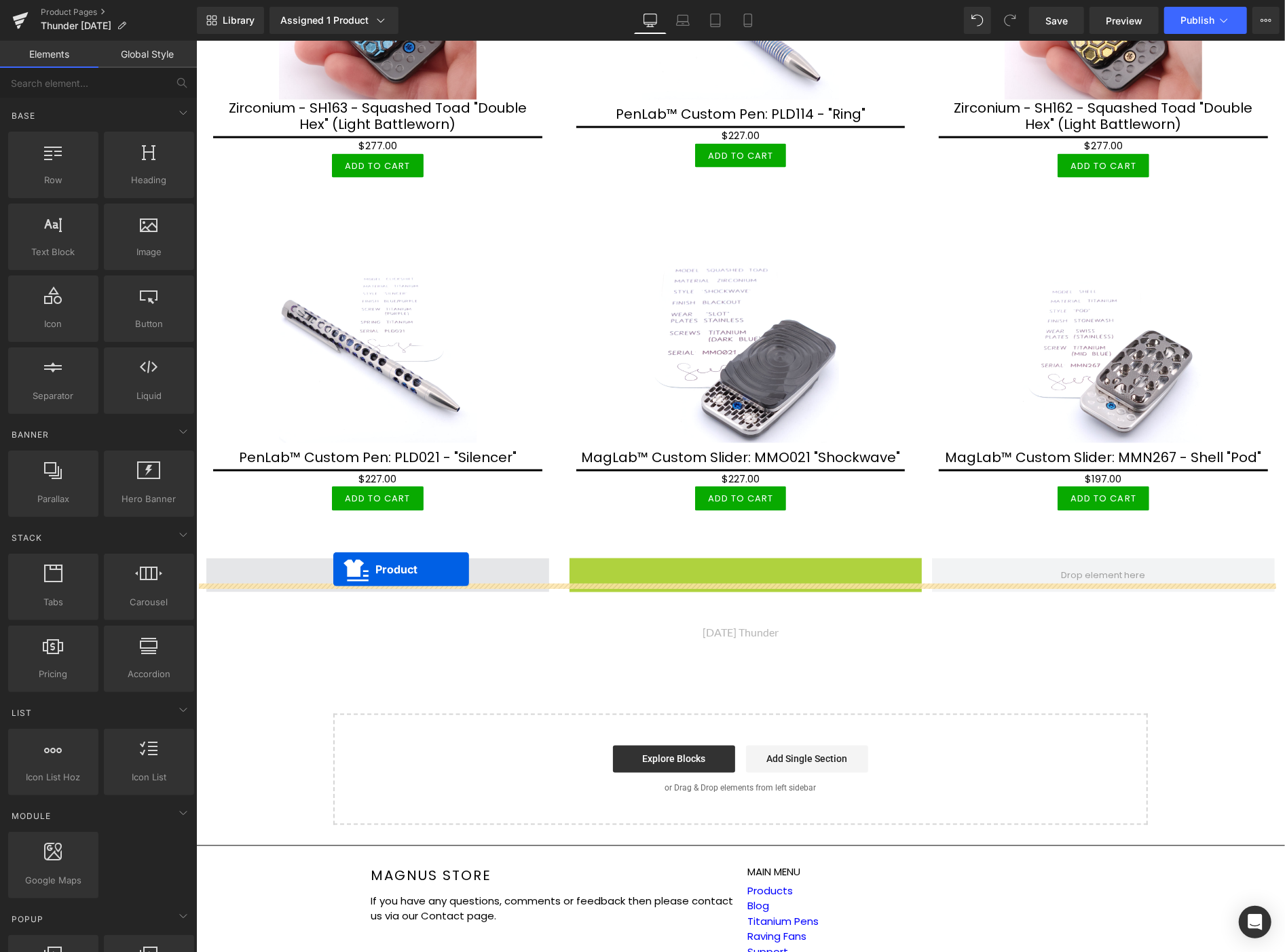
drag, startPoint x: 730, startPoint y: 560, endPoint x: 333, endPoint y: 568, distance: 397.1
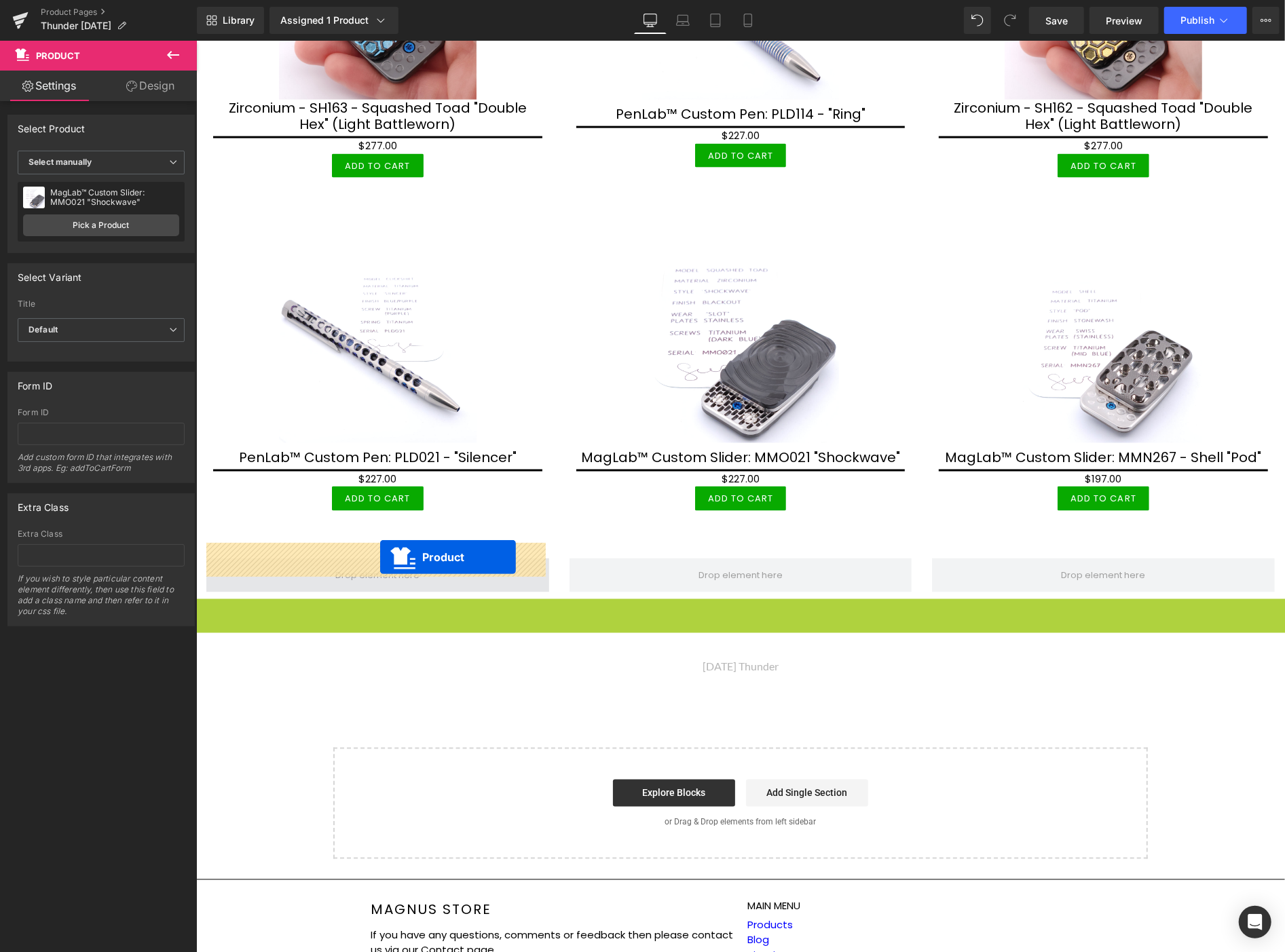
drag, startPoint x: 743, startPoint y: 591, endPoint x: 380, endPoint y: 557, distance: 364.6
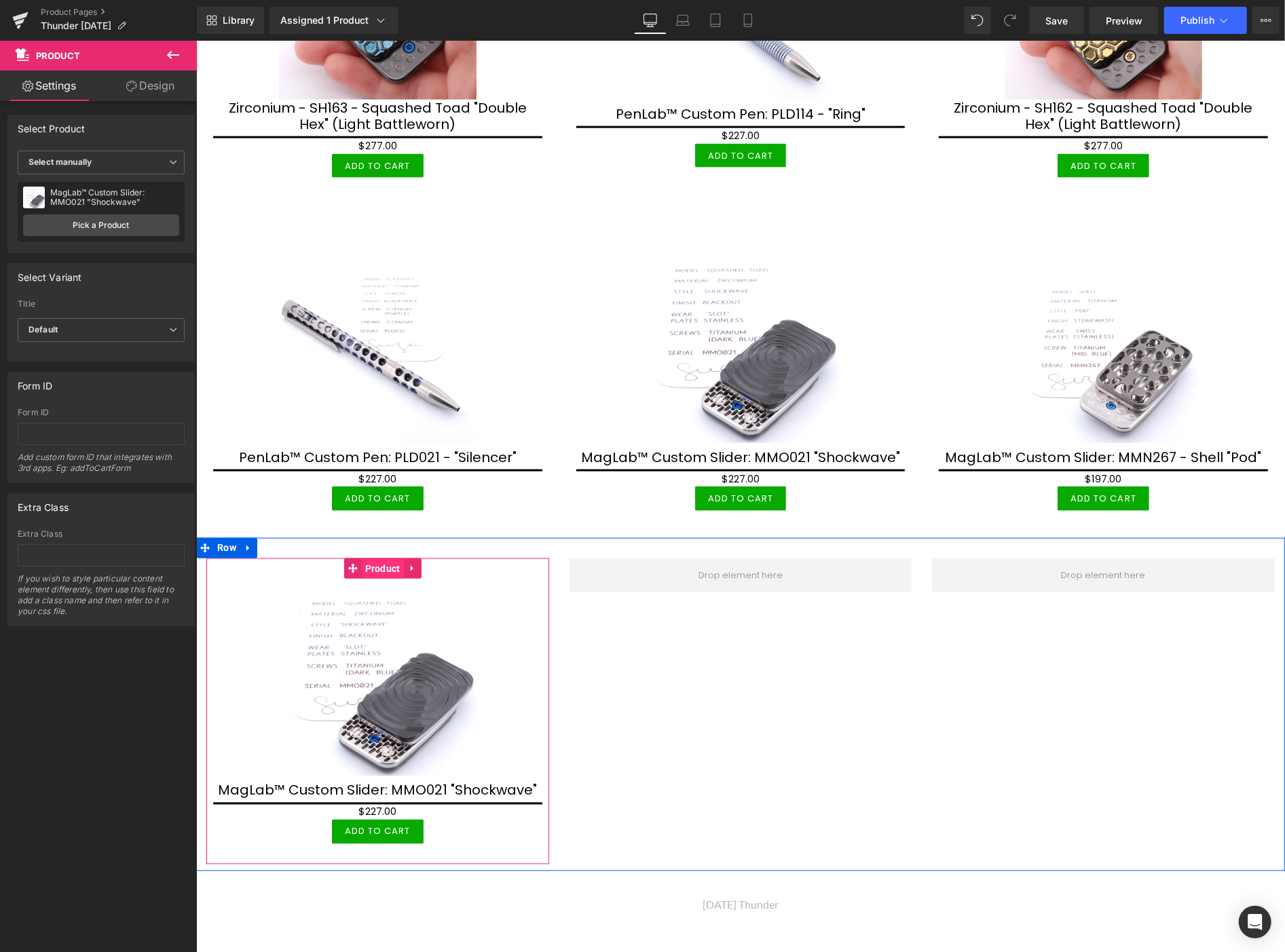
click at [377, 559] on span "Product" at bounding box center [383, 568] width 43 height 20
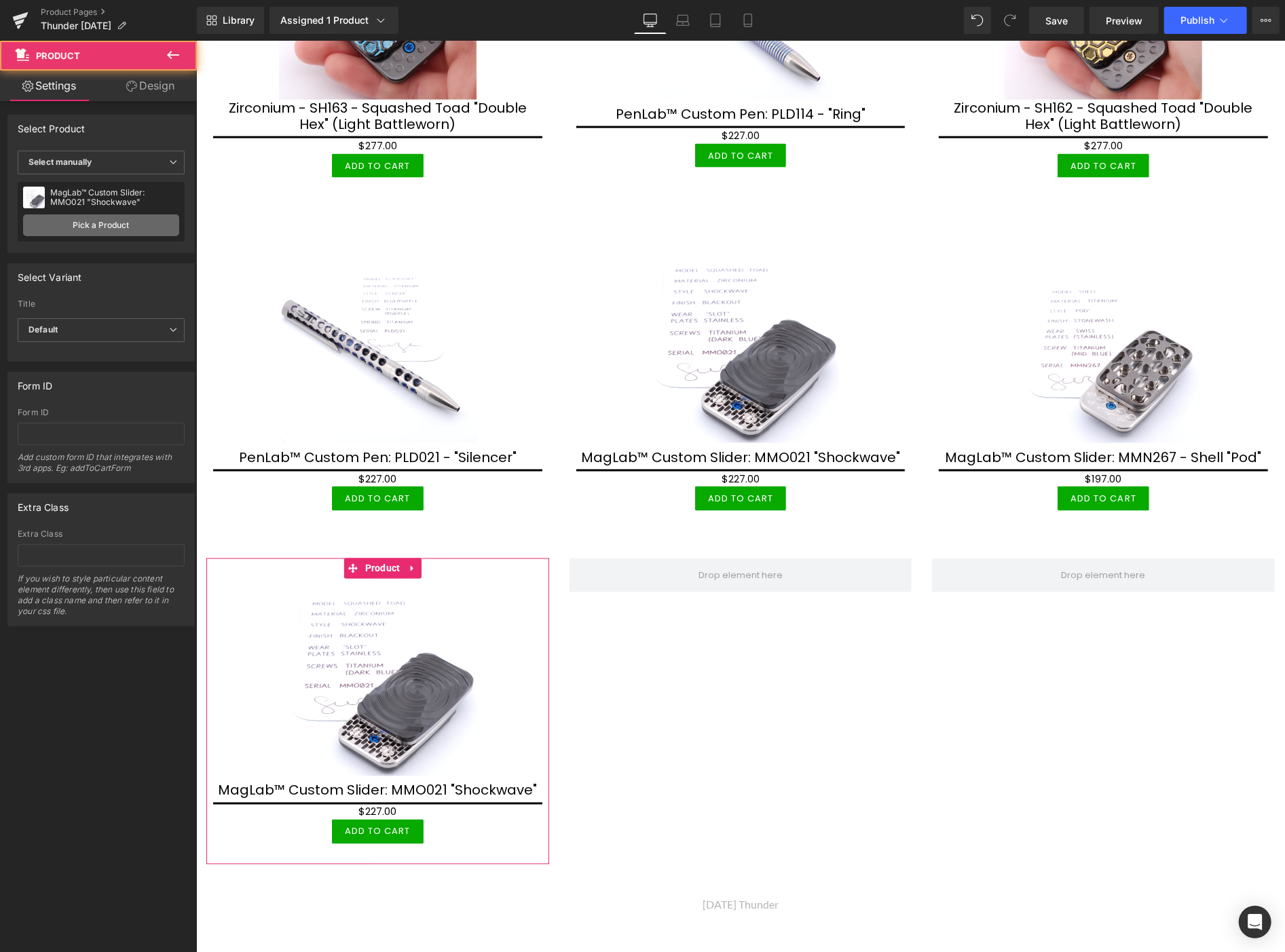
click at [117, 222] on link "Pick a Product" at bounding box center [102, 225] width 157 height 21
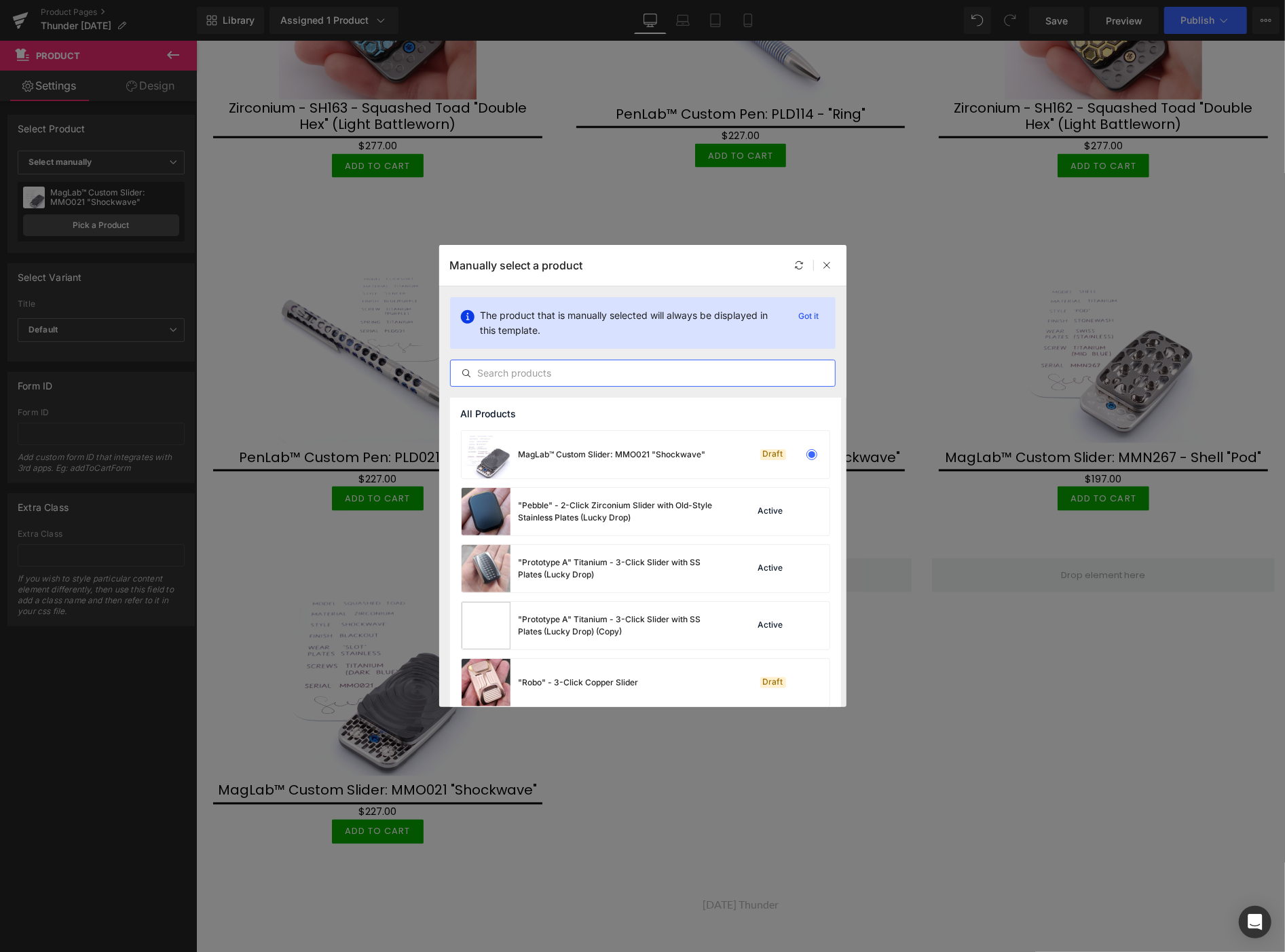
click at [511, 372] on input "text" at bounding box center [642, 373] width 384 height 16
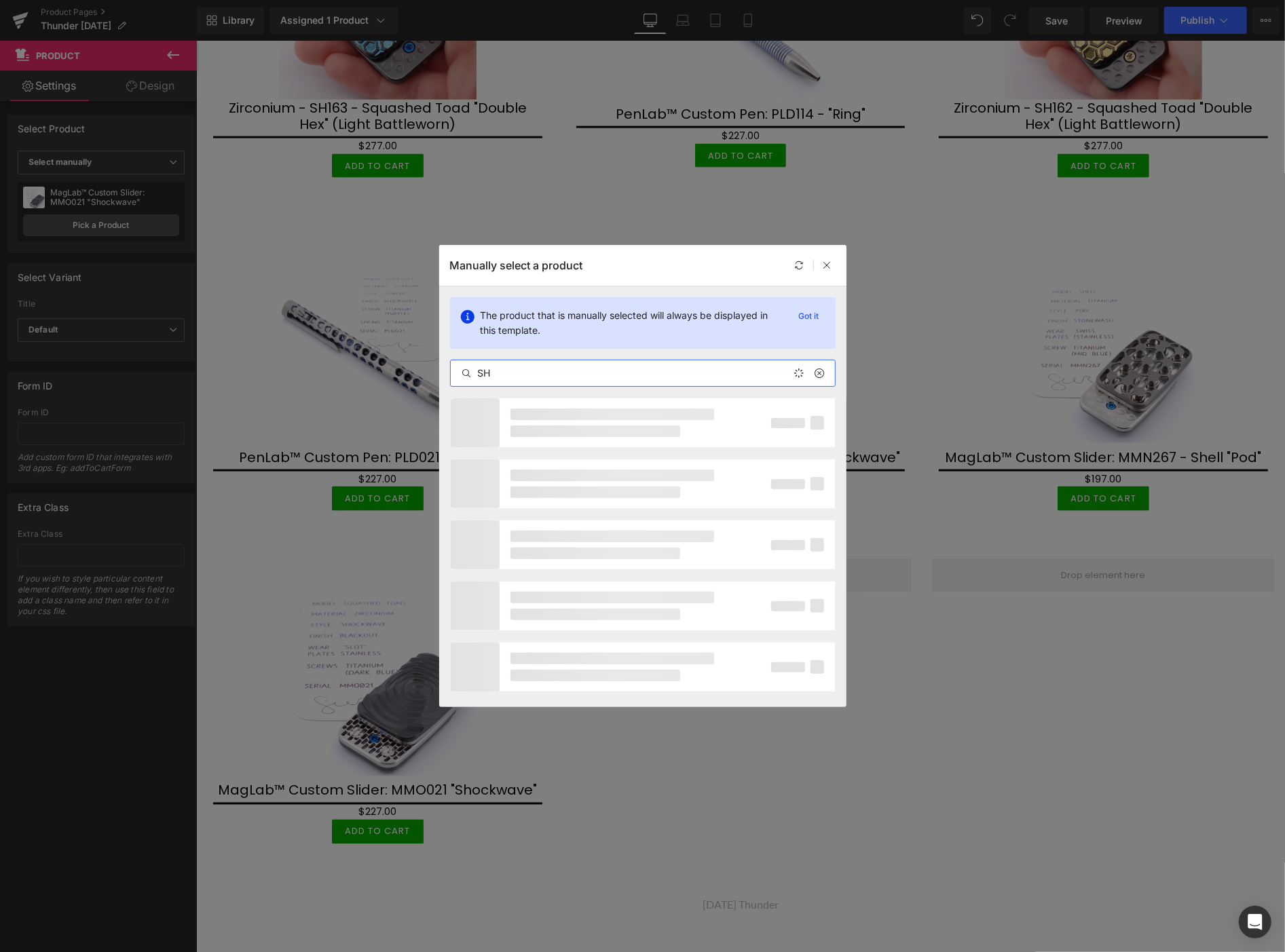
type input "S"
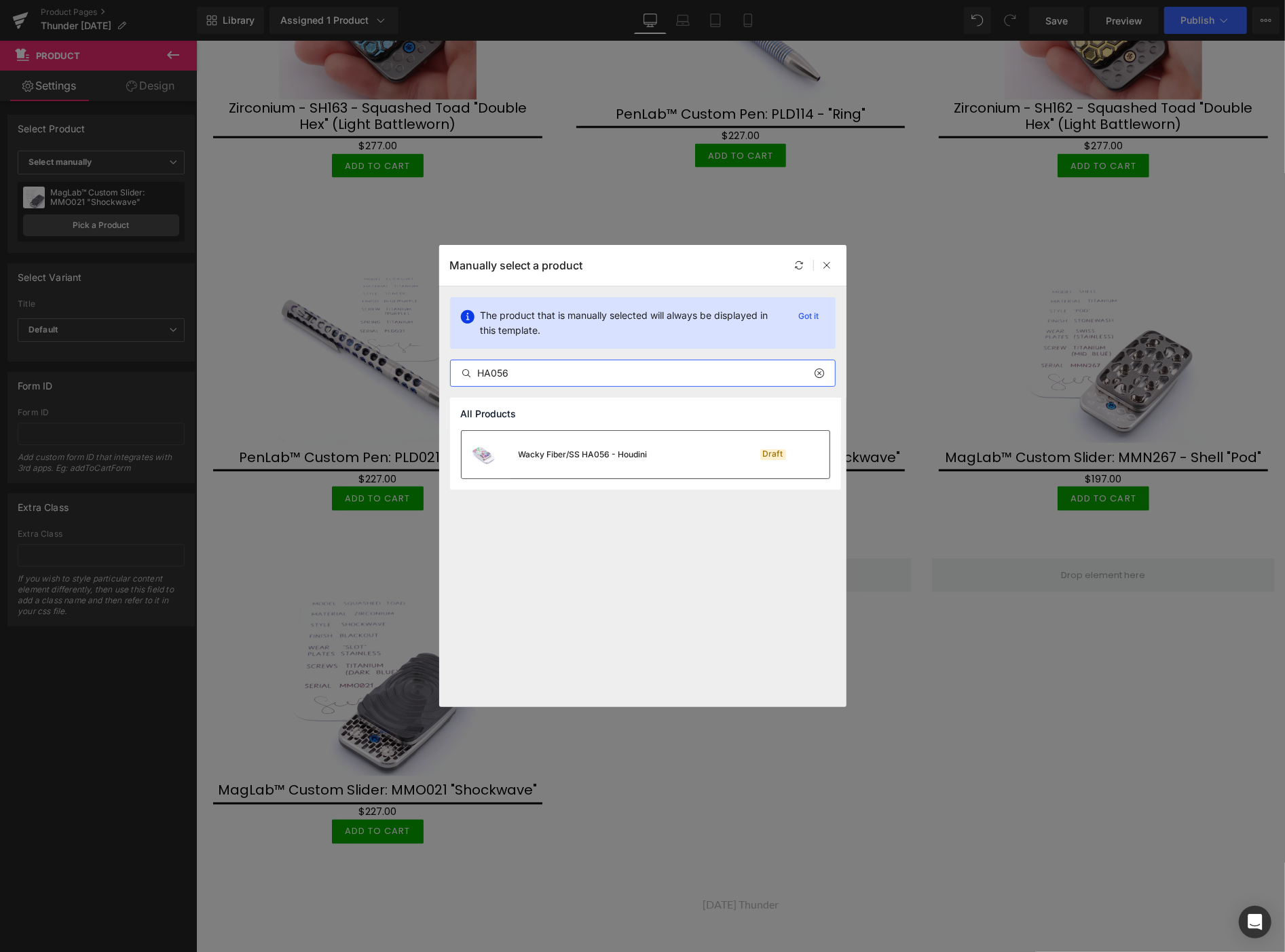
type input "HA056"
click at [561, 450] on div "Wacky Fiber/SS HA056 - Houdini" at bounding box center [583, 454] width 129 height 13
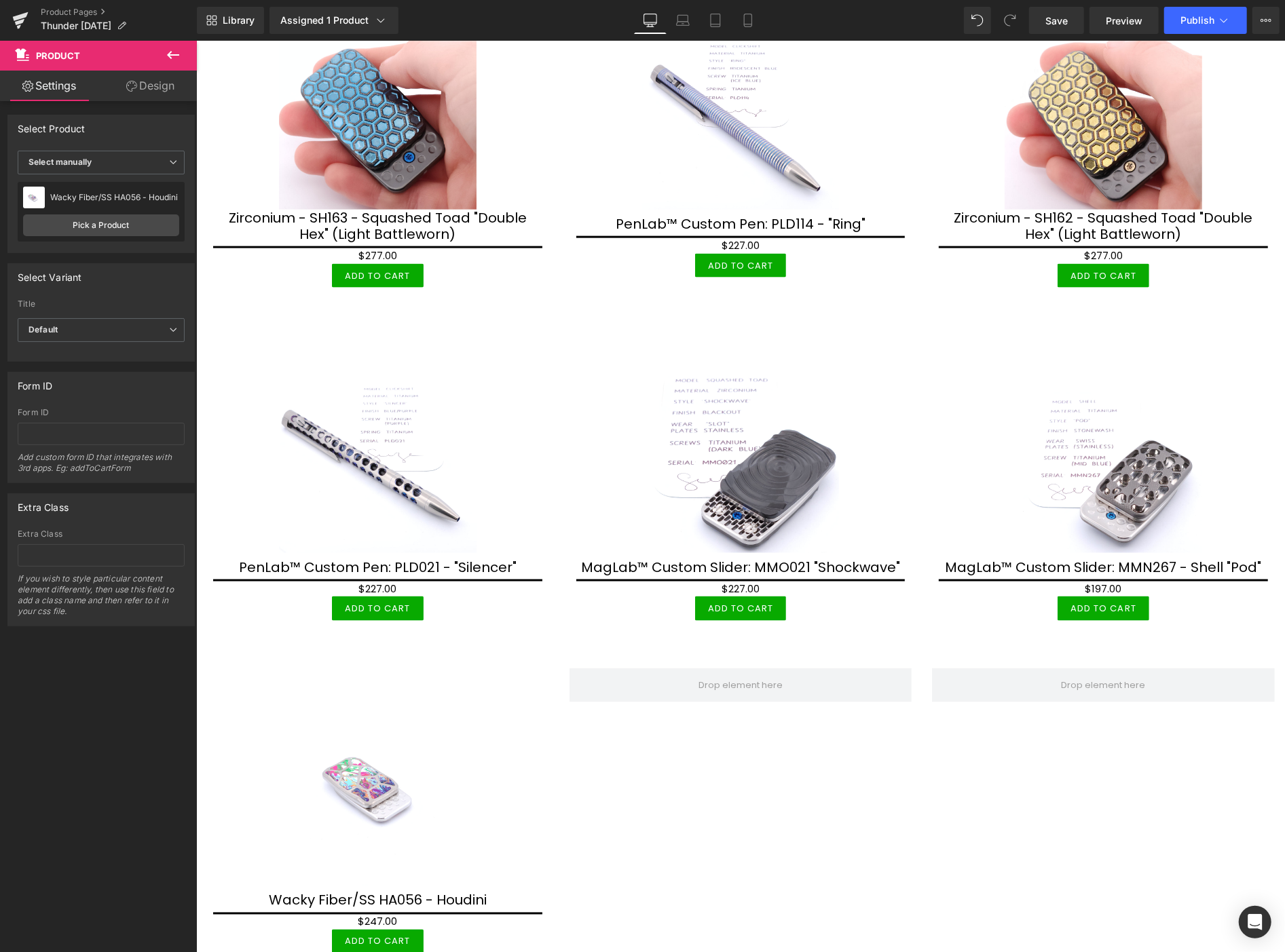
scroll to position [1358, 0]
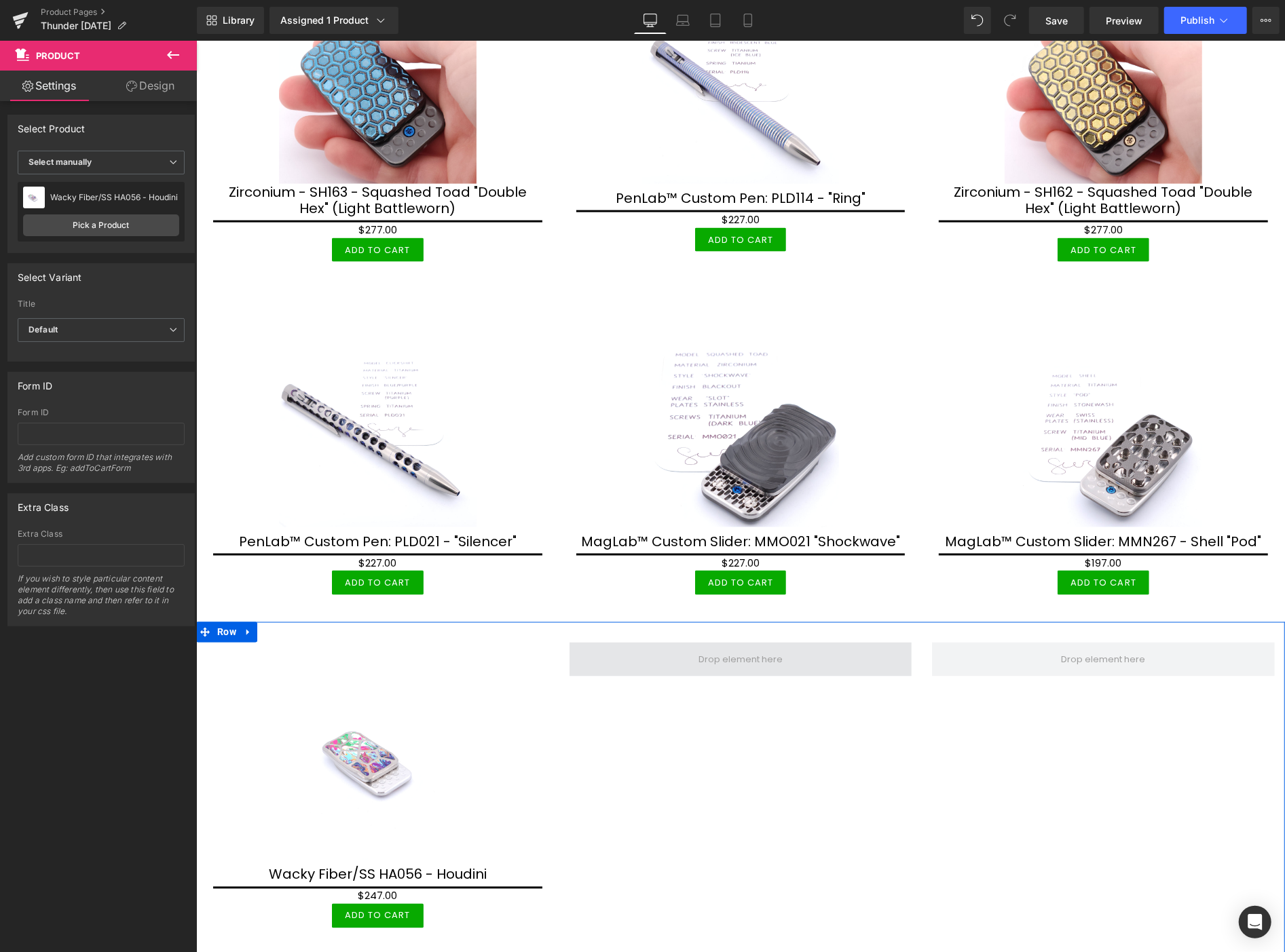
click at [718, 652] on span at bounding box center [740, 658] width 94 height 20
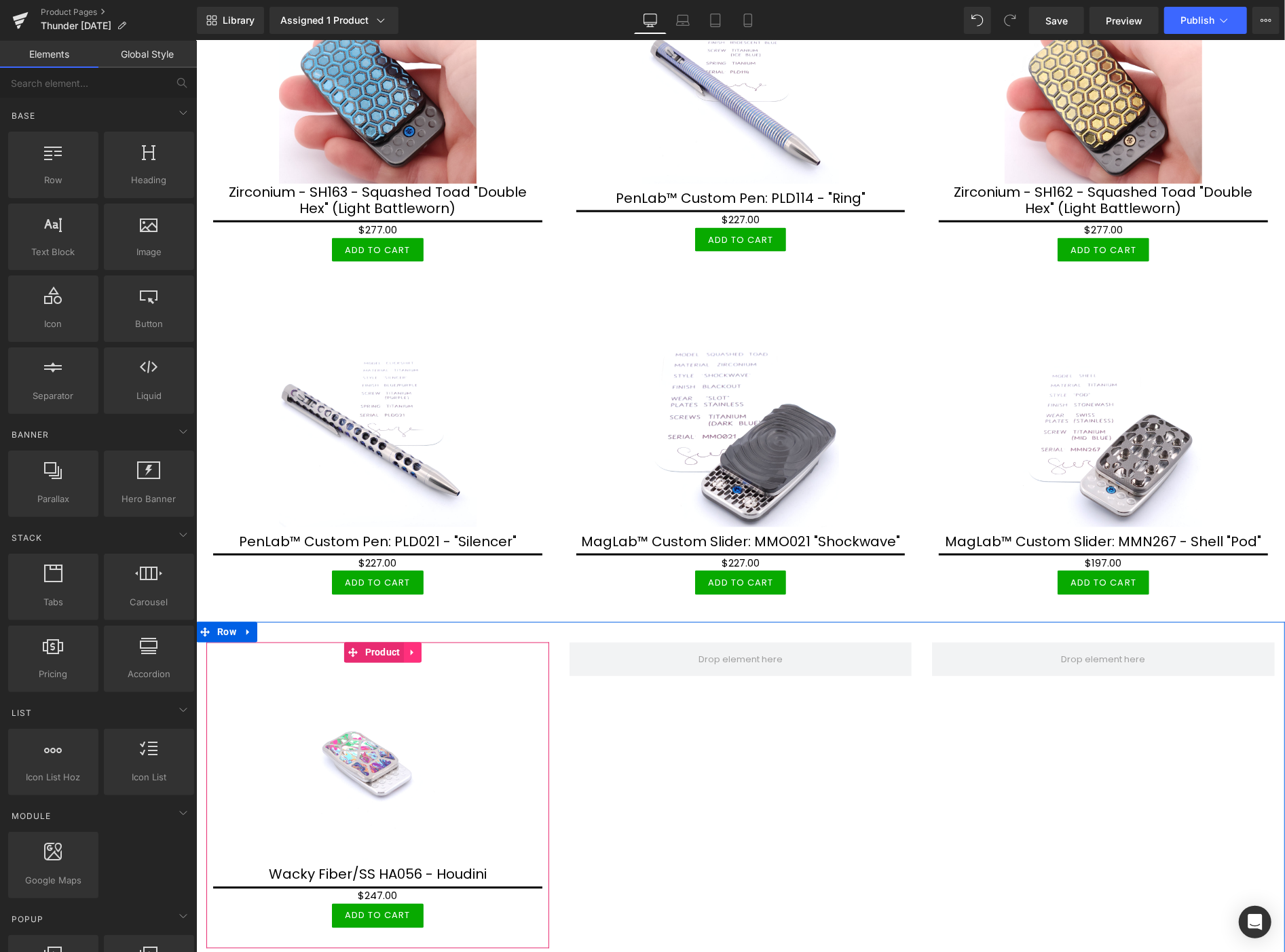
click at [407, 647] on icon at bounding box center [412, 651] width 10 height 11
click at [402, 648] on icon at bounding box center [403, 652] width 10 height 10
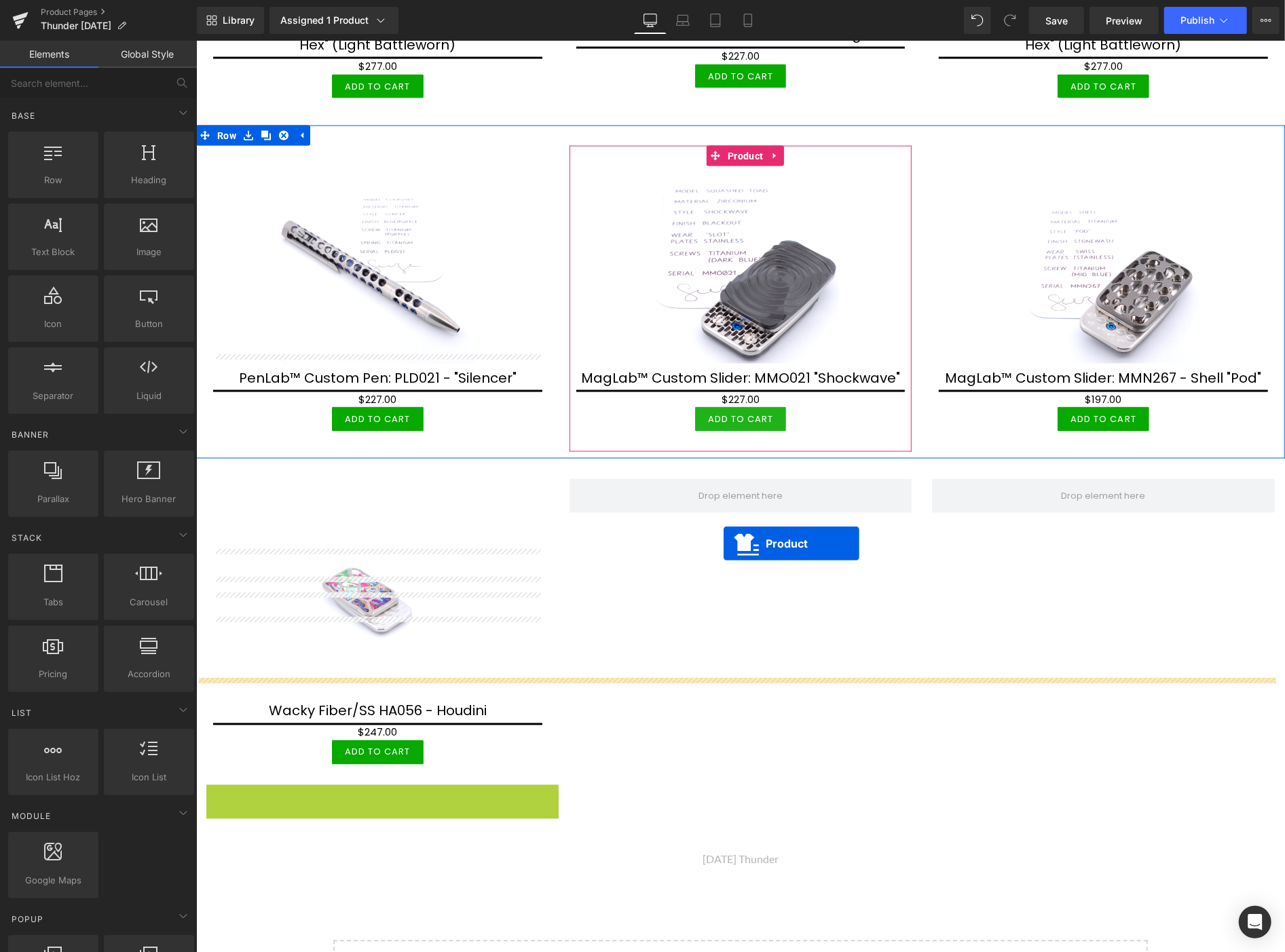
scroll to position [1504, 0]
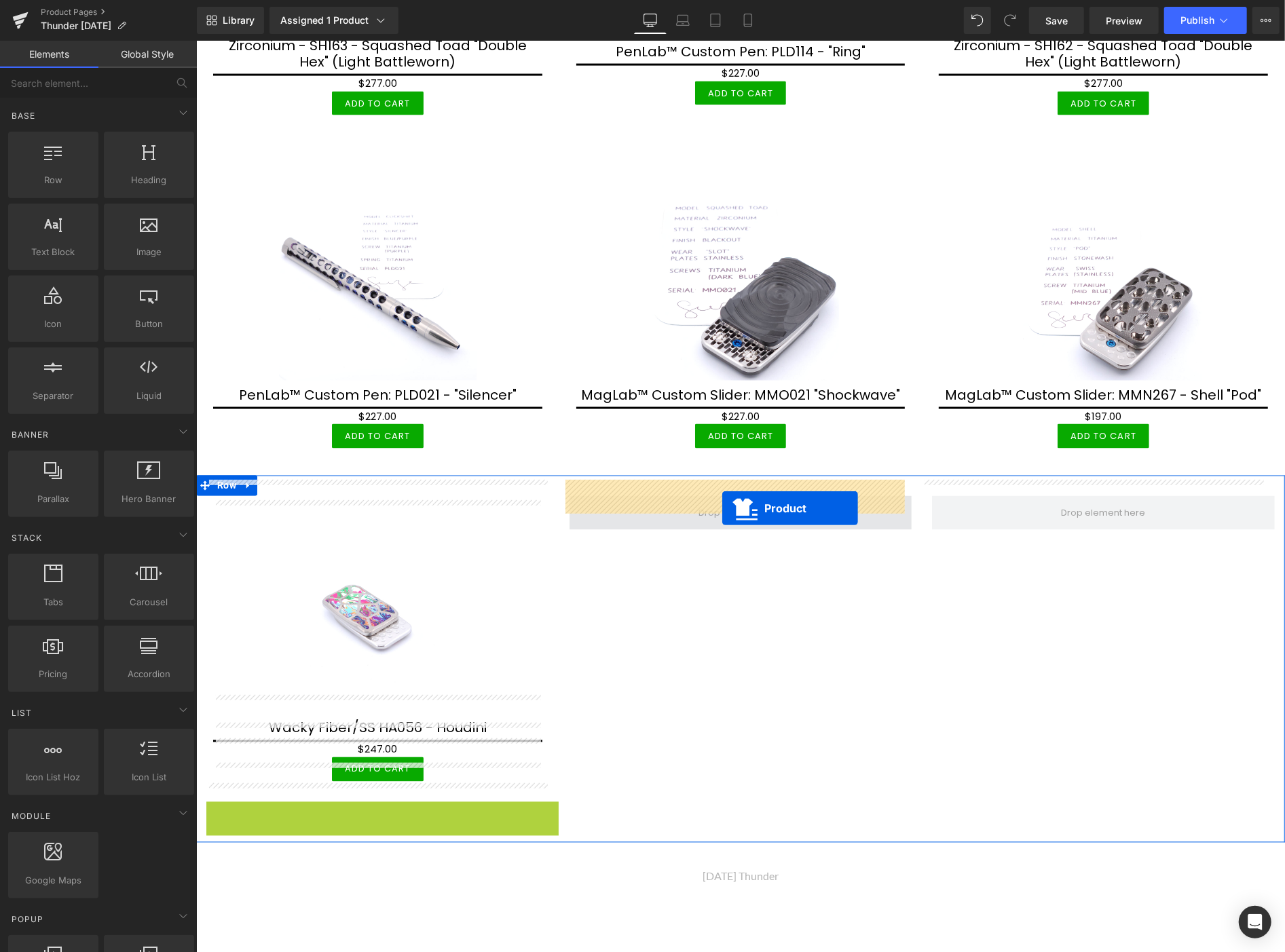
drag, startPoint x: 373, startPoint y: 222, endPoint x: 722, endPoint y: 508, distance: 451.2
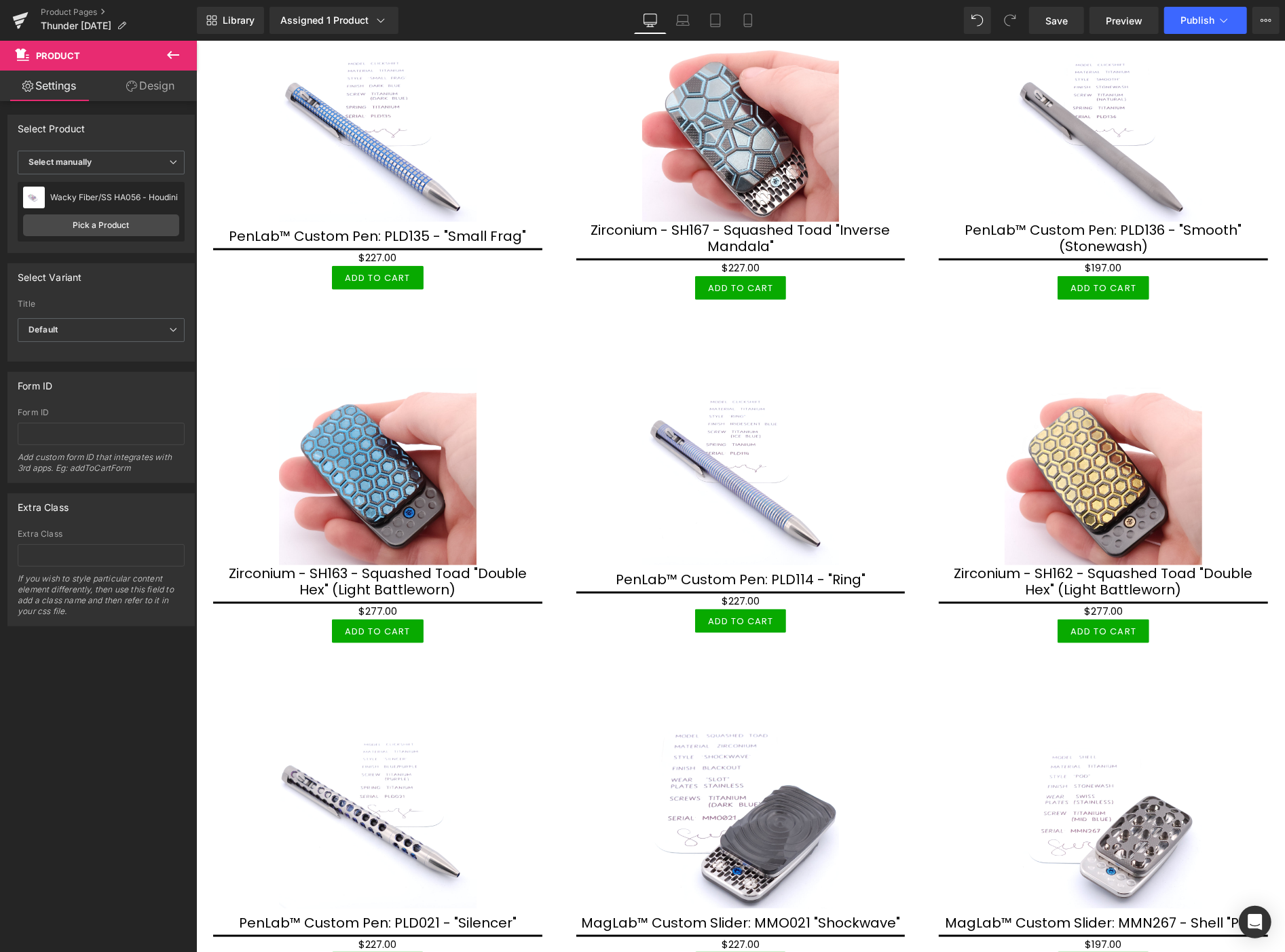
scroll to position [1428, 0]
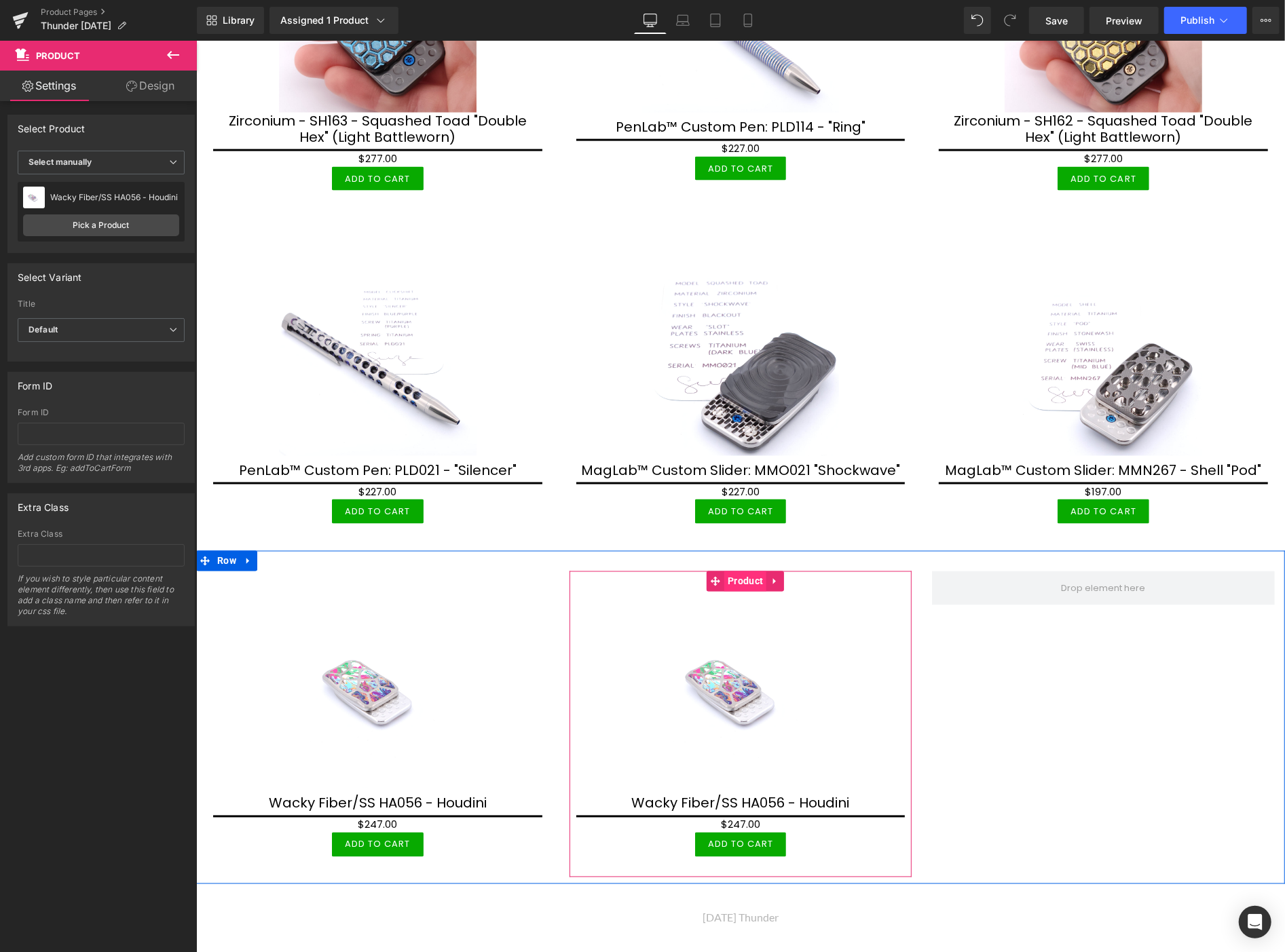
click at [744, 571] on span "Product" at bounding box center [745, 581] width 43 height 20
click at [743, 571] on span "Product" at bounding box center [745, 581] width 43 height 20
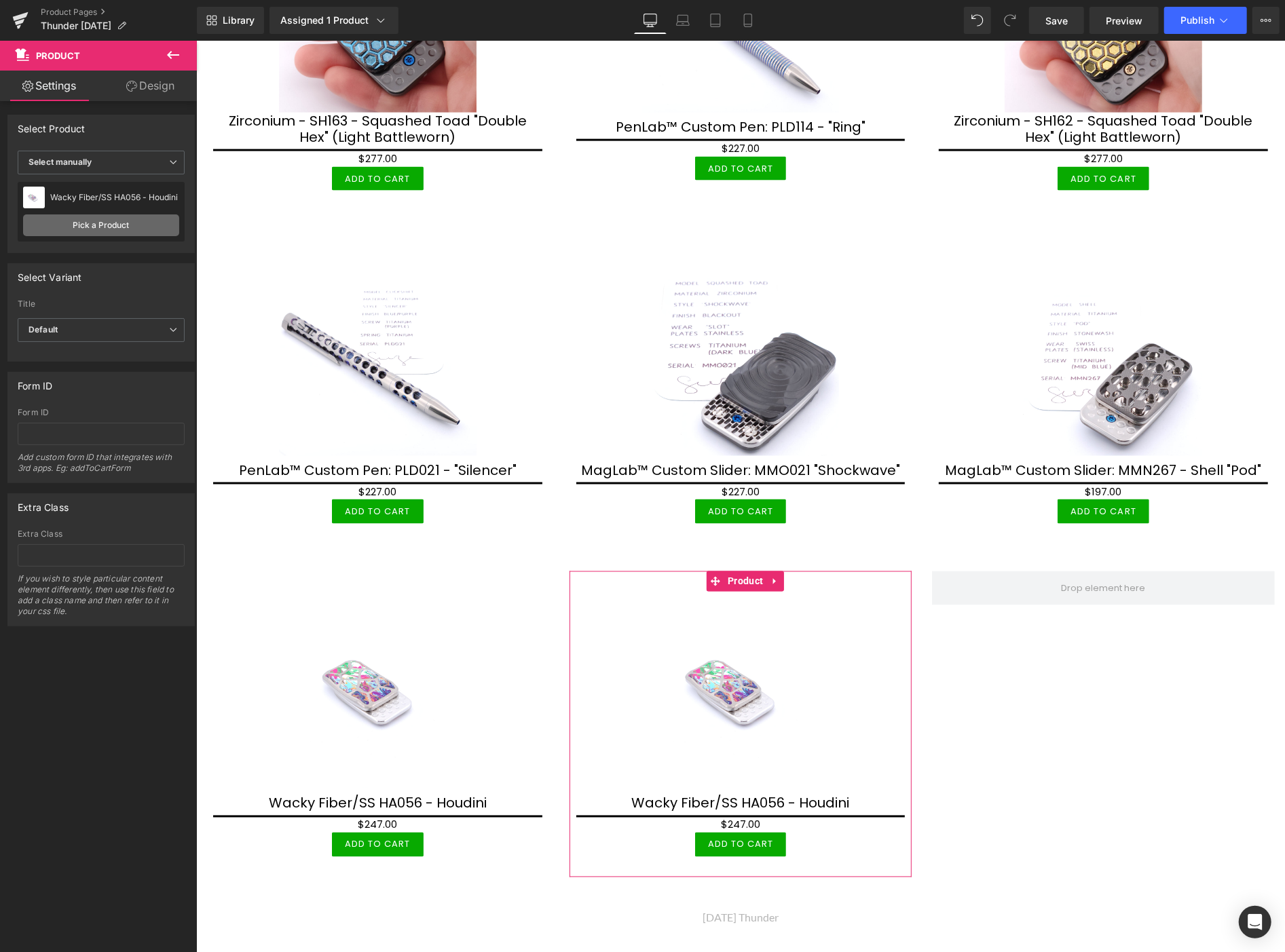
click at [150, 231] on link "Pick a Product" at bounding box center [102, 225] width 157 height 21
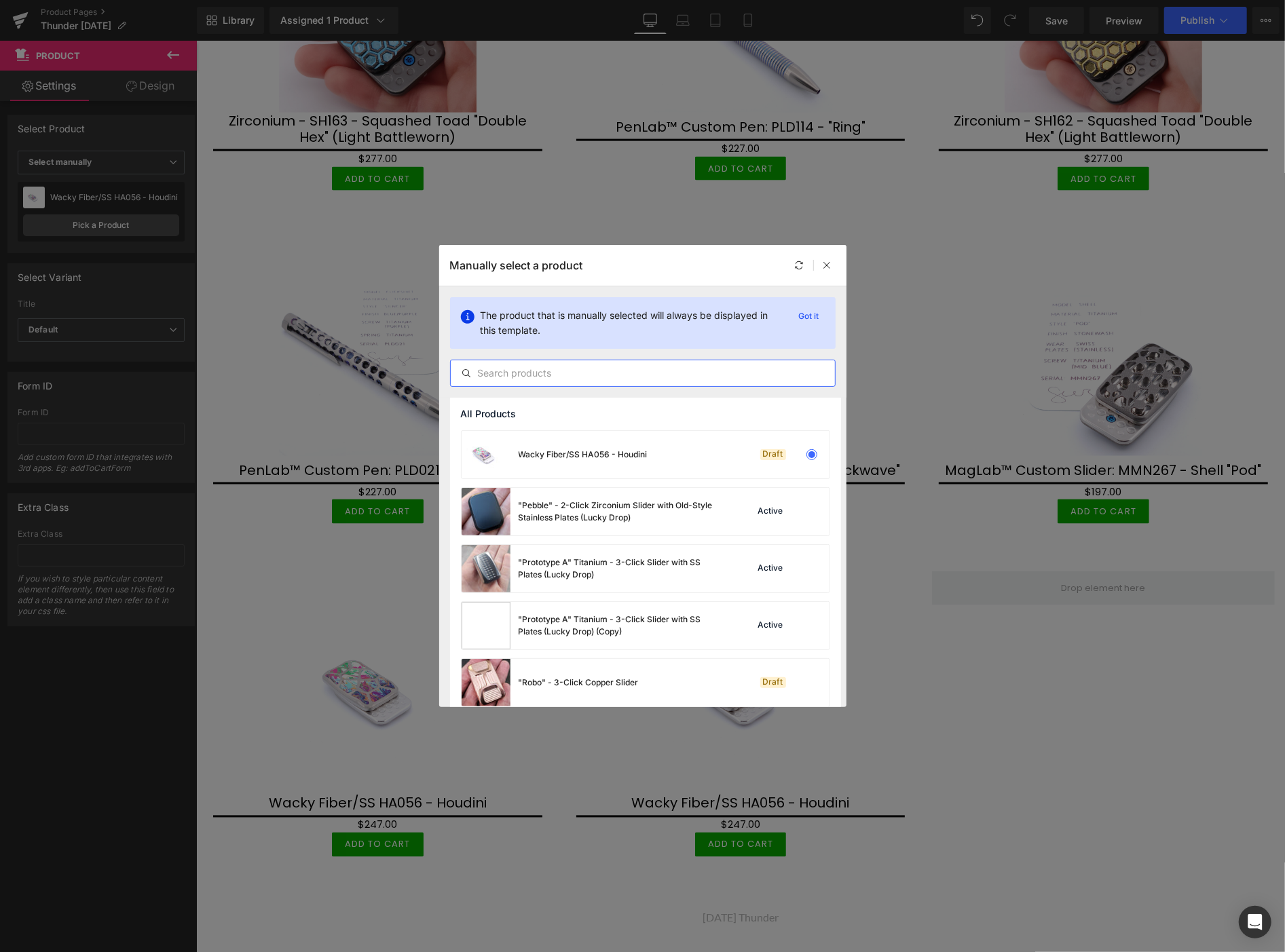
click at [514, 374] on input "text" at bounding box center [642, 373] width 384 height 16
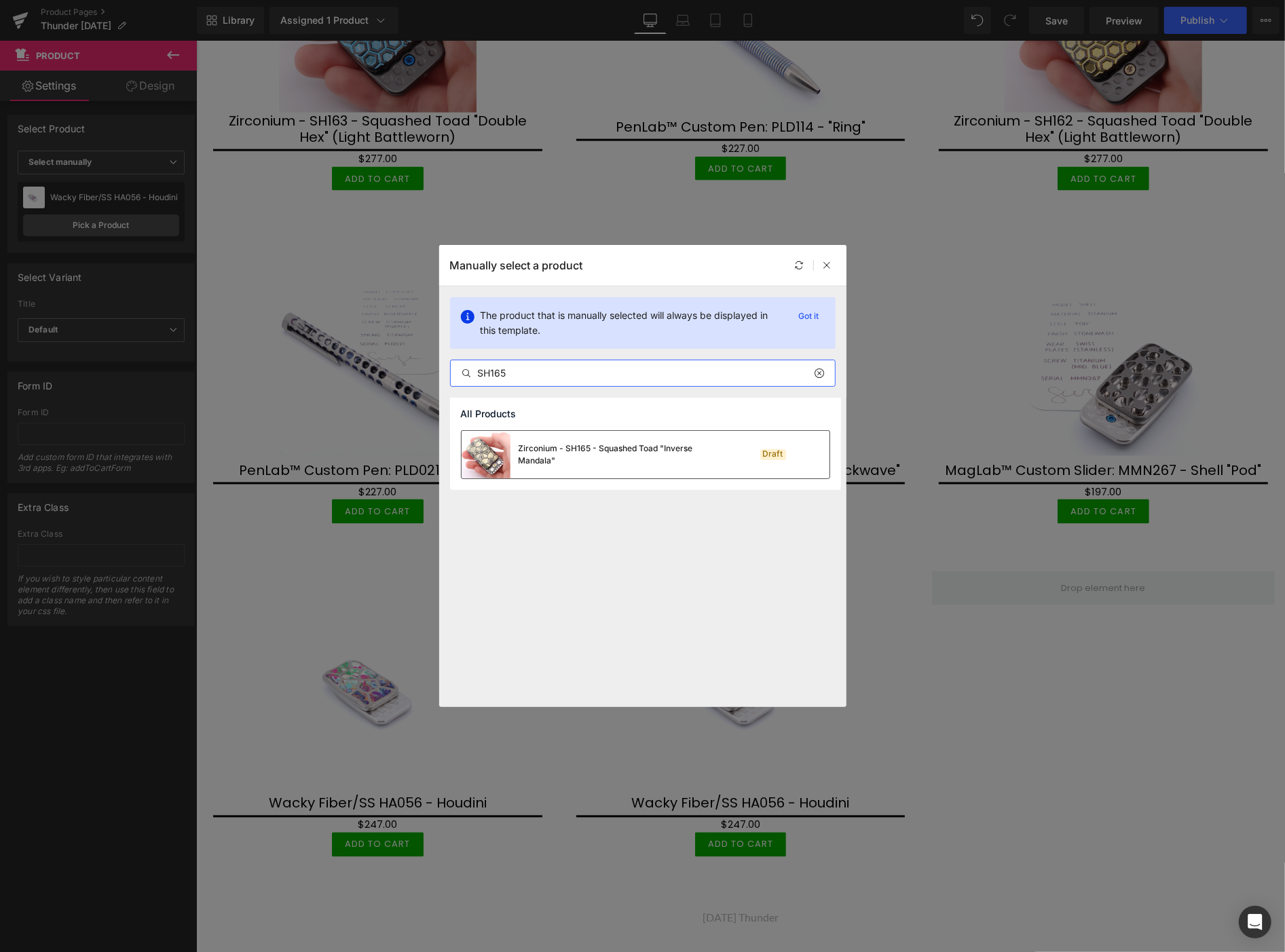
type input "SH165"
click at [663, 438] on div "Zirconium - SH165 - Squashed Toad "Inverse Mandala"" at bounding box center [593, 454] width 261 height 47
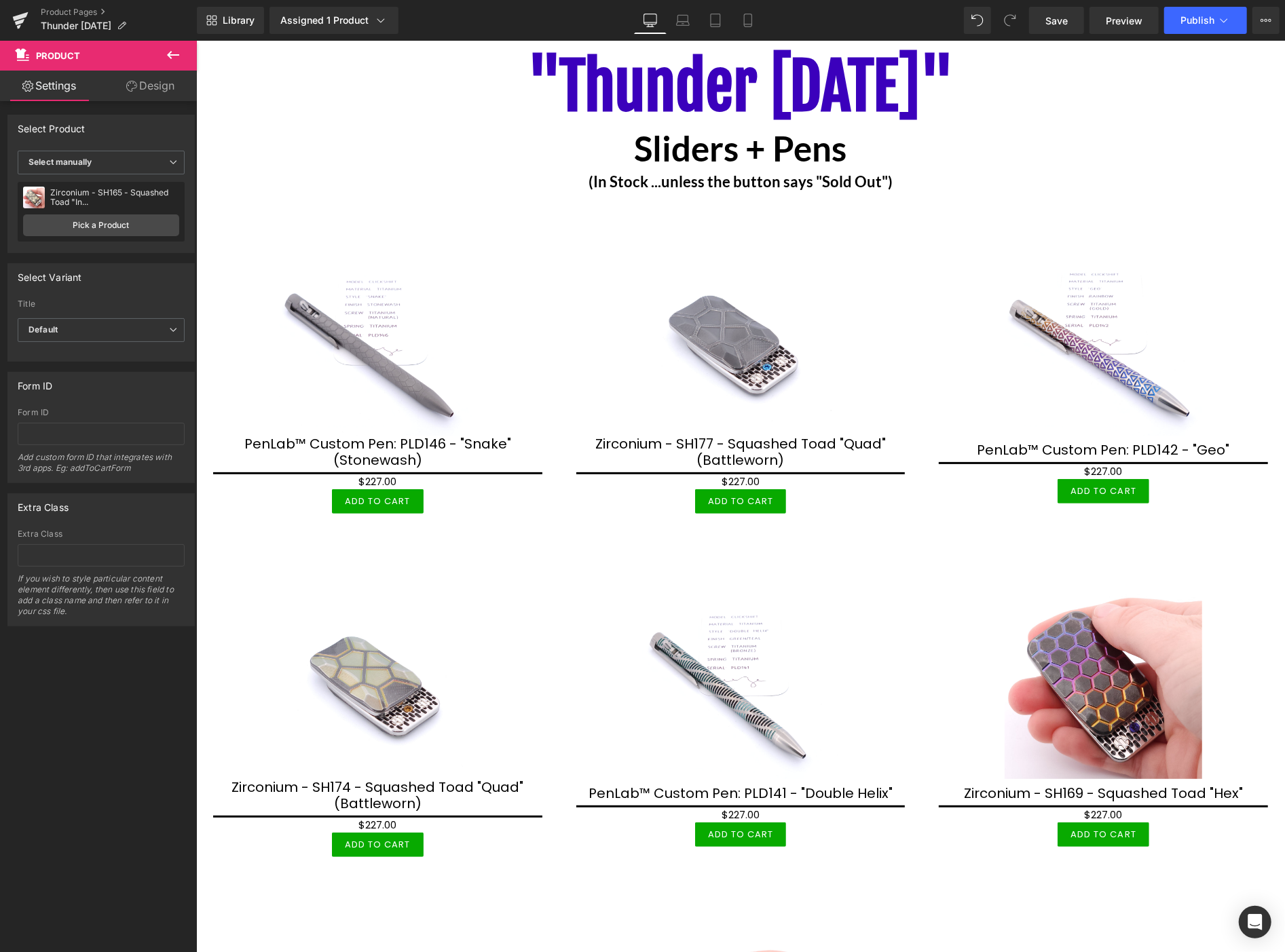
scroll to position [0, 0]
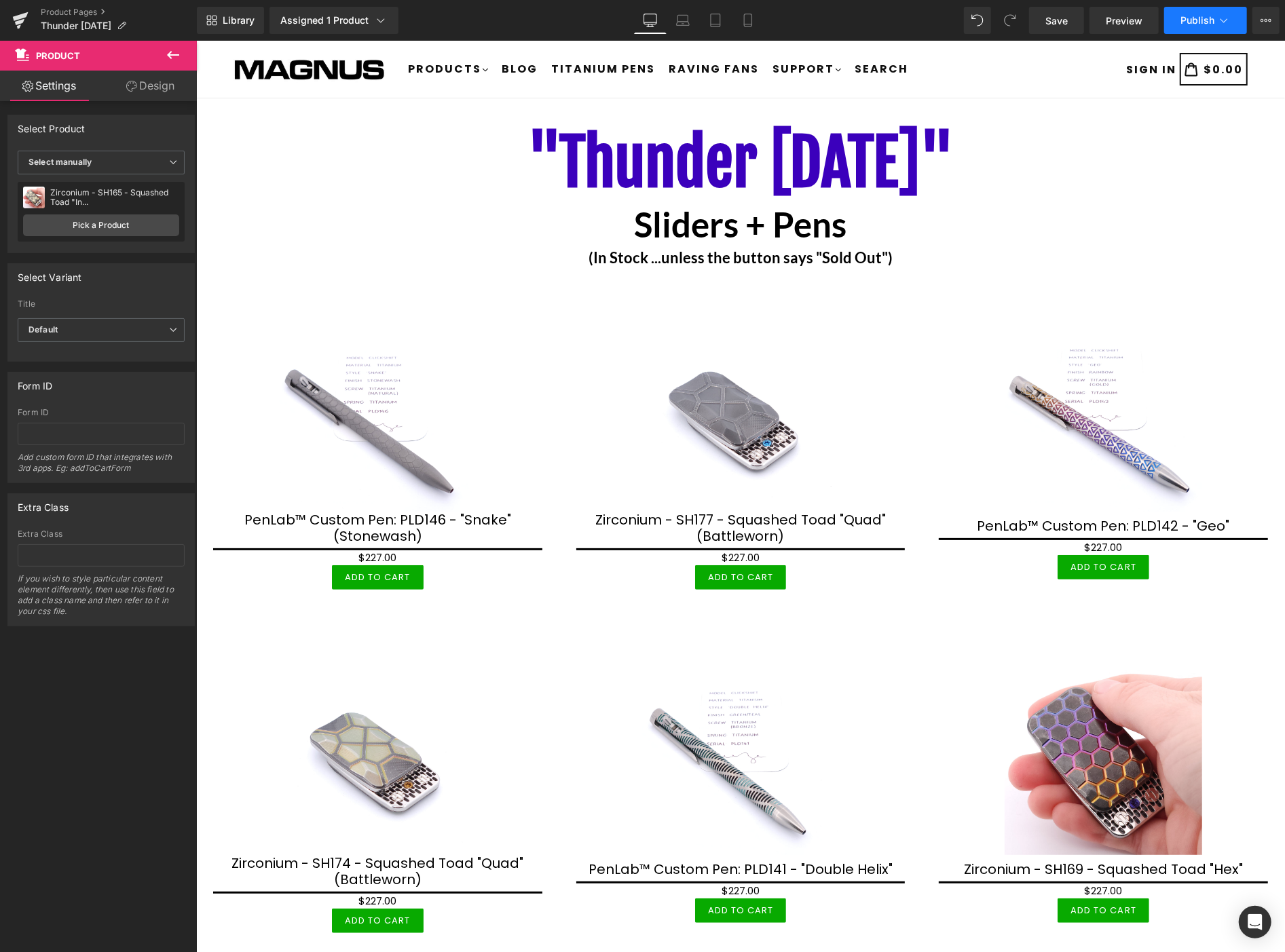
click at [1215, 14] on button "Publish" at bounding box center [1206, 20] width 83 height 27
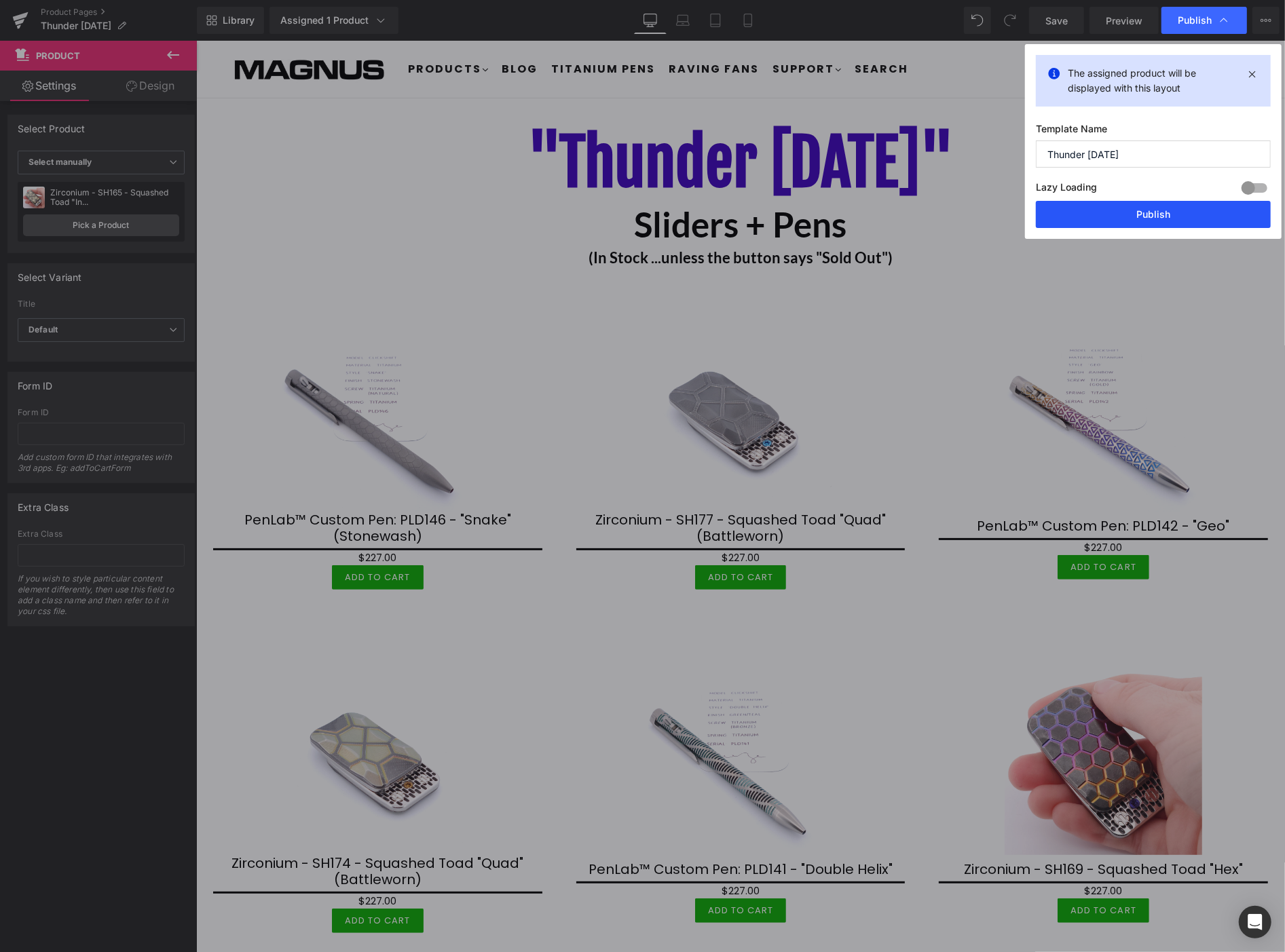
click at [1166, 211] on button "Publish" at bounding box center [1154, 215] width 235 height 27
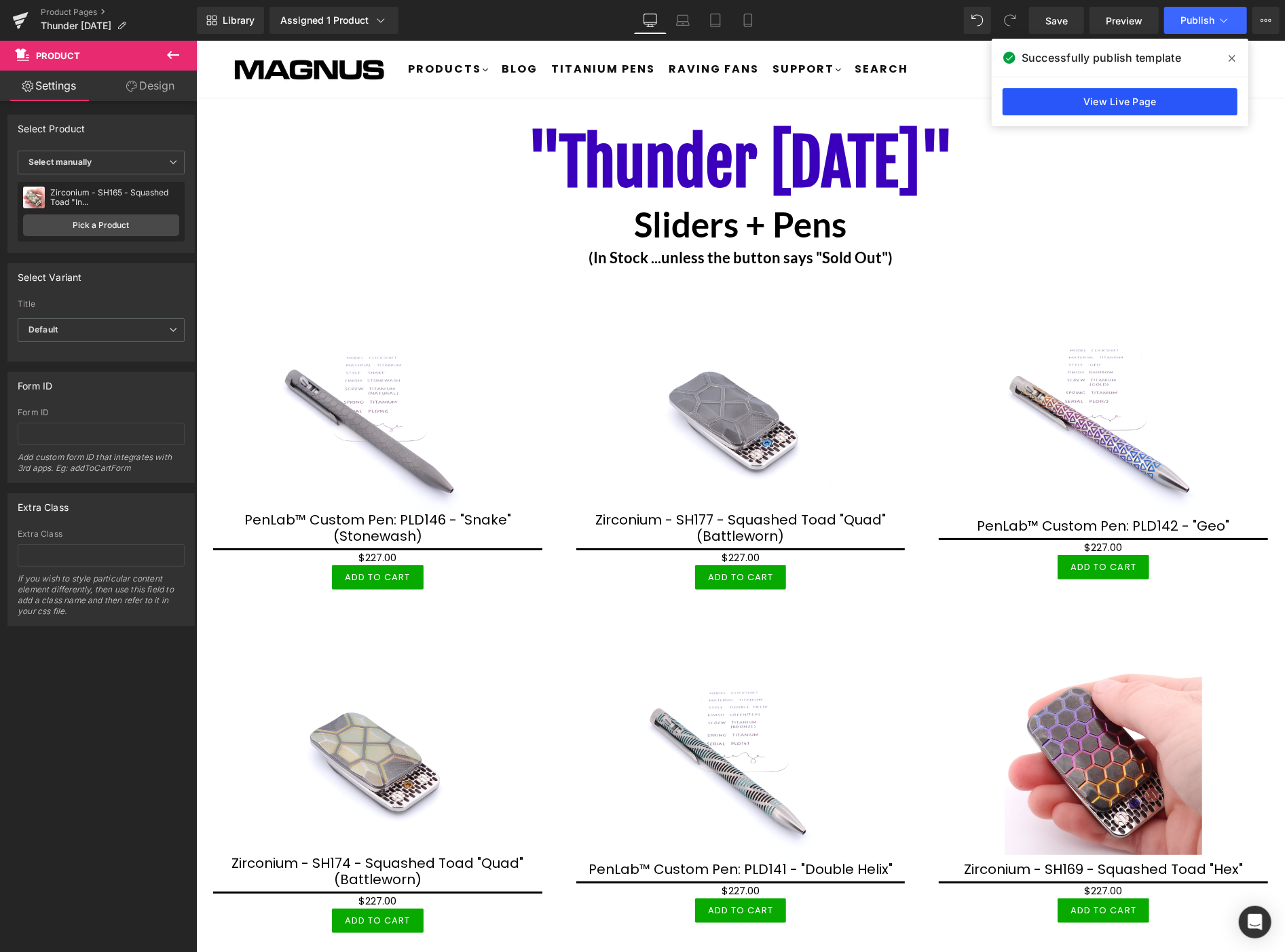
click at [1108, 102] on link "View Live Page" at bounding box center [1120, 101] width 235 height 27
